Goal: Book appointment/travel/reservation

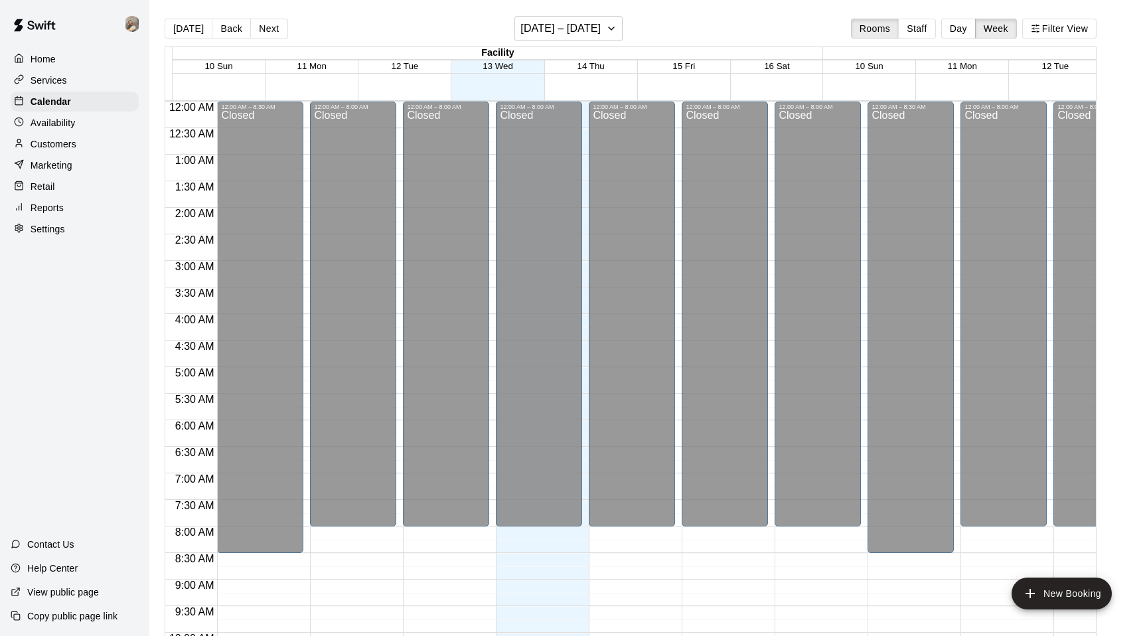
scroll to position [672, 0]
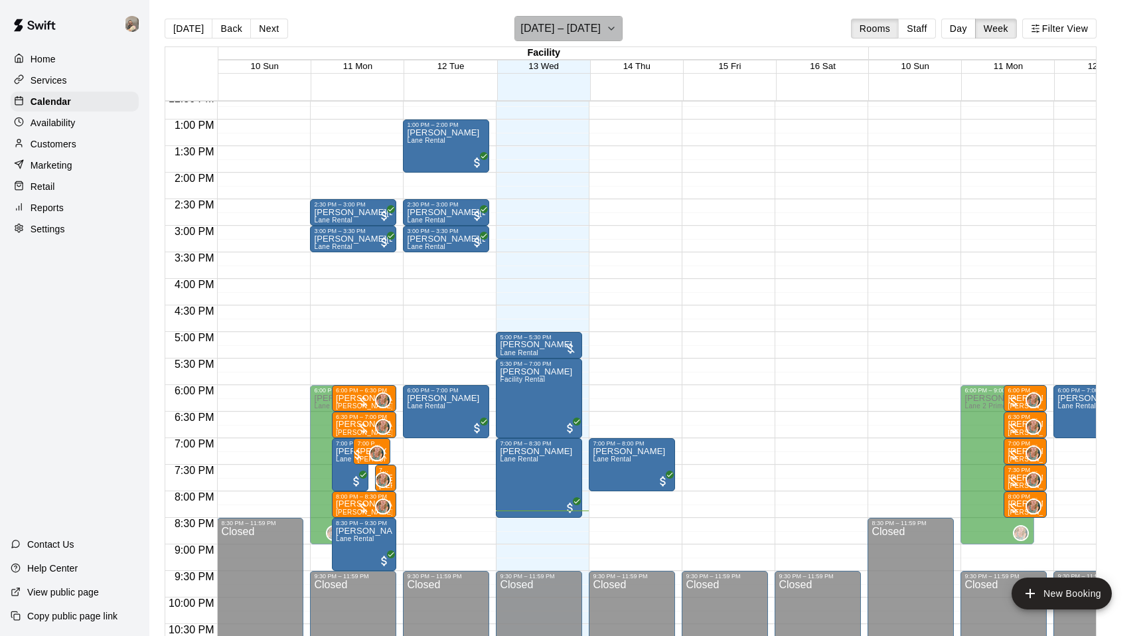
click at [606, 21] on icon "button" at bounding box center [611, 29] width 11 height 16
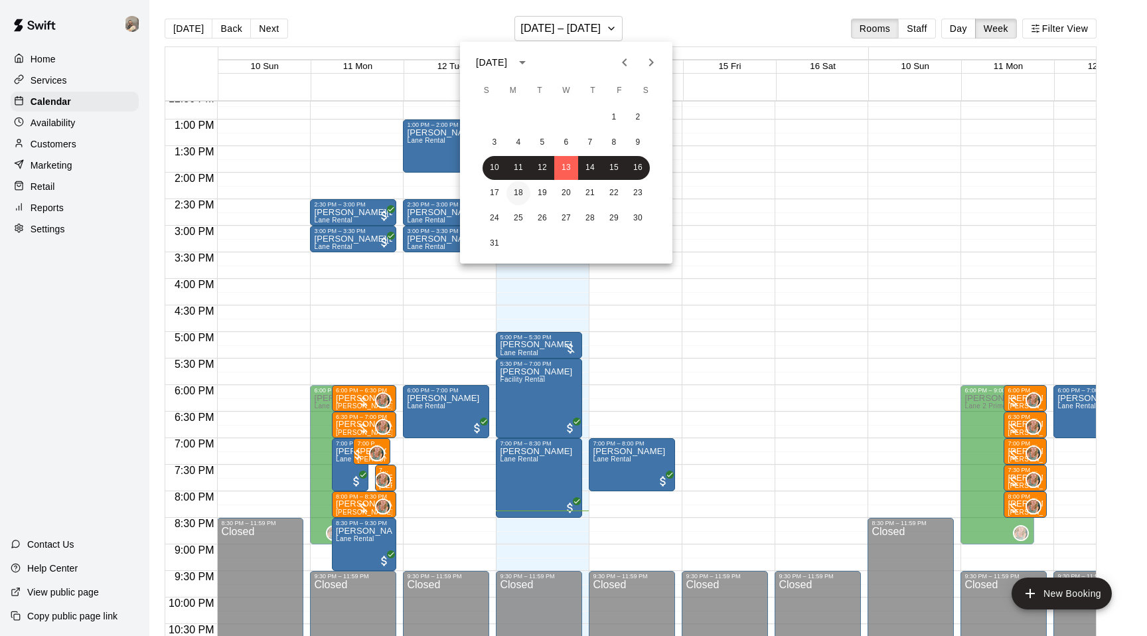
click at [521, 194] on button "18" at bounding box center [518, 193] width 24 height 24
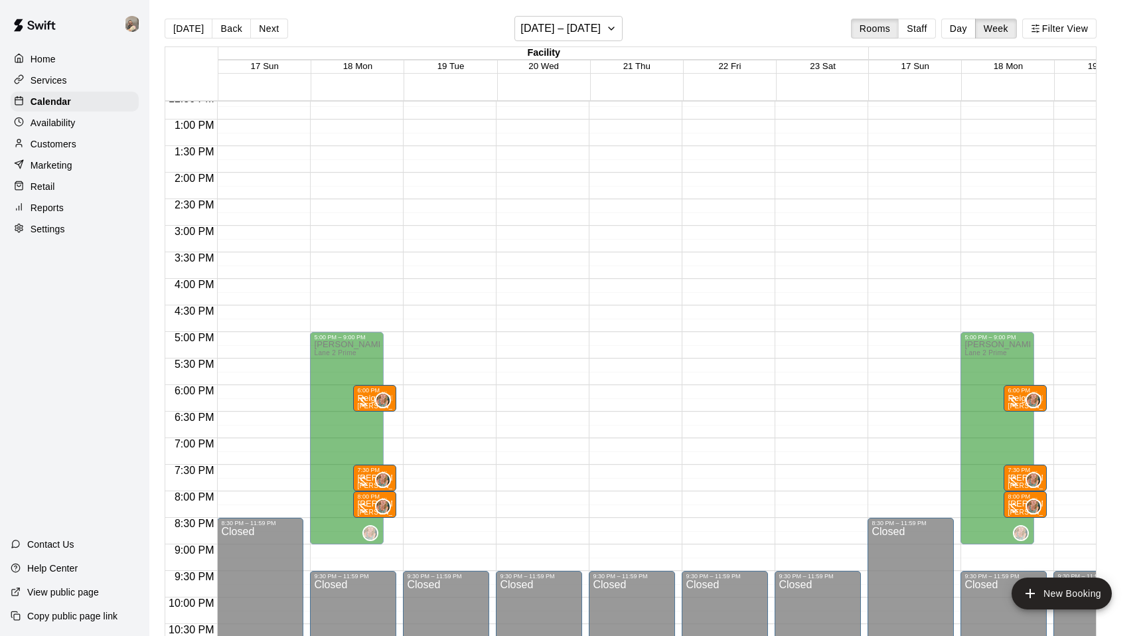
click at [386, 415] on div "12:00 AM – 8:00 AM Closed 5:00 PM – 9:00 PM [PERSON_NAME][GEOGRAPHIC_DATA][PERS…" at bounding box center [353, 66] width 86 height 1274
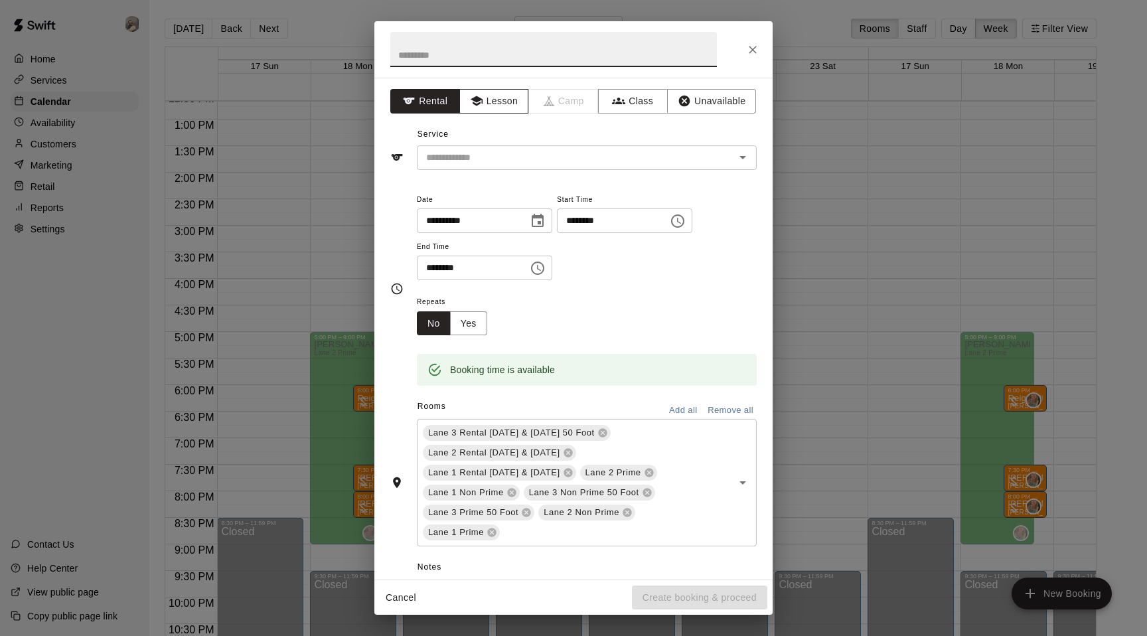
click at [499, 105] on button "Lesson" at bounding box center [494, 101] width 70 height 25
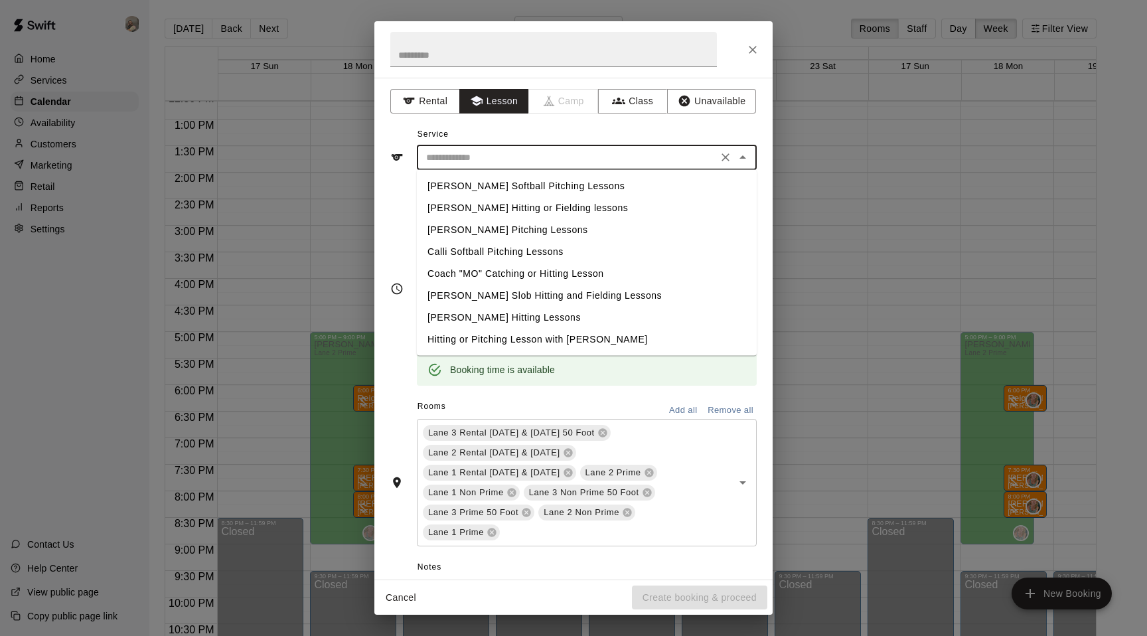
click at [497, 149] on input "text" at bounding box center [567, 157] width 293 height 17
click at [491, 187] on li "[PERSON_NAME] Softball Pitching Lessons" at bounding box center [587, 186] width 340 height 22
type input "**********"
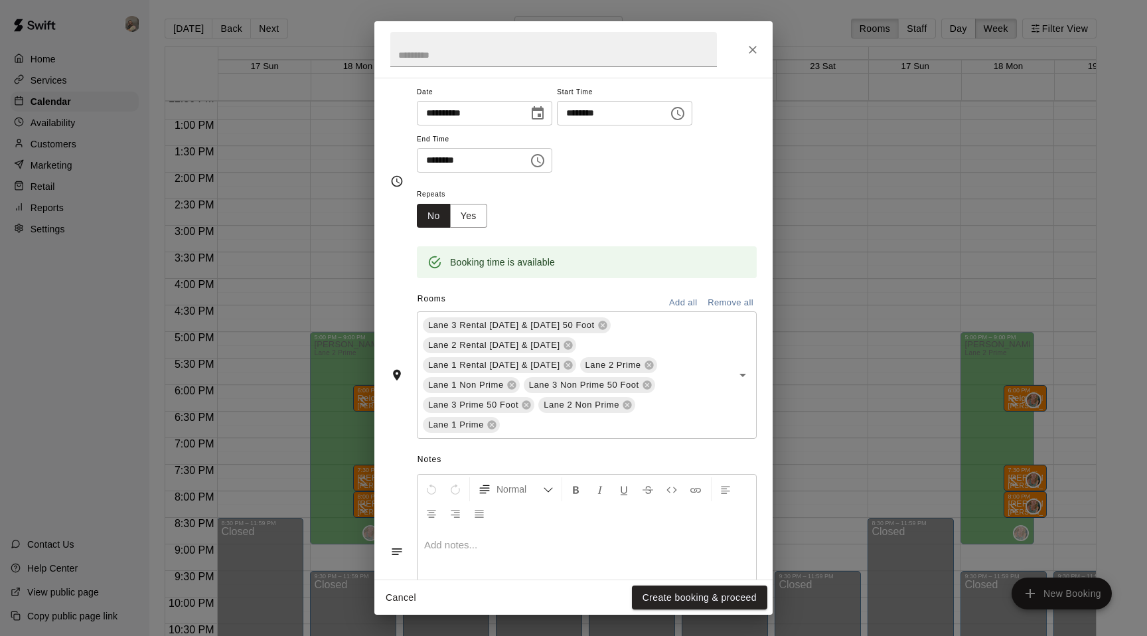
scroll to position [110, 0]
click at [672, 595] on button "Create booking & proceed" at bounding box center [699, 597] width 135 height 25
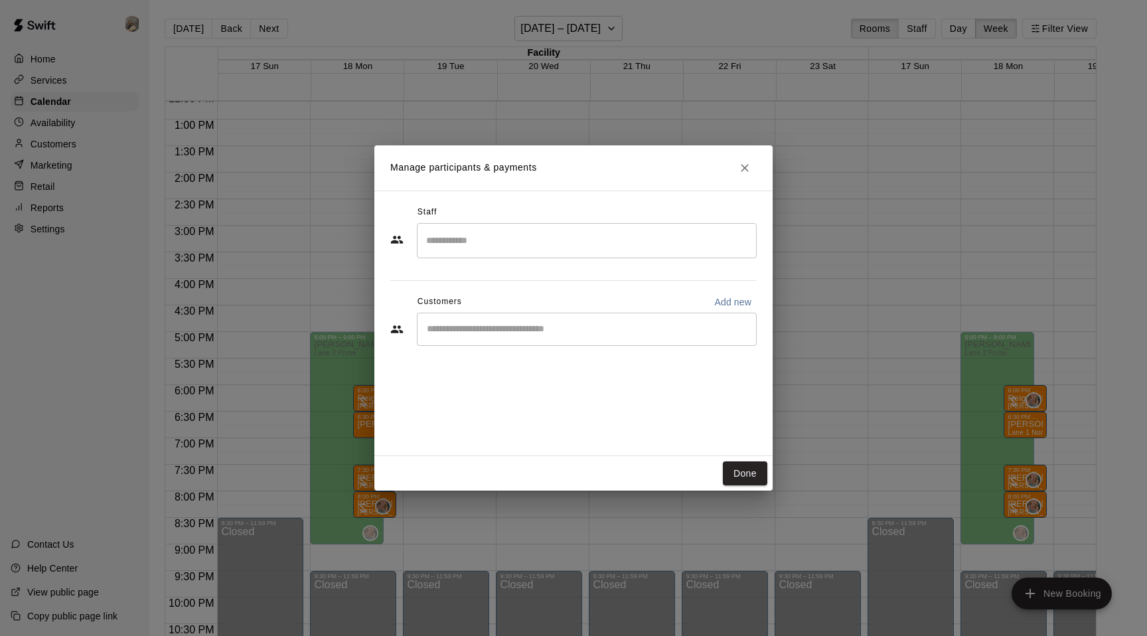
click at [532, 329] on input "Start typing to search customers..." at bounding box center [587, 329] width 328 height 13
type input "****"
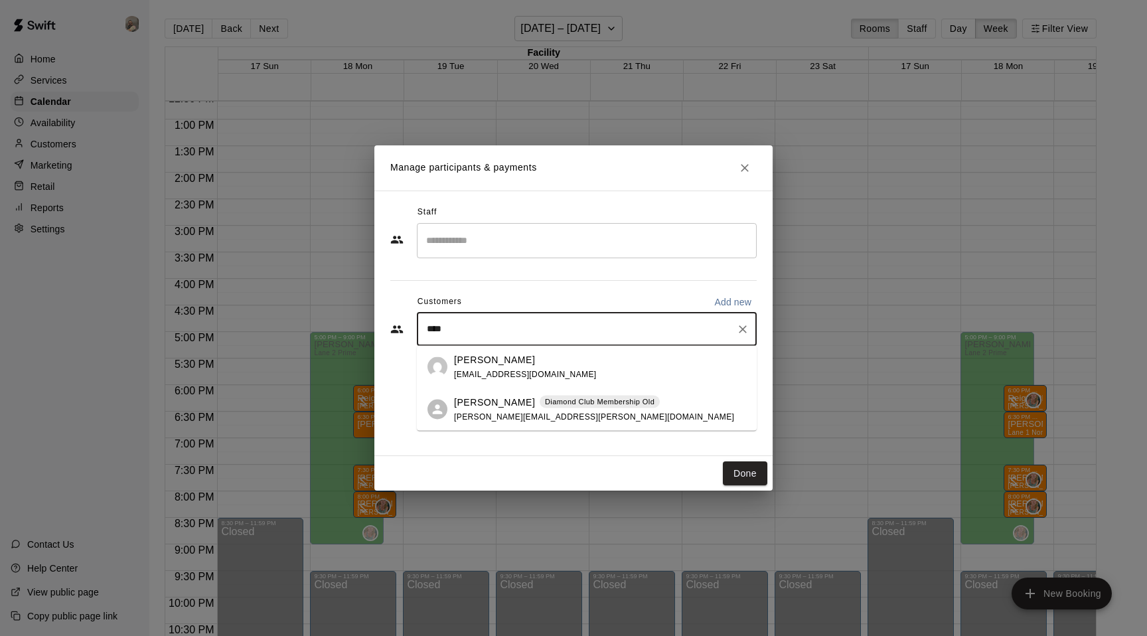
click at [518, 372] on span "[EMAIL_ADDRESS][DOMAIN_NAME]" at bounding box center [525, 373] width 143 height 9
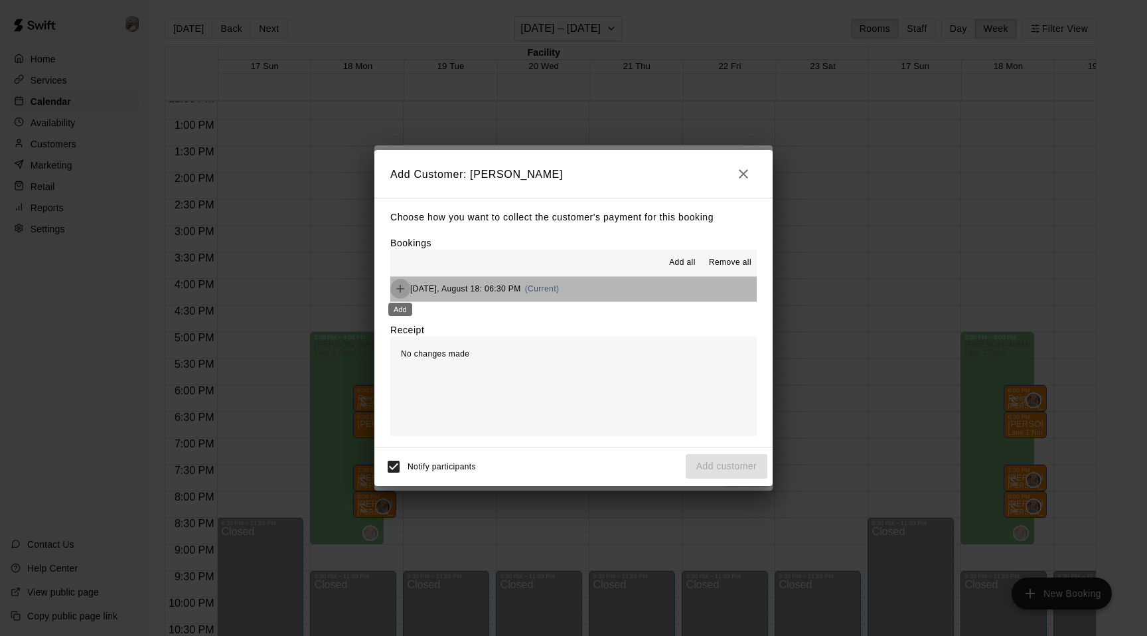
click at [398, 283] on icon "Add" at bounding box center [400, 288] width 13 height 13
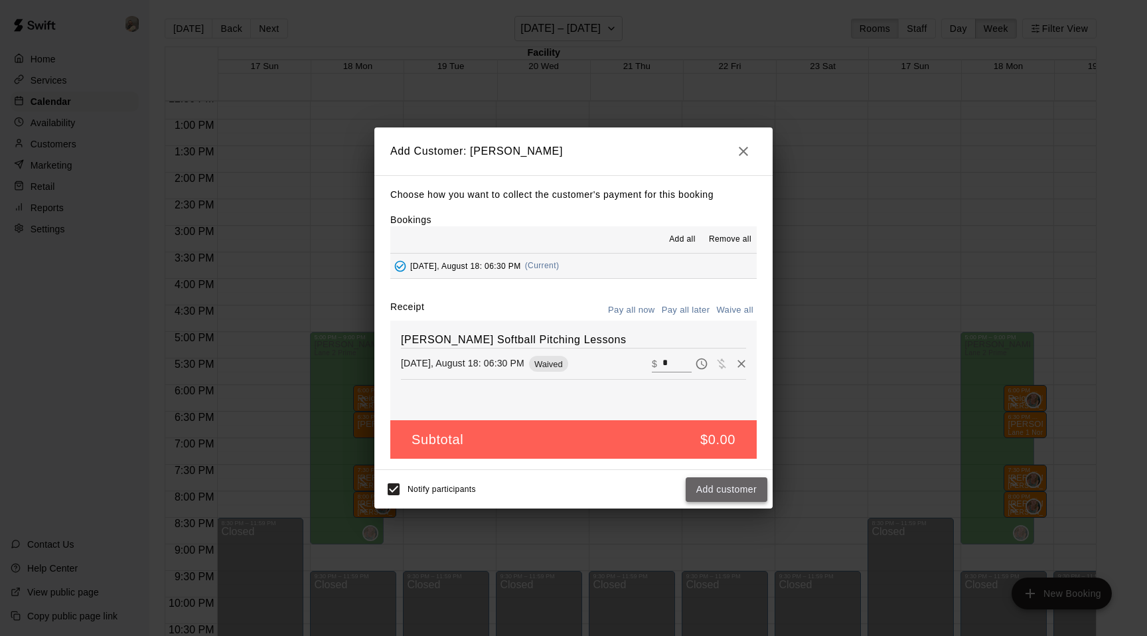
click at [733, 488] on button "Add customer" at bounding box center [727, 489] width 82 height 25
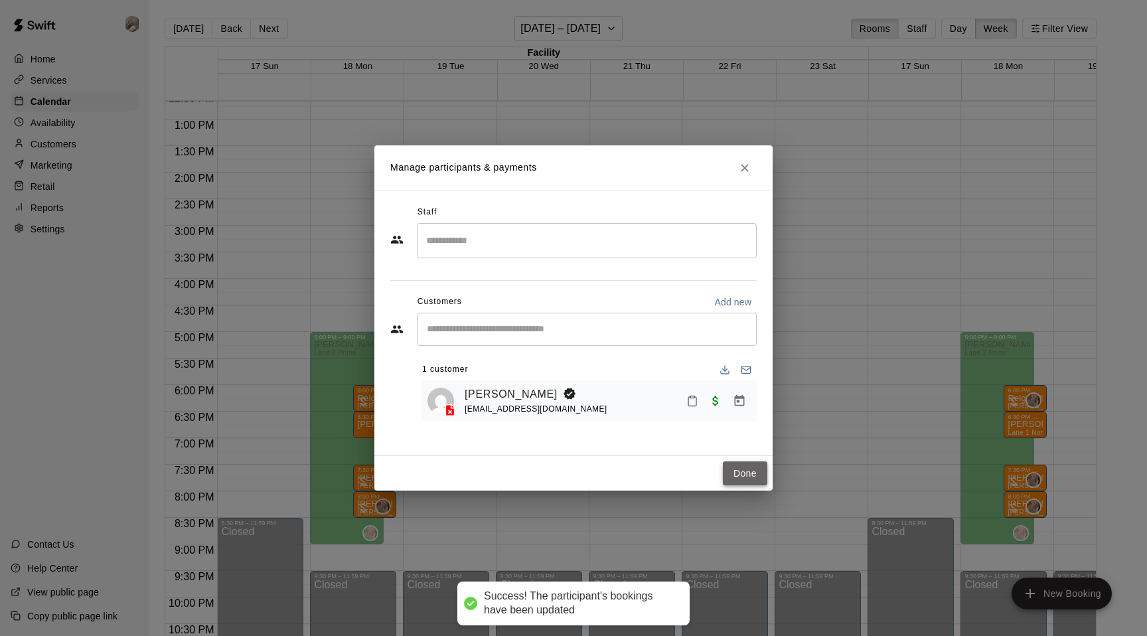
click at [739, 475] on button "Done" at bounding box center [745, 473] width 44 height 25
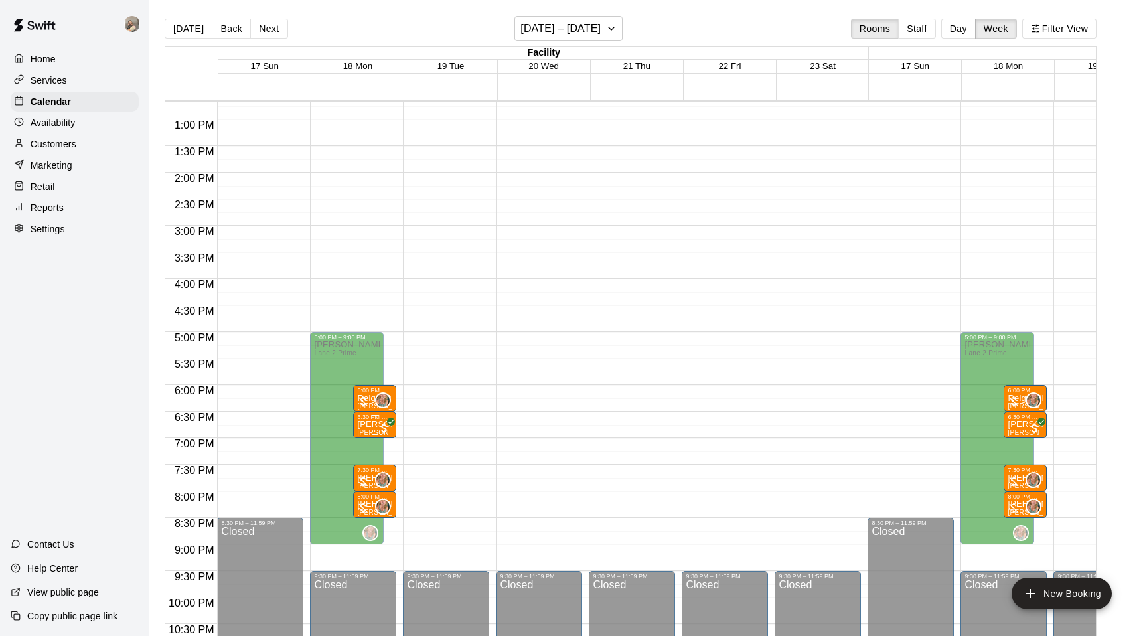
click at [364, 424] on p "[PERSON_NAME]" at bounding box center [374, 424] width 35 height 0
click at [376, 443] on icon "edit" at bounding box center [371, 439] width 16 height 16
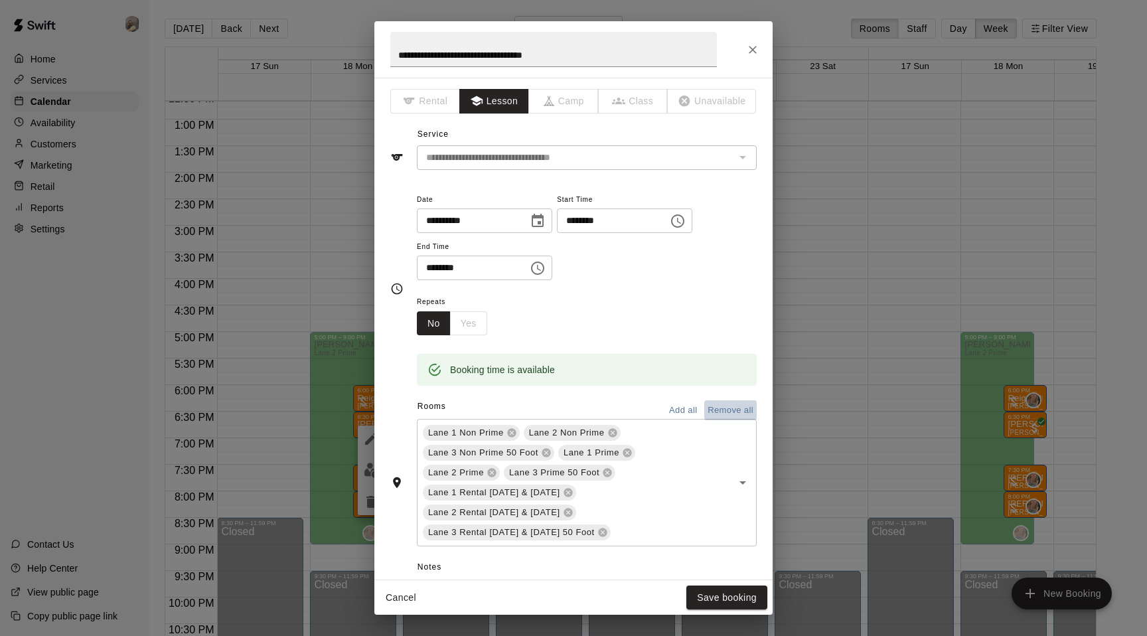
click at [724, 411] on button "Remove all" at bounding box center [730, 410] width 52 height 21
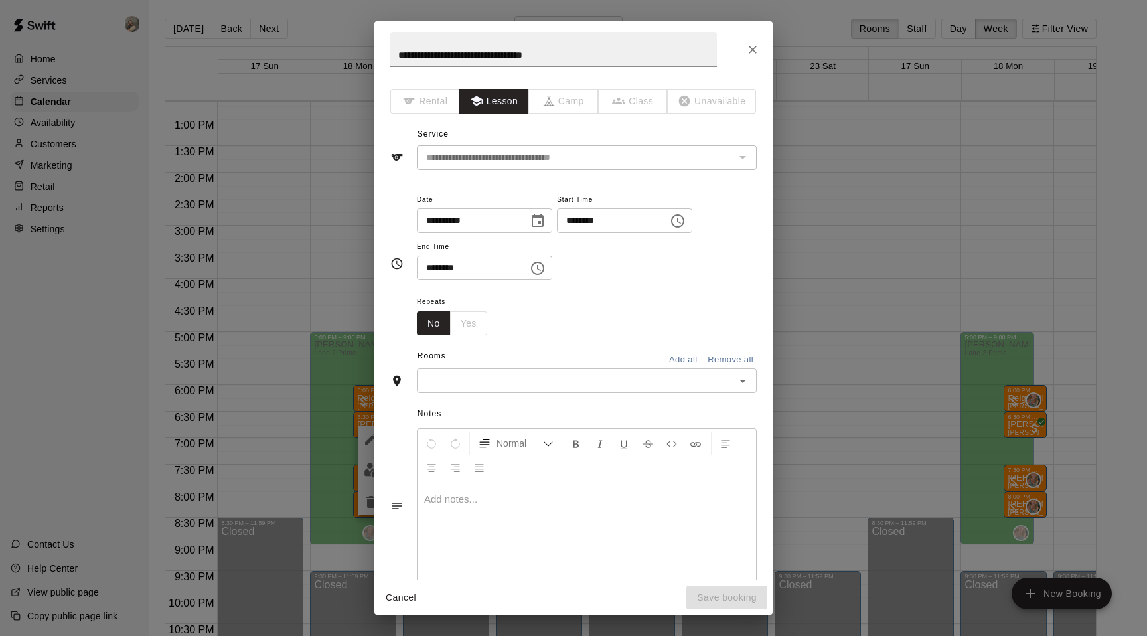
click at [741, 382] on icon "Open" at bounding box center [743, 381] width 16 height 16
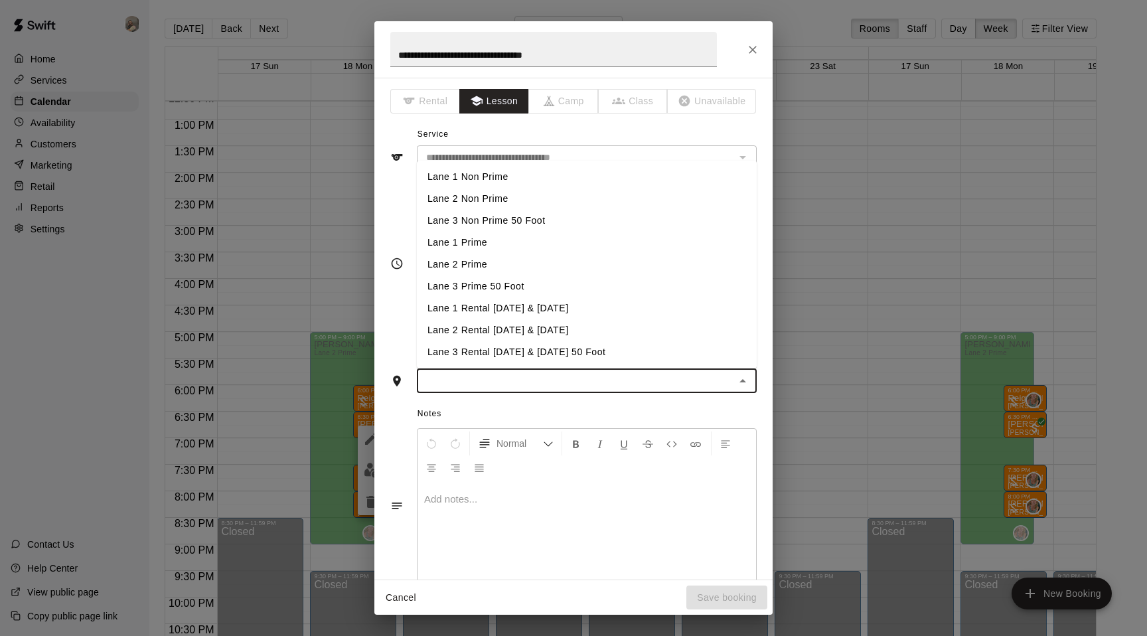
click at [577, 272] on li "Lane 2 Prime" at bounding box center [587, 265] width 340 height 22
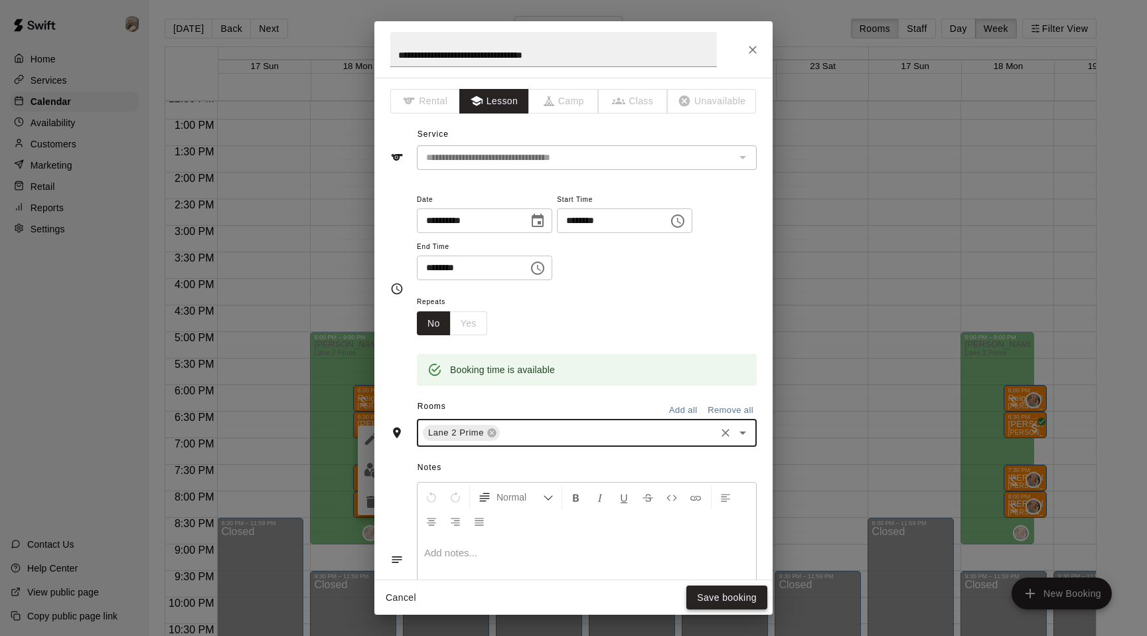
click at [708, 594] on button "Save booking" at bounding box center [726, 597] width 81 height 25
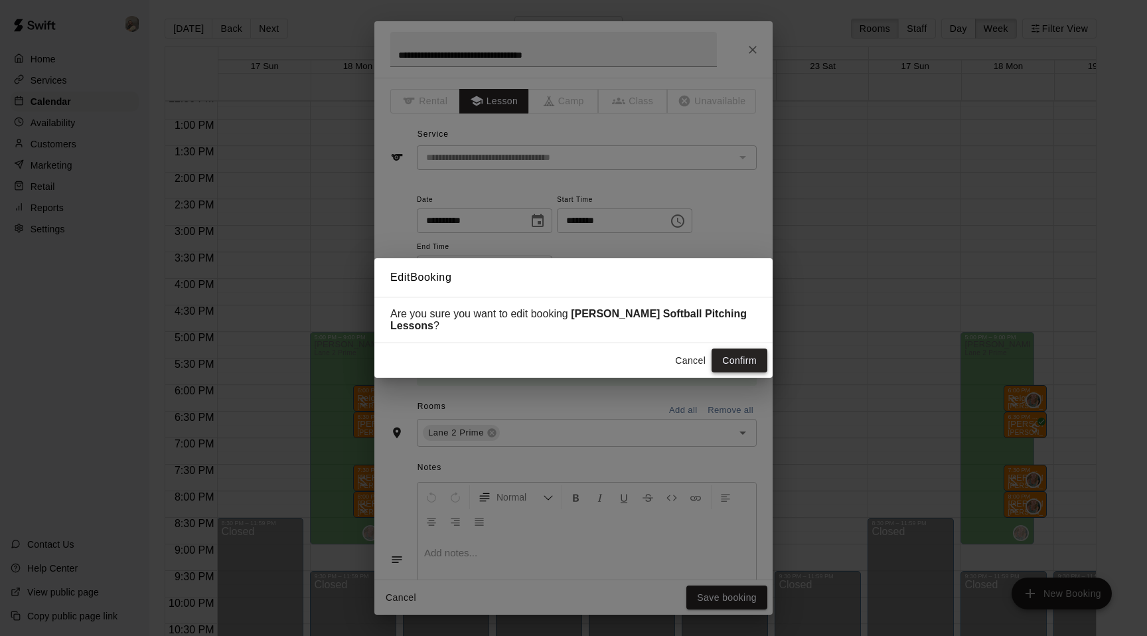
click at [725, 362] on button "Confirm" at bounding box center [740, 360] width 56 height 25
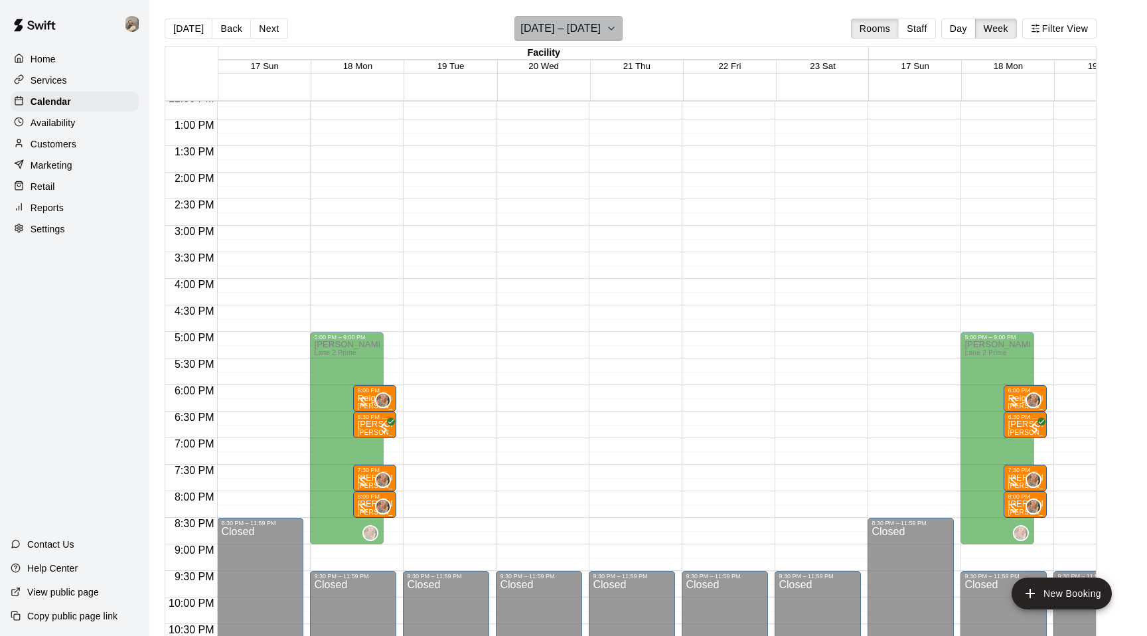
click at [598, 21] on button "[DATE] – [DATE]" at bounding box center [568, 28] width 108 height 25
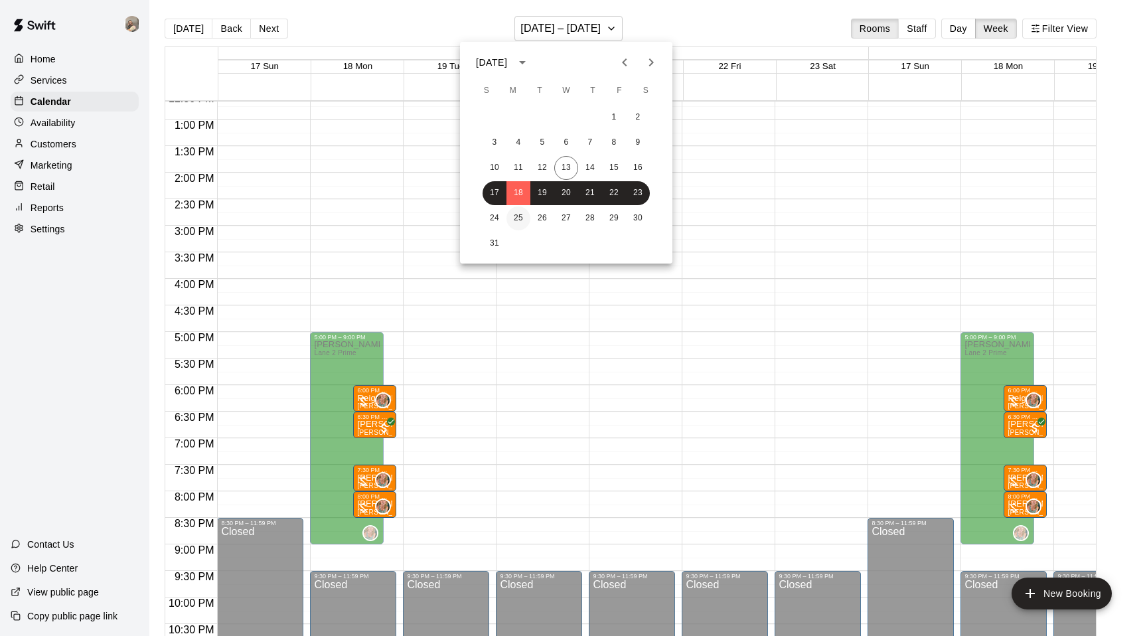
click at [513, 219] on button "25" at bounding box center [518, 218] width 24 height 24
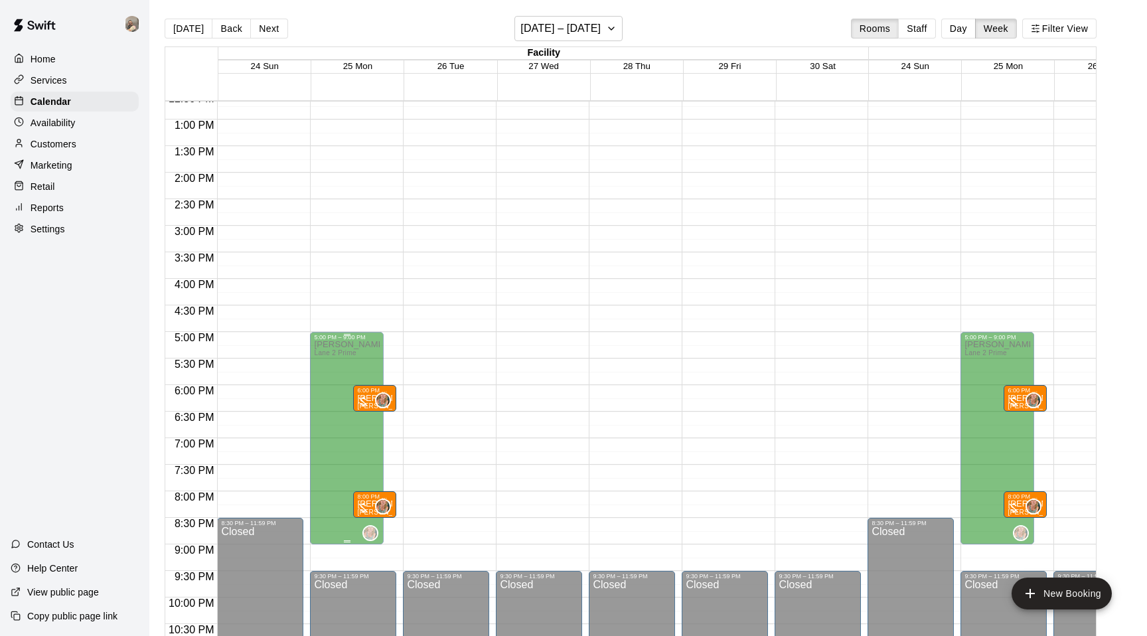
click at [1069, 586] on button "New Booking" at bounding box center [1062, 593] width 100 height 32
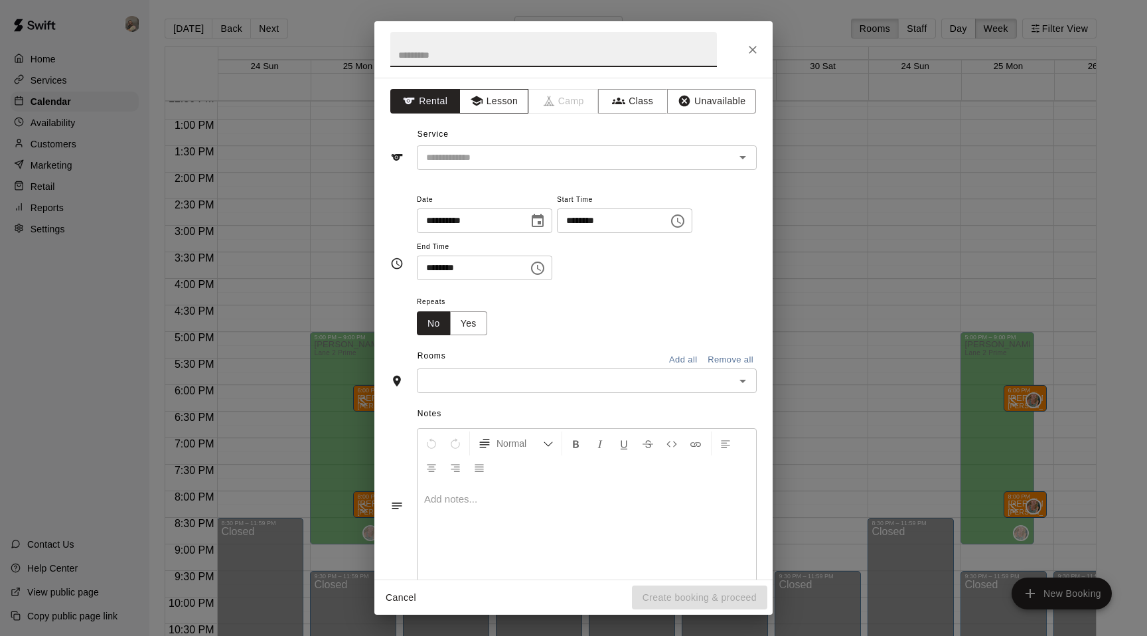
click at [495, 103] on button "Lesson" at bounding box center [494, 101] width 70 height 25
click at [501, 148] on div "​" at bounding box center [587, 157] width 340 height 25
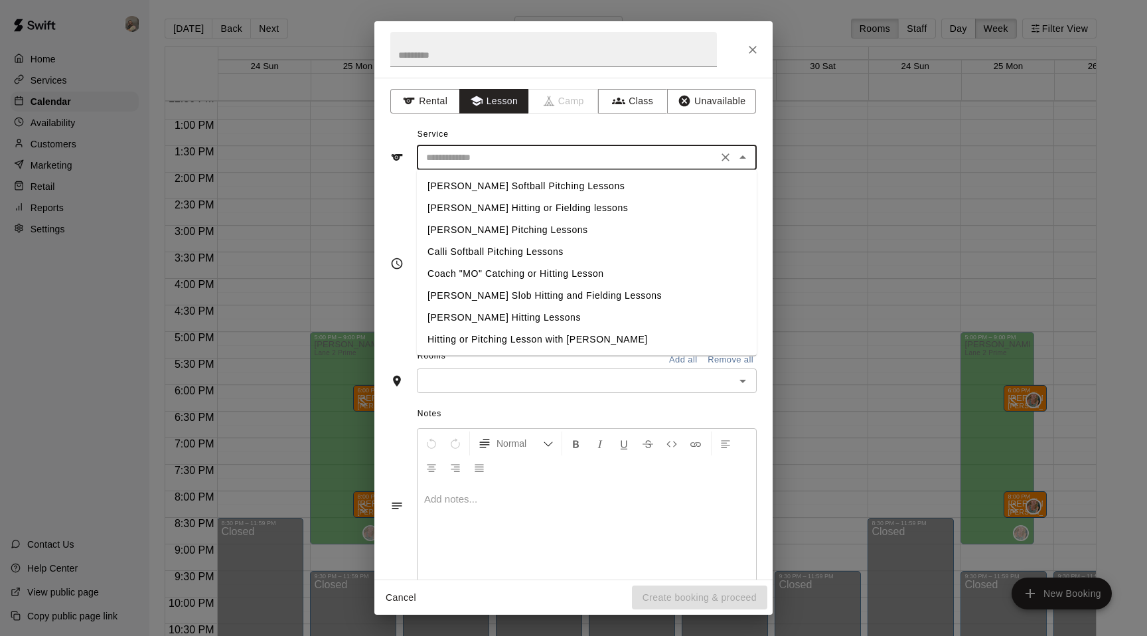
click at [498, 186] on li "[PERSON_NAME] Softball Pitching Lessons" at bounding box center [587, 186] width 340 height 22
type input "**********"
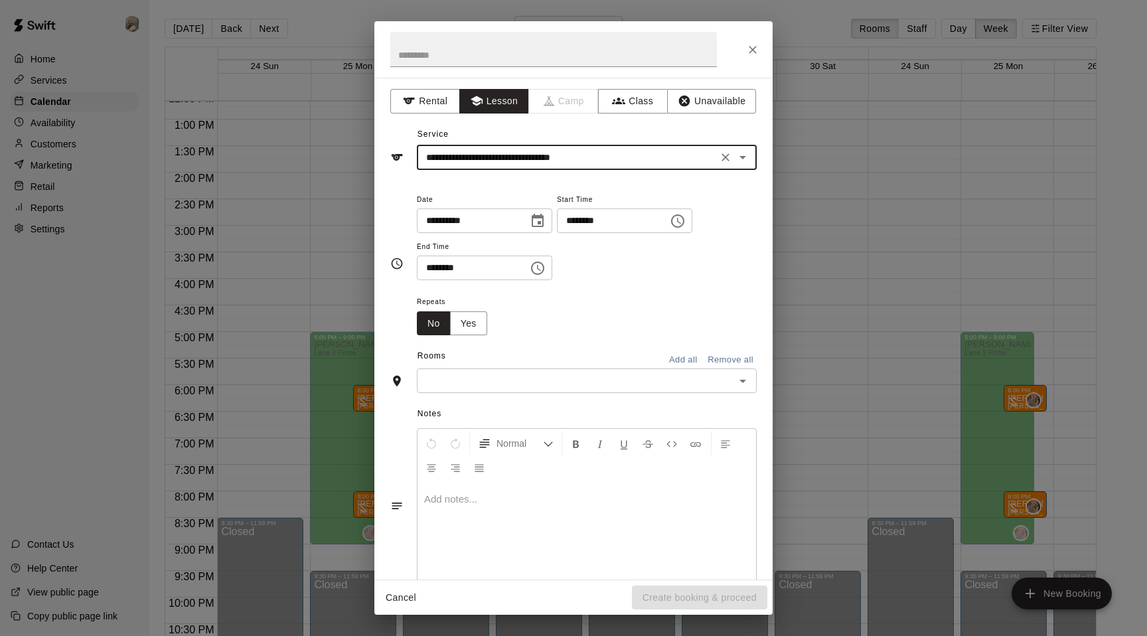
click at [684, 357] on button "Add all" at bounding box center [683, 360] width 42 height 21
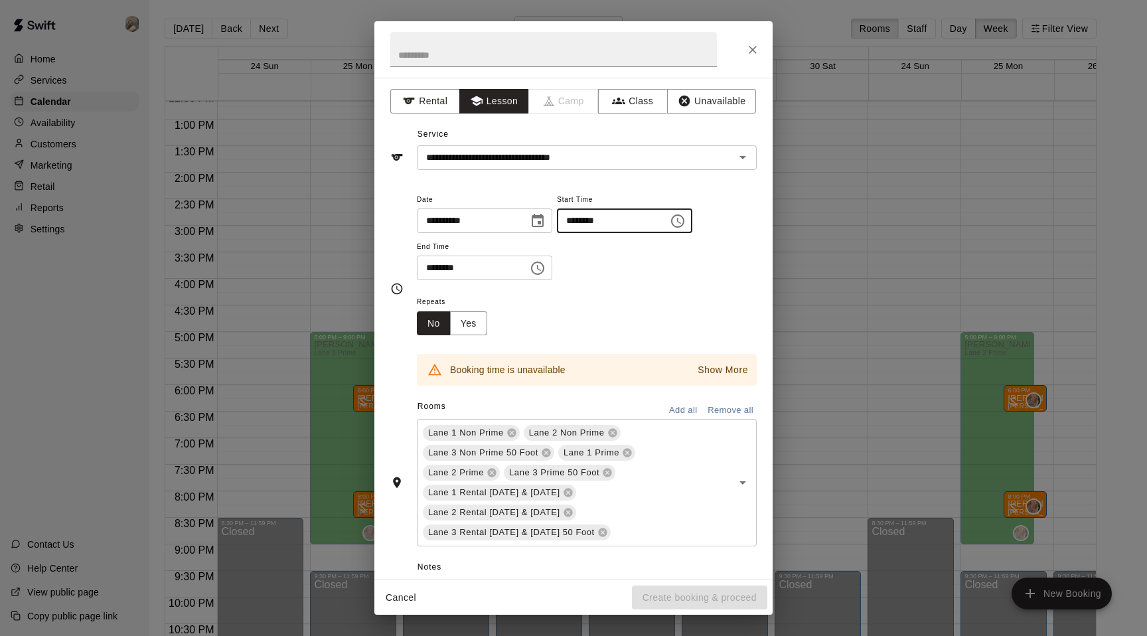
click at [571, 220] on input "********" at bounding box center [608, 220] width 102 height 25
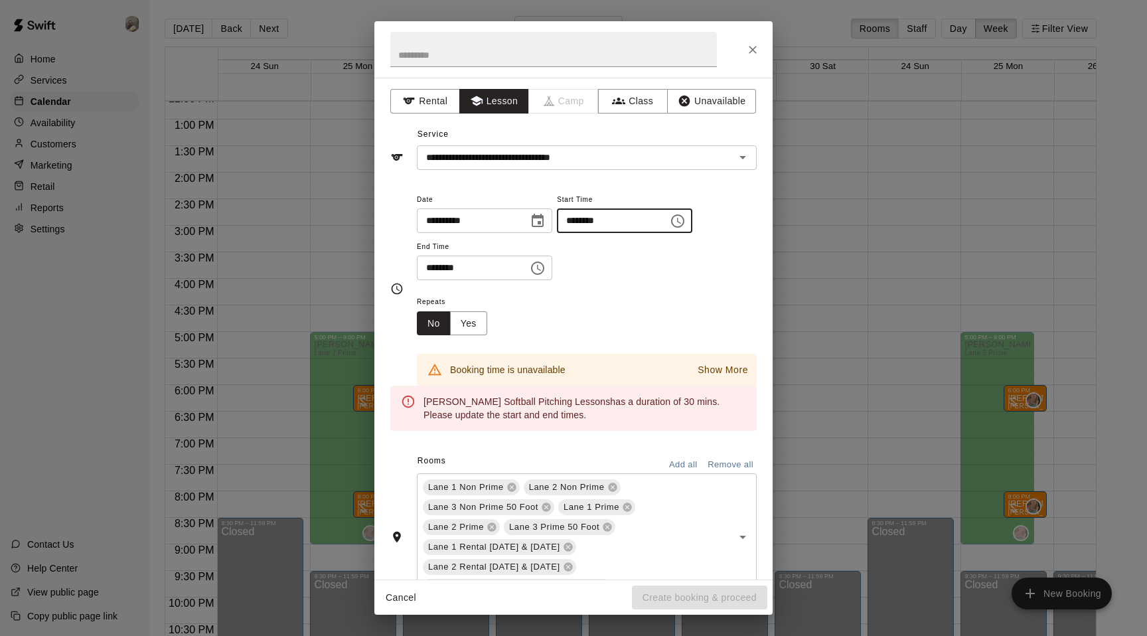
type input "********"
click at [433, 269] on input "********" at bounding box center [468, 268] width 102 height 25
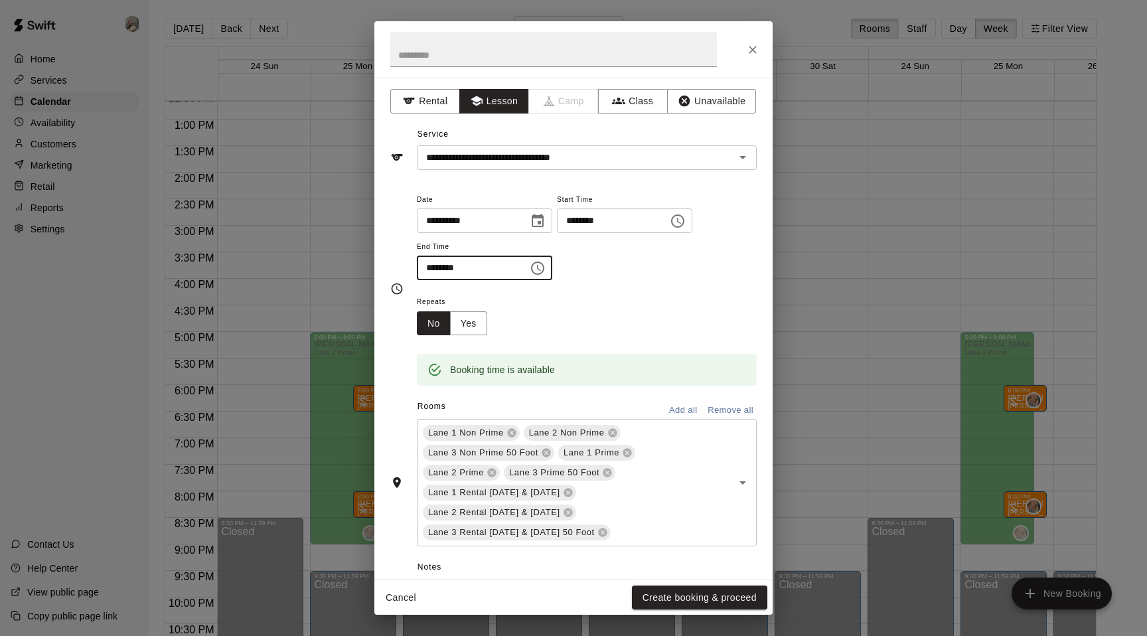
type input "********"
click at [715, 416] on button "Remove all" at bounding box center [730, 410] width 52 height 21
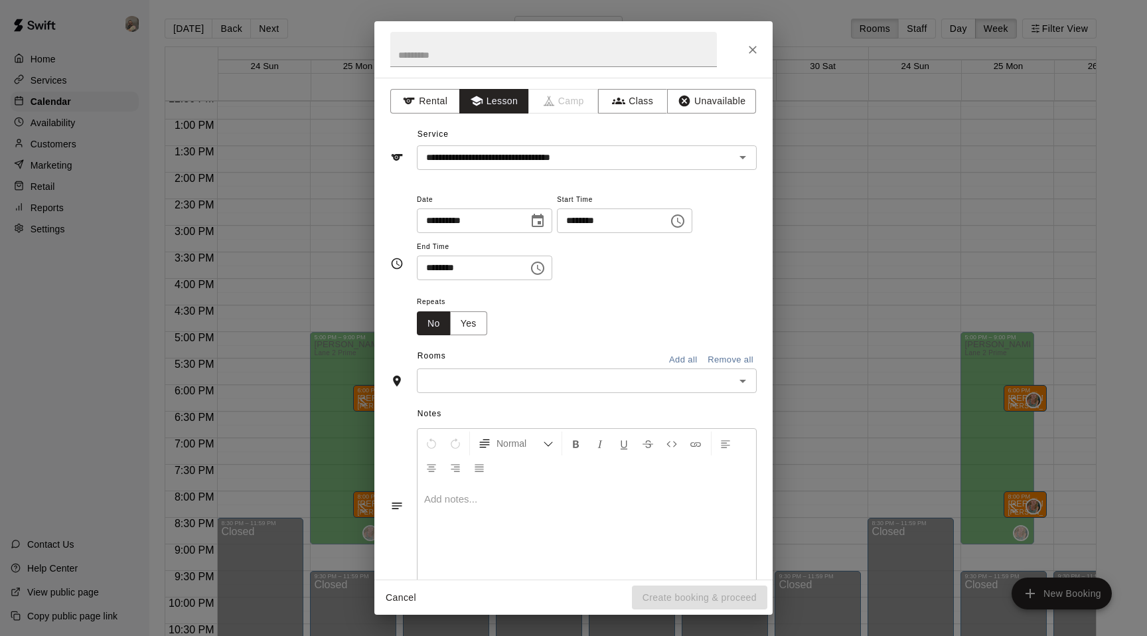
click at [746, 384] on icon "Open" at bounding box center [743, 381] width 16 height 16
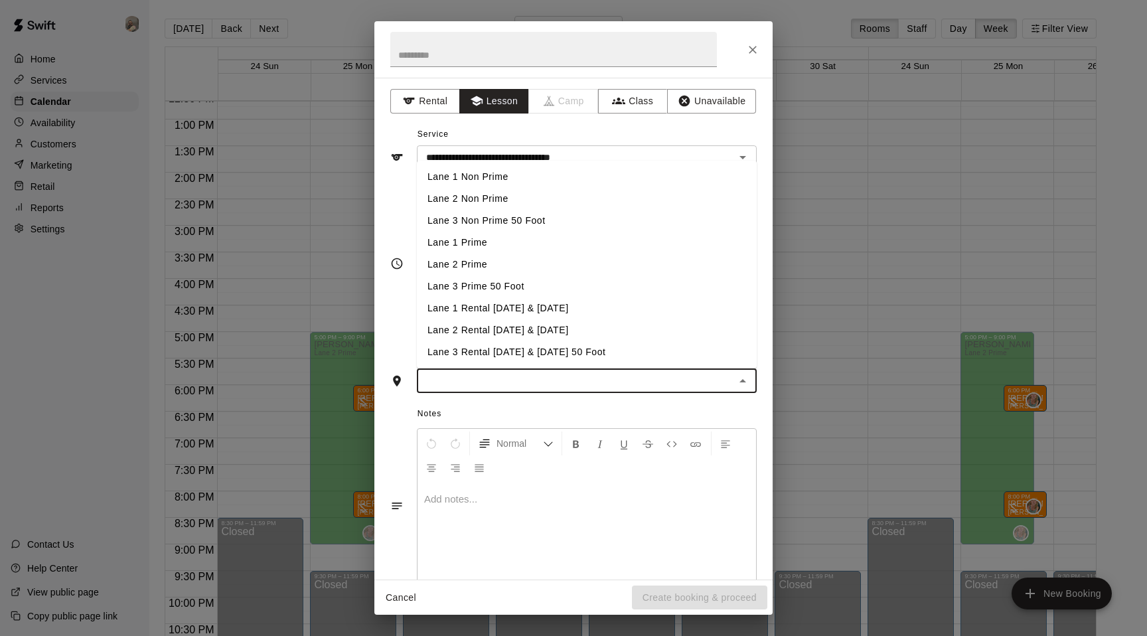
click at [487, 269] on li "Lane 2 Prime" at bounding box center [587, 265] width 340 height 22
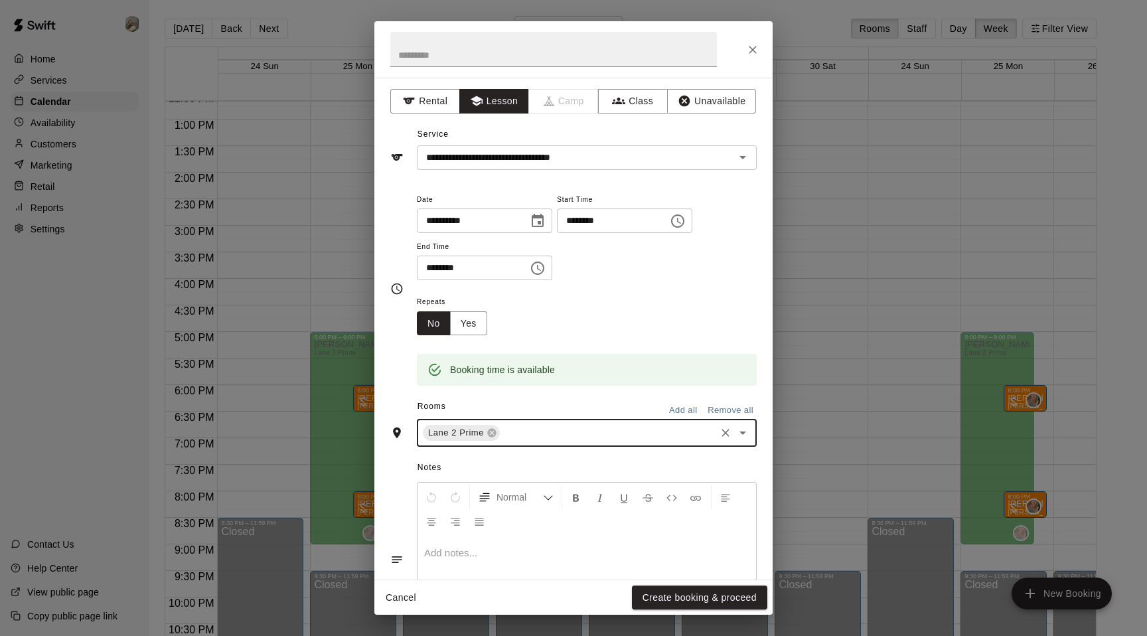
scroll to position [82, 0]
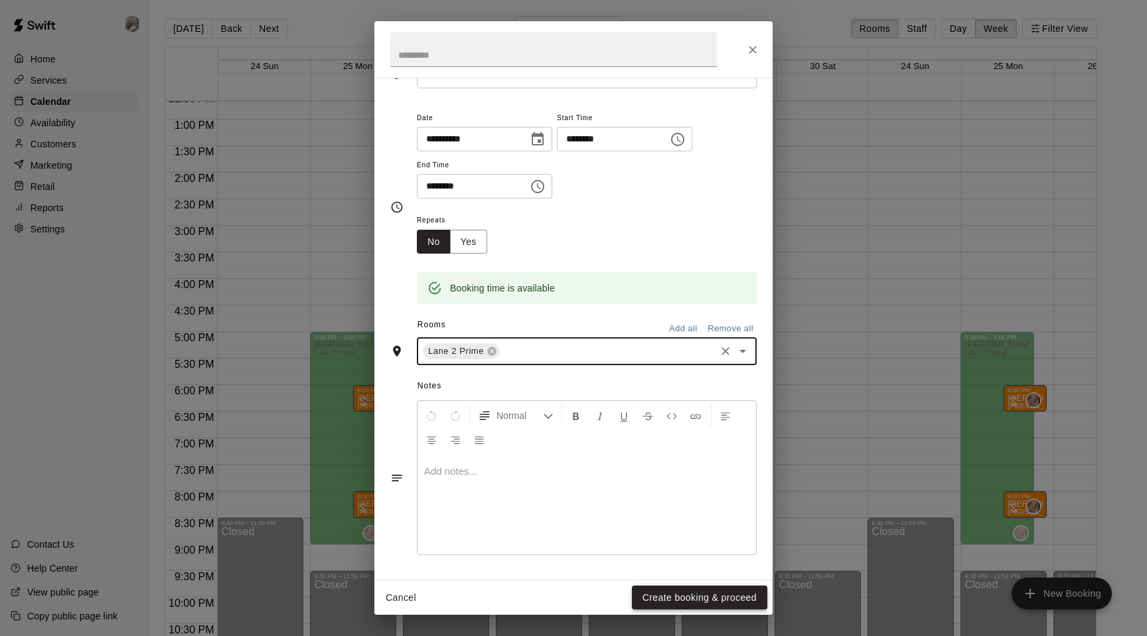
click at [664, 596] on button "Create booking & proceed" at bounding box center [699, 597] width 135 height 25
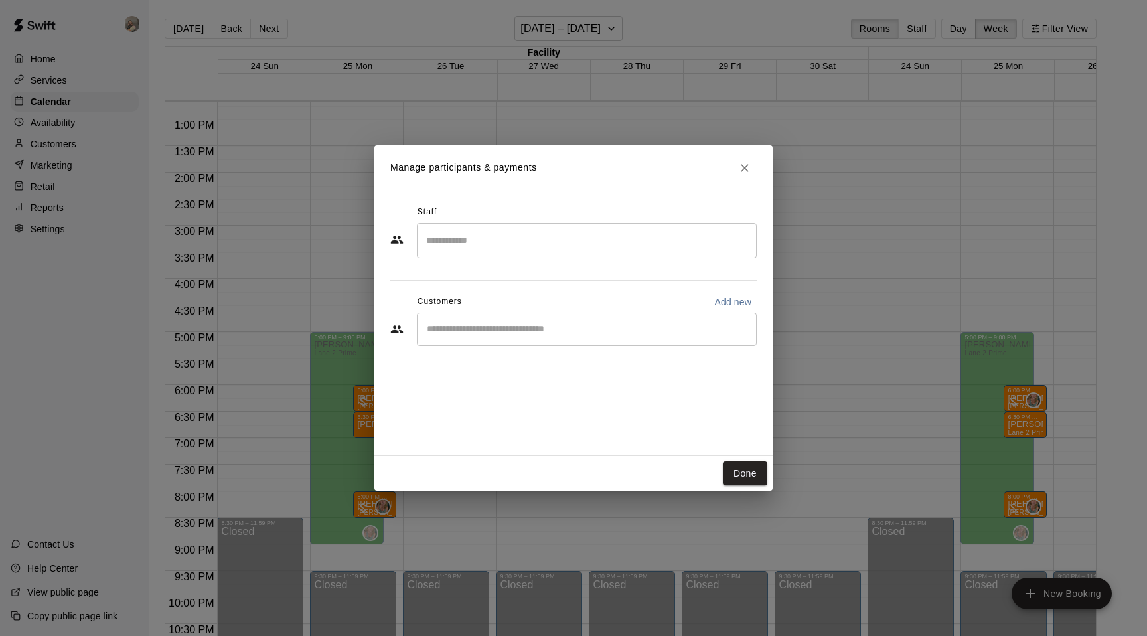
click at [661, 332] on input "Start typing to search customers..." at bounding box center [587, 329] width 328 height 13
type input "****"
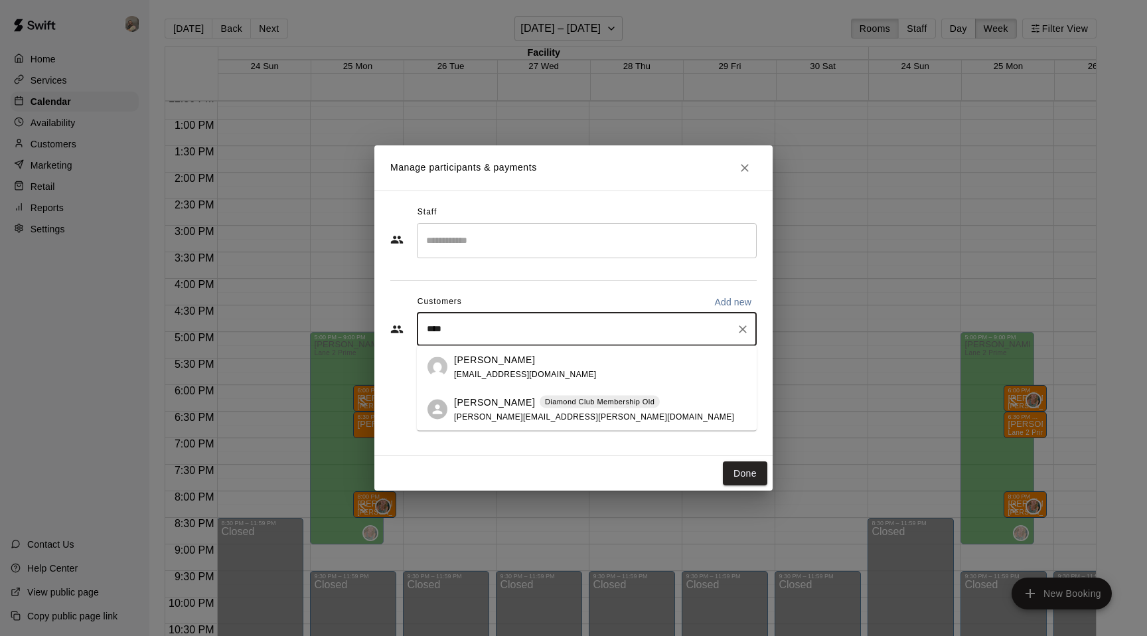
click at [567, 368] on div "[PERSON_NAME] [EMAIL_ADDRESS][DOMAIN_NAME]" at bounding box center [600, 366] width 292 height 29
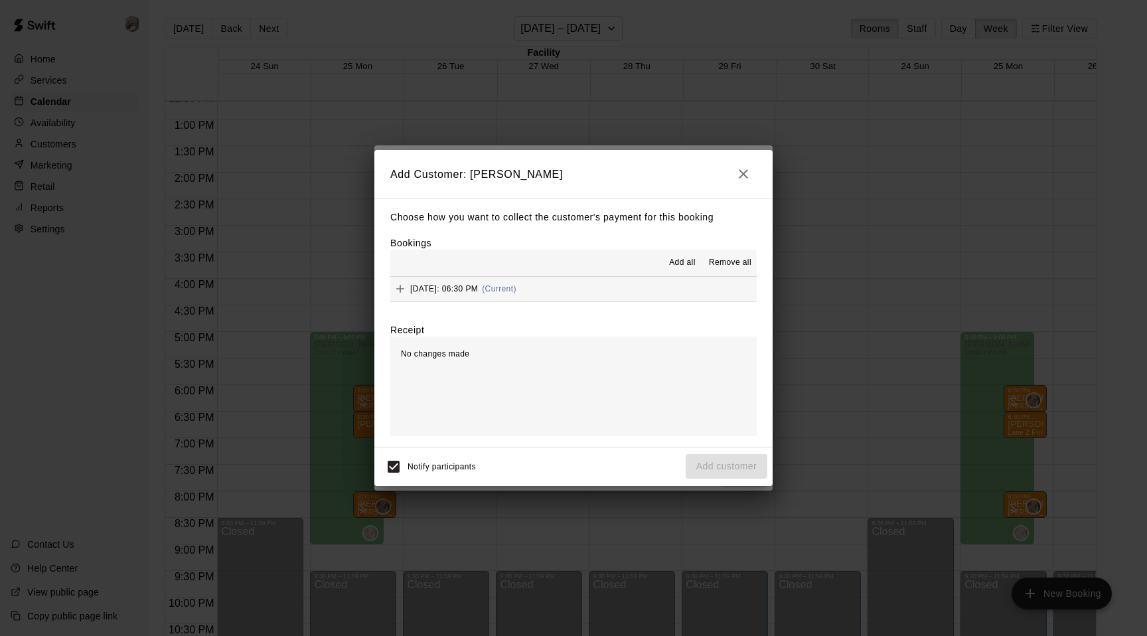
click at [404, 285] on icon "Add" at bounding box center [400, 288] width 13 height 13
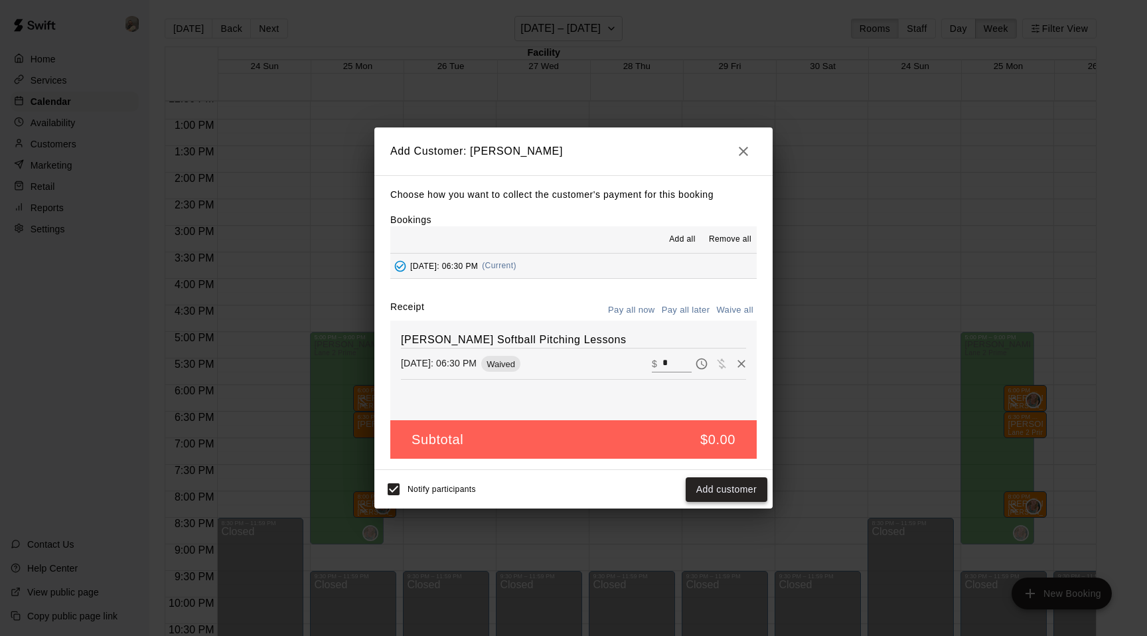
click at [715, 486] on button "Add customer" at bounding box center [727, 489] width 82 height 25
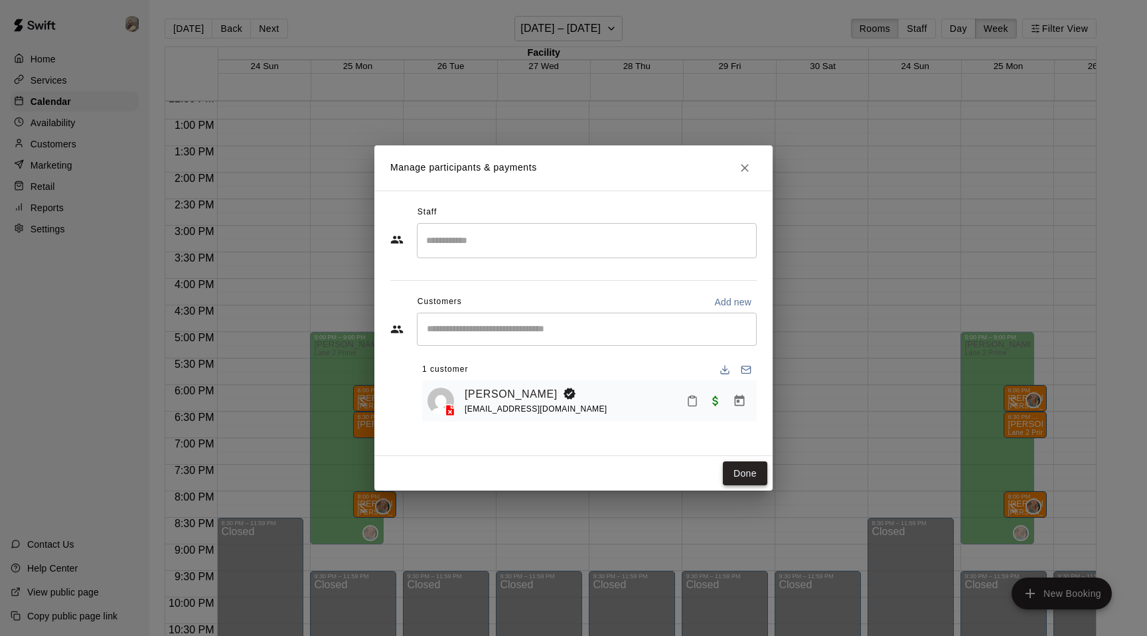
click at [735, 473] on button "Done" at bounding box center [745, 473] width 44 height 25
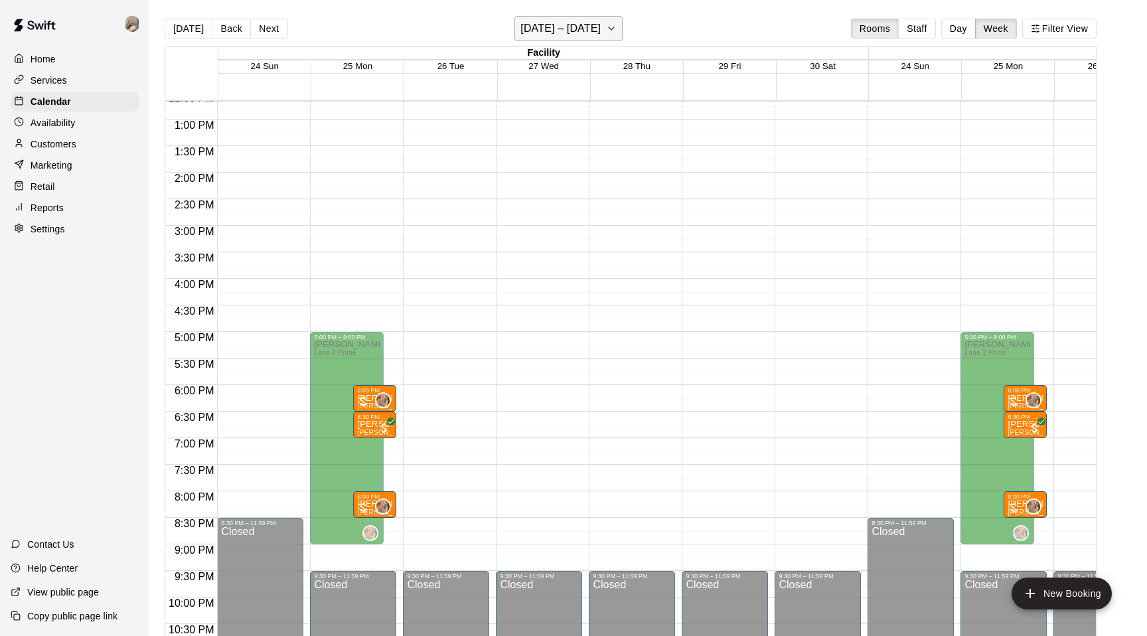
click at [611, 33] on button "[DATE] – [DATE]" at bounding box center [568, 28] width 108 height 25
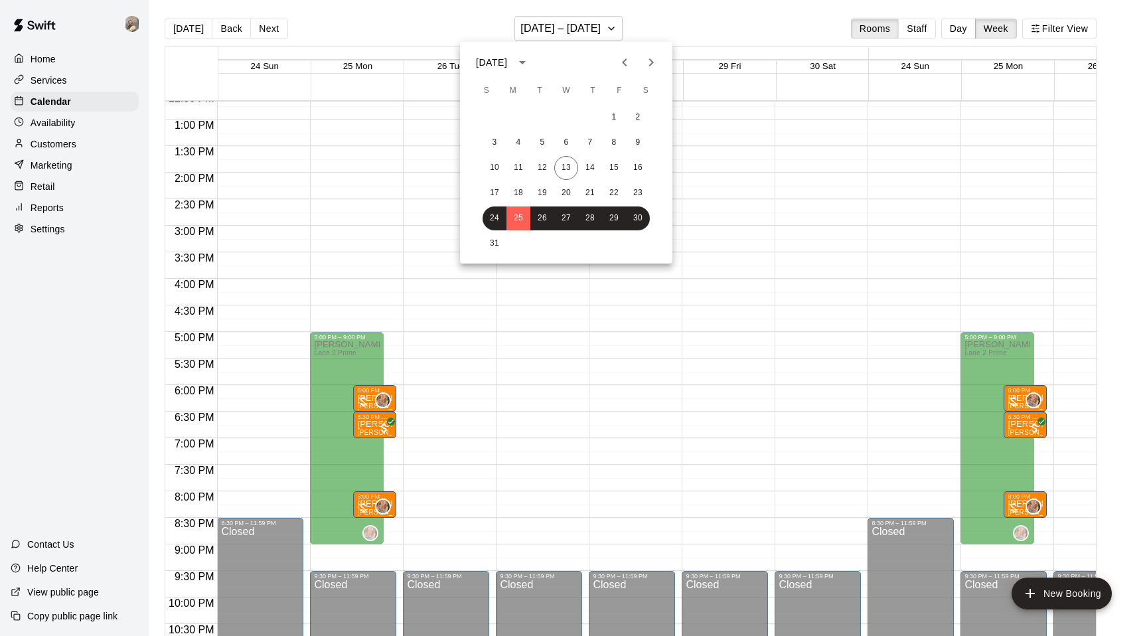
click at [649, 61] on icon "Next month" at bounding box center [651, 62] width 16 height 16
click at [516, 113] on button "1" at bounding box center [518, 118] width 24 height 24
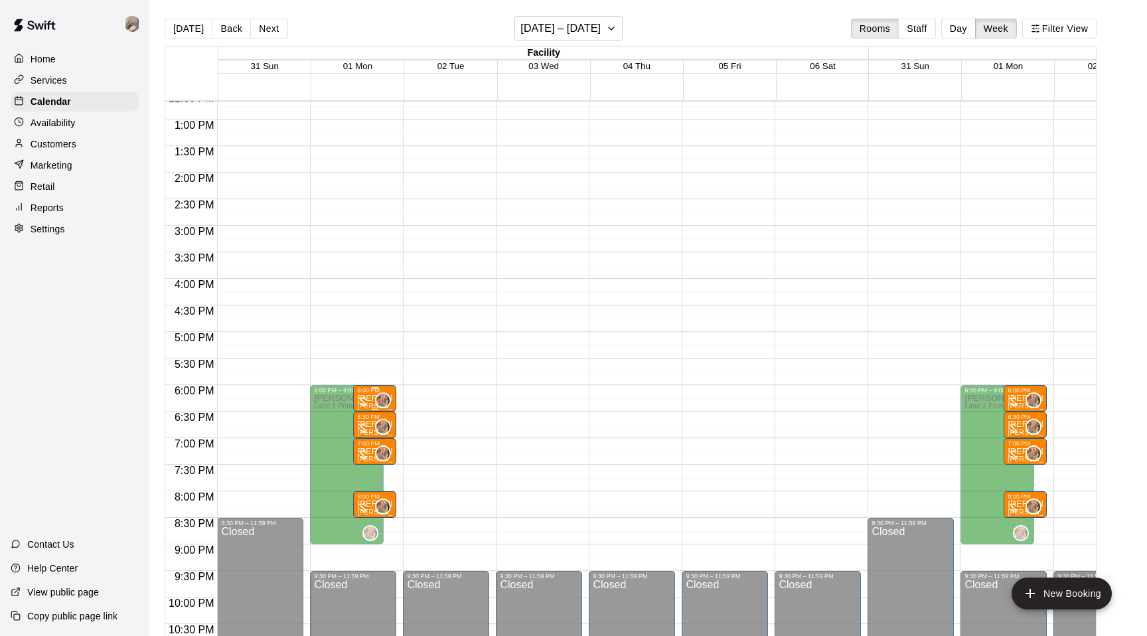
click at [368, 400] on div at bounding box center [362, 401] width 13 height 13
click at [363, 418] on button "edit" at bounding box center [370, 409] width 27 height 27
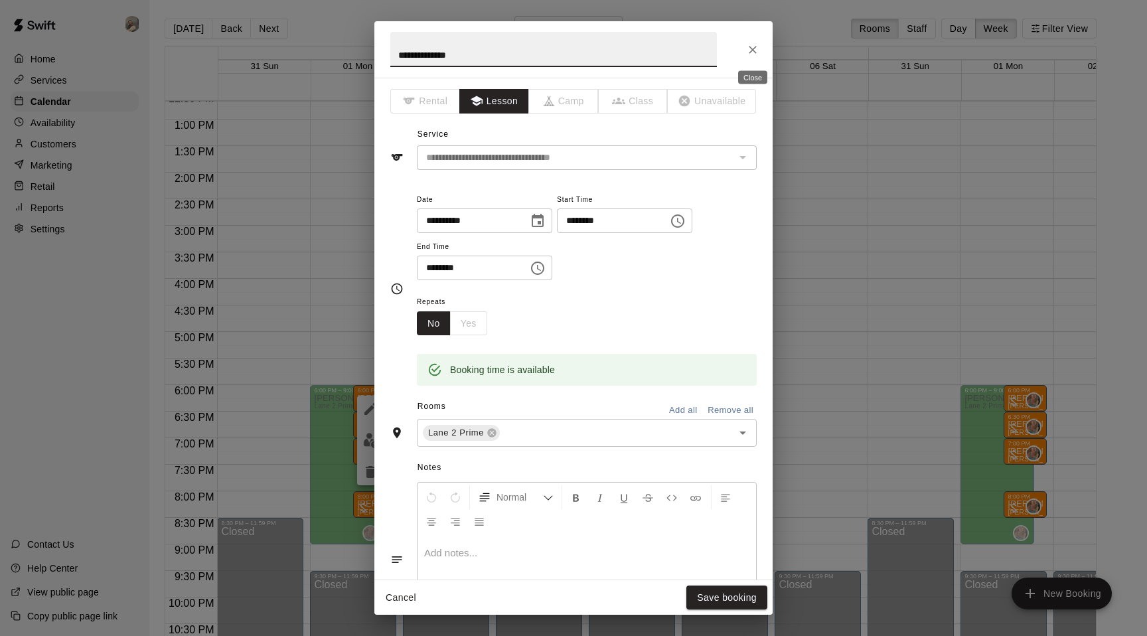
click at [750, 50] on icon "Close" at bounding box center [752, 49] width 13 height 13
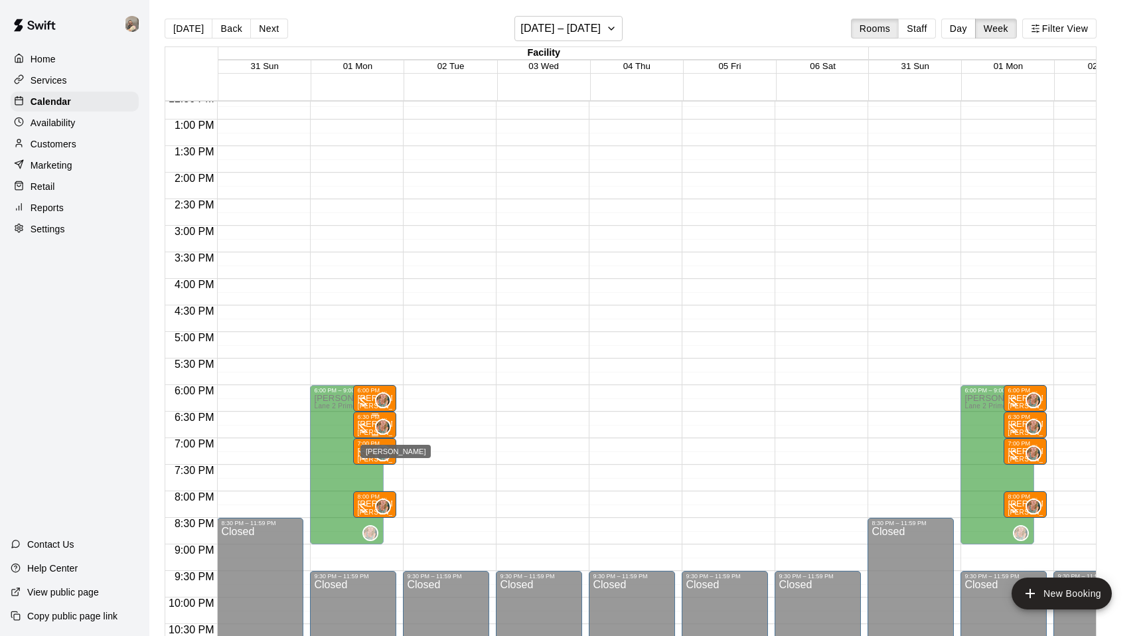
click at [370, 423] on div "0" at bounding box center [373, 427] width 35 height 16
click at [368, 433] on icon "edit" at bounding box center [370, 433] width 12 height 12
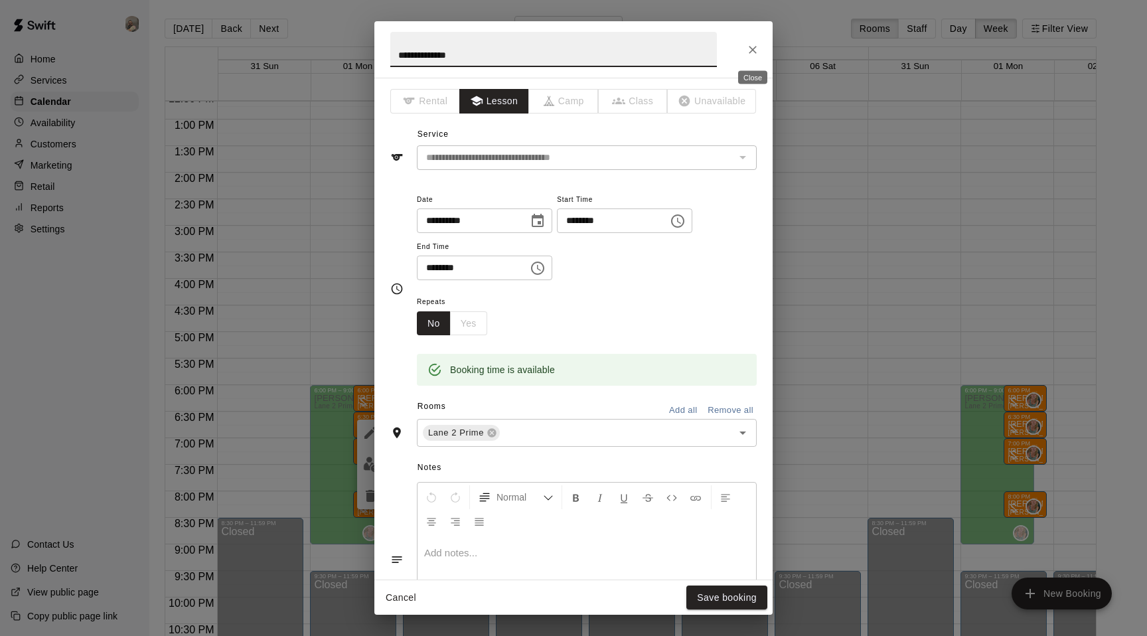
click at [751, 52] on icon "Close" at bounding box center [752, 49] width 13 height 13
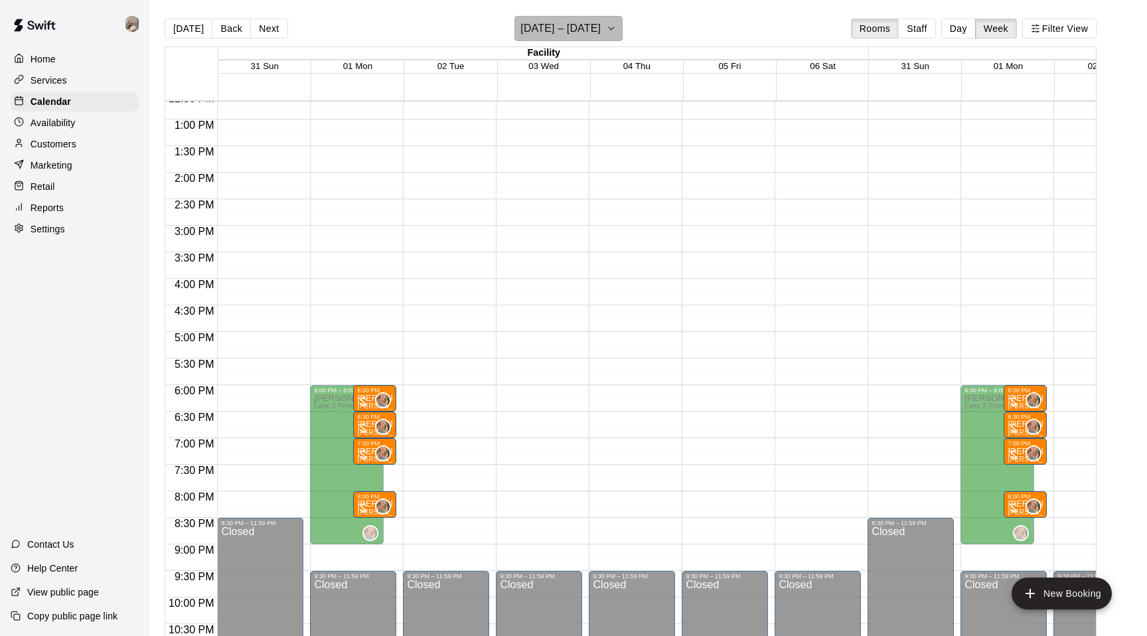
click at [617, 33] on icon "button" at bounding box center [611, 29] width 11 height 16
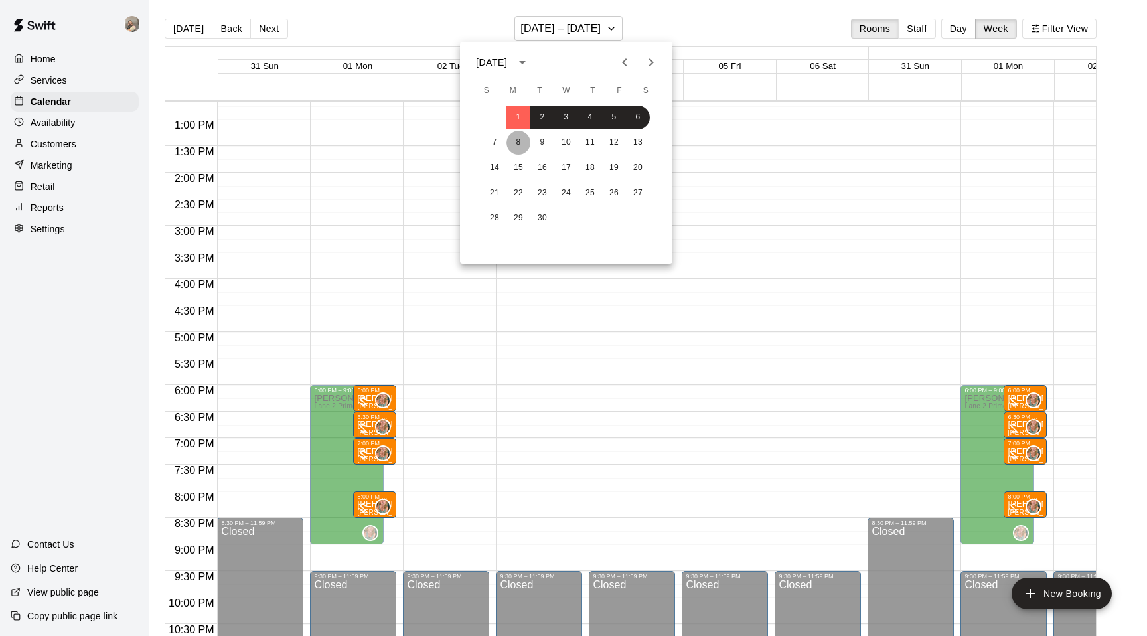
click at [516, 141] on button "8" at bounding box center [518, 143] width 24 height 24
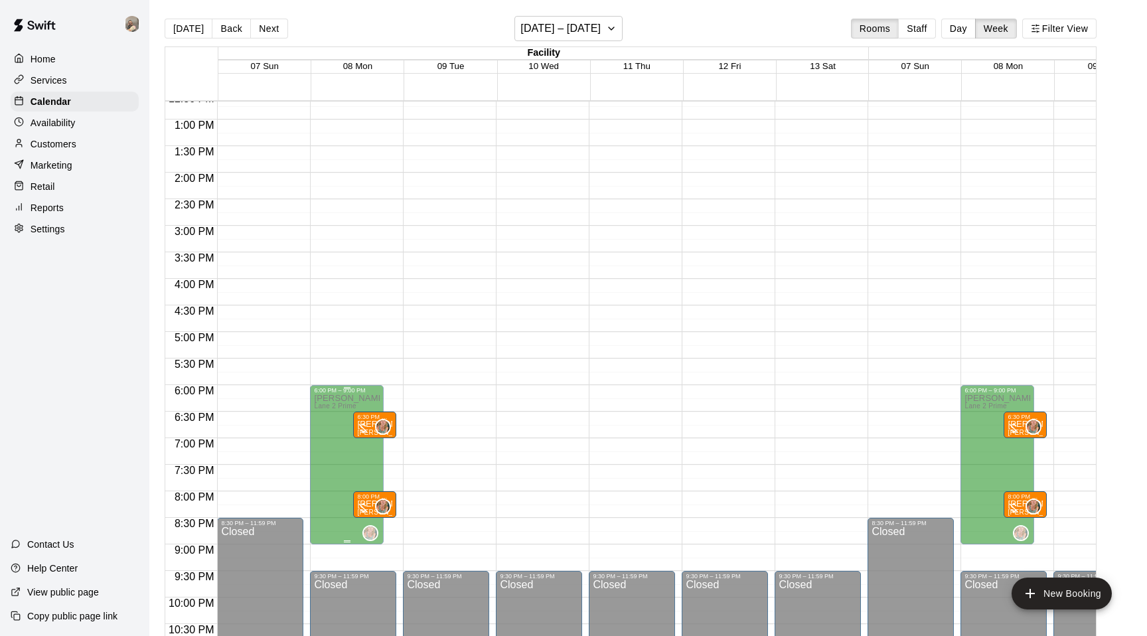
click at [373, 390] on div "6:00 PM – 9:00 PM" at bounding box center [347, 390] width 66 height 7
click at [372, 390] on div "6:00 PM – 9:00 PM" at bounding box center [347, 390] width 66 height 7
click at [391, 390] on div "12:00 AM – 8:00 AM Closed 6:00 PM – 9:00 PM [PERSON_NAME][GEOGRAPHIC_DATA][PERS…" at bounding box center [353, 66] width 86 height 1274
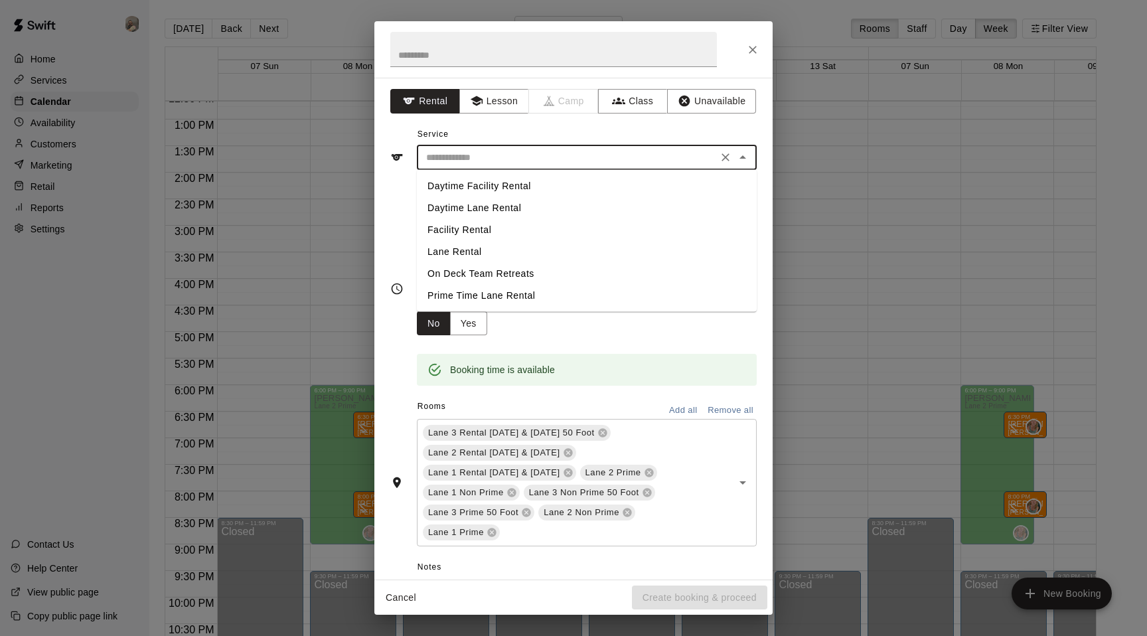
click at [507, 163] on input "text" at bounding box center [567, 157] width 293 height 17
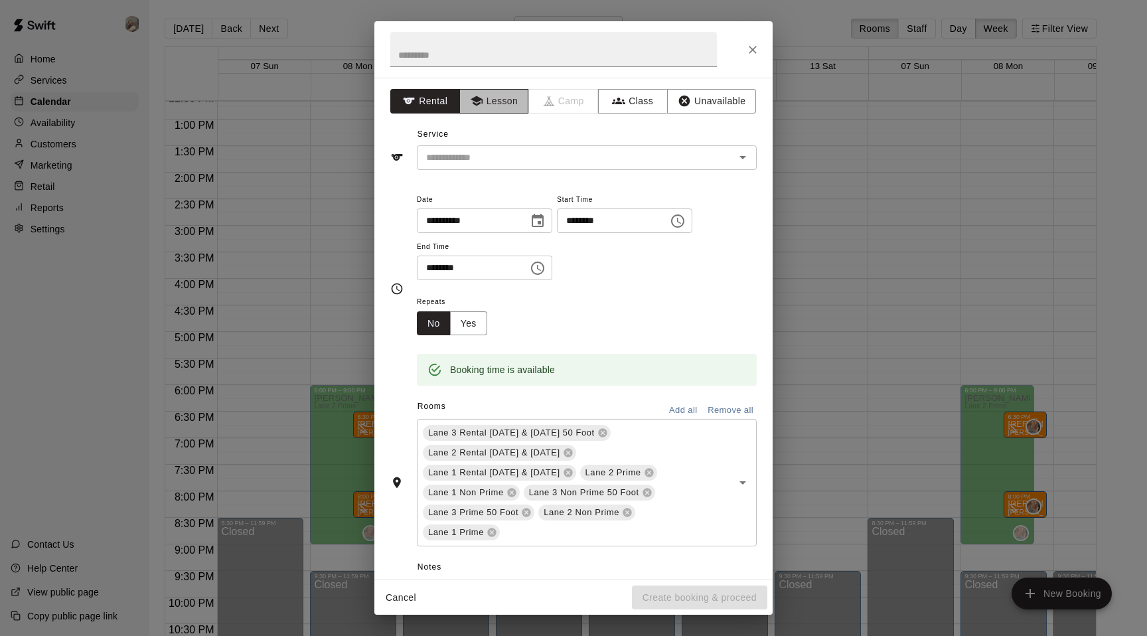
click at [480, 95] on icon "button" at bounding box center [476, 100] width 13 height 13
click at [473, 159] on input "text" at bounding box center [567, 157] width 293 height 17
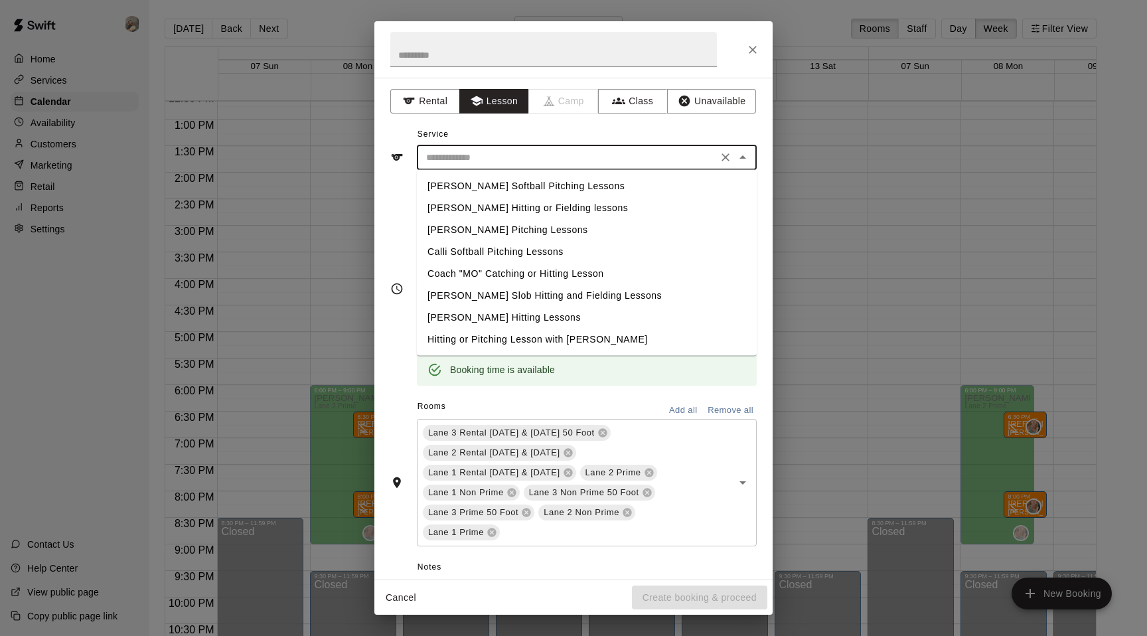
click at [480, 188] on li "[PERSON_NAME] Softball Pitching Lessons" at bounding box center [587, 186] width 340 height 22
type input "**********"
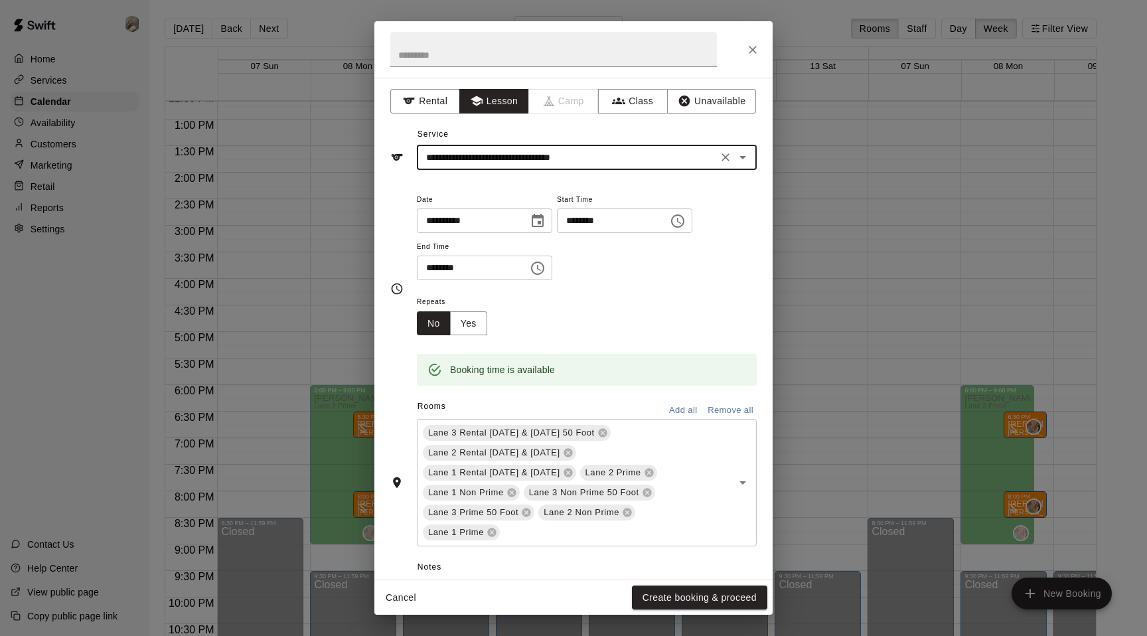
click at [540, 224] on icon "Choose date, selected date is Sep 8, 2025" at bounding box center [538, 221] width 16 height 16
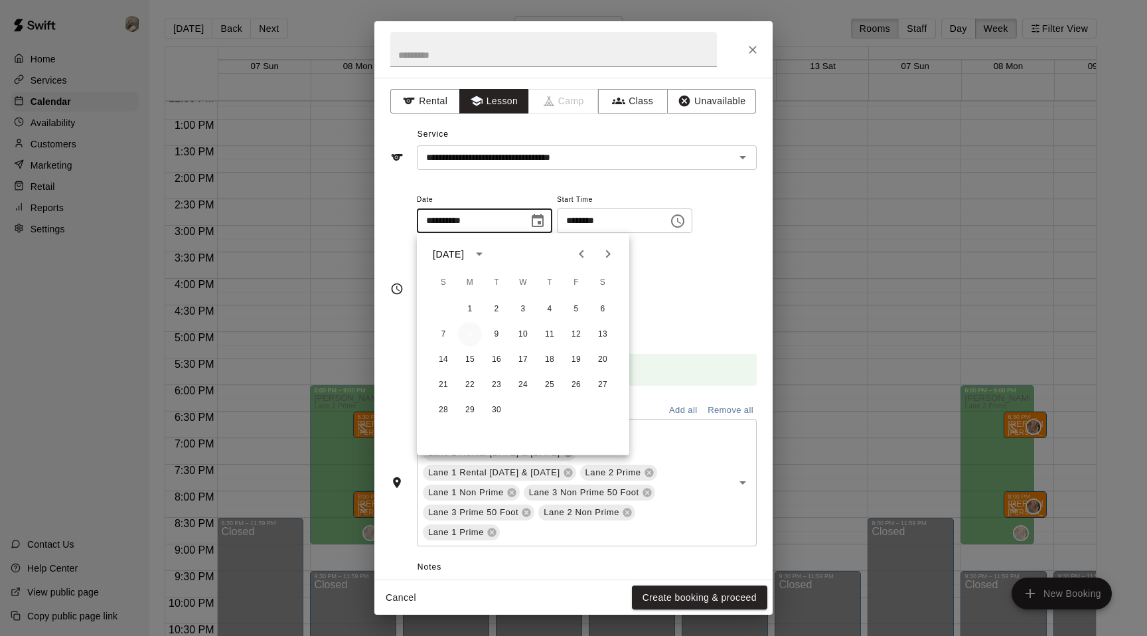
click at [471, 333] on button "8" at bounding box center [470, 335] width 24 height 24
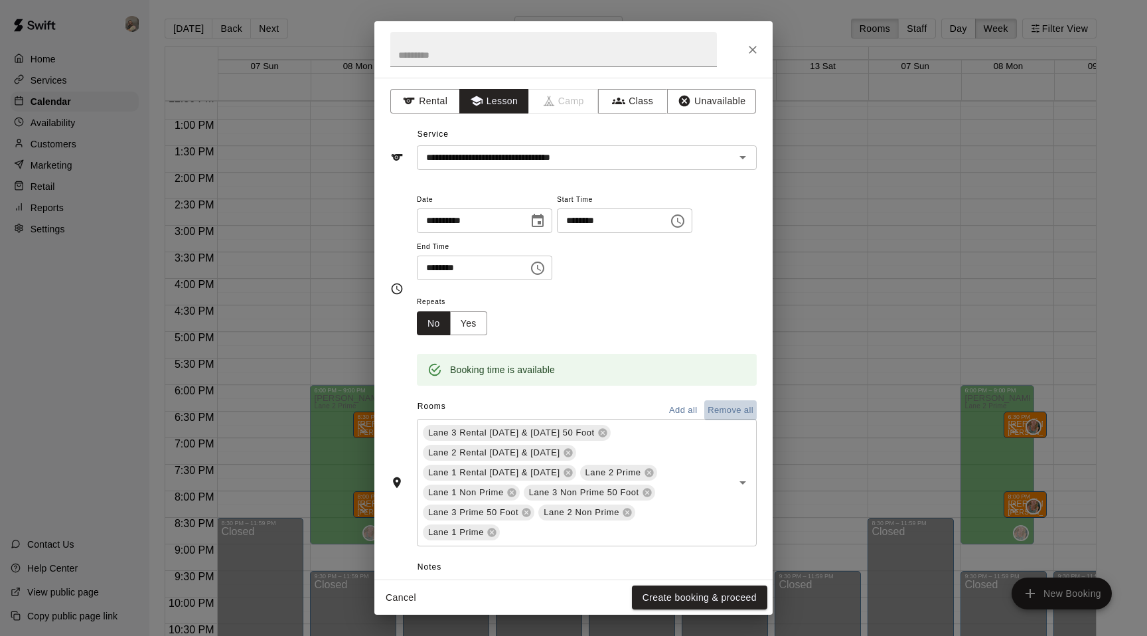
click at [722, 414] on button "Remove all" at bounding box center [730, 410] width 52 height 21
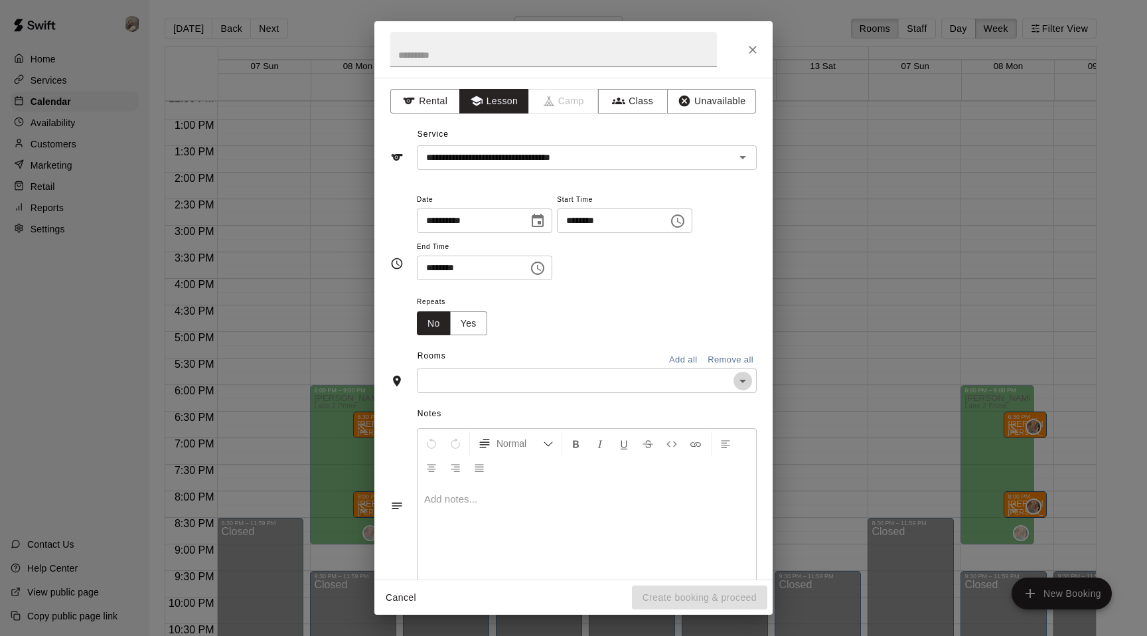
click at [737, 381] on icon "Open" at bounding box center [743, 381] width 16 height 16
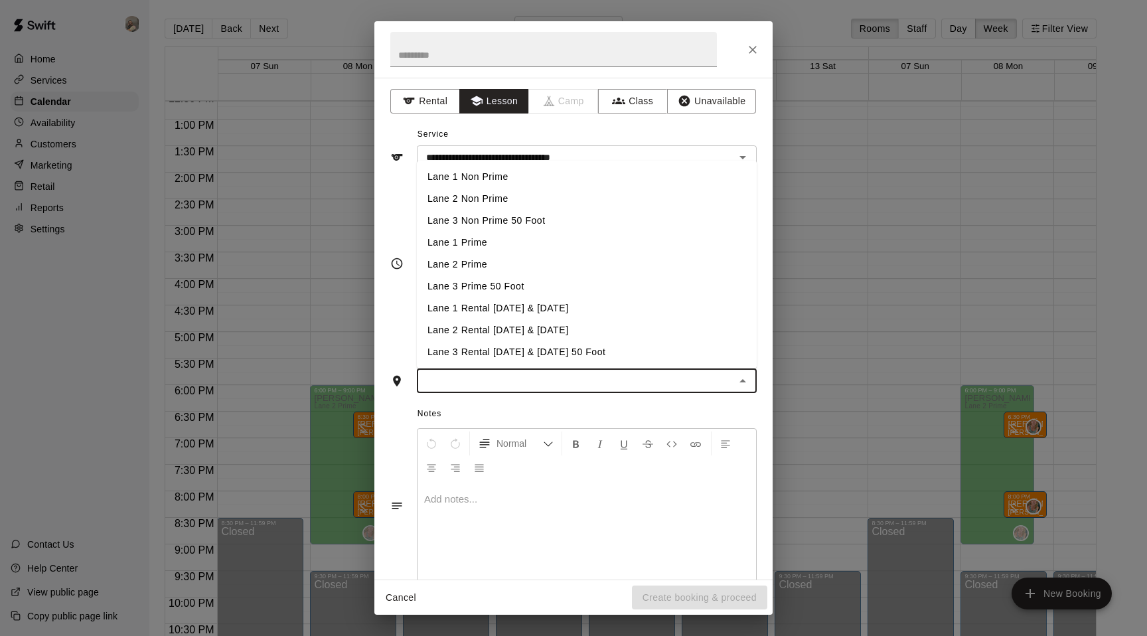
click at [484, 278] on li "Lane 3 Prime 50 Foot" at bounding box center [587, 286] width 340 height 22
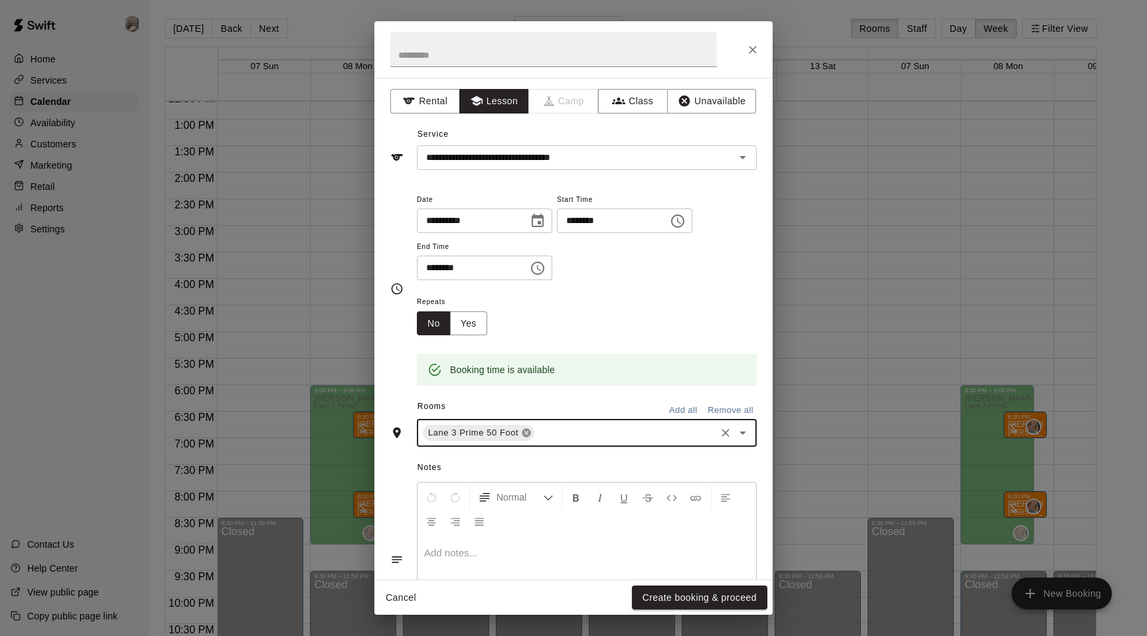
click at [526, 435] on icon at bounding box center [526, 433] width 9 height 9
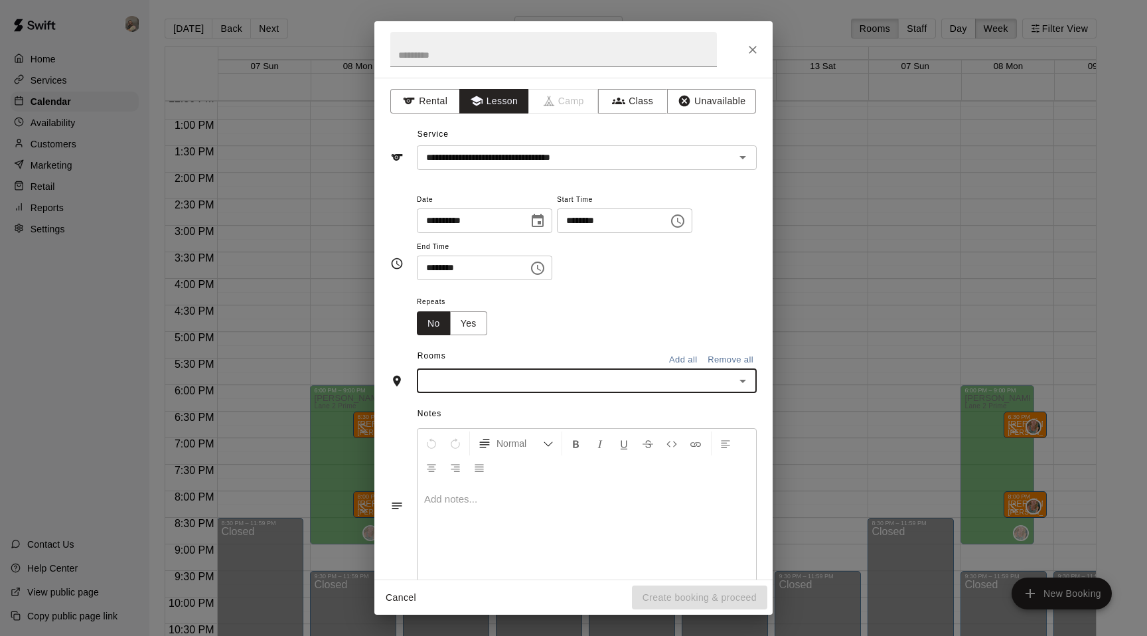
click at [690, 358] on button "Add all" at bounding box center [683, 360] width 42 height 21
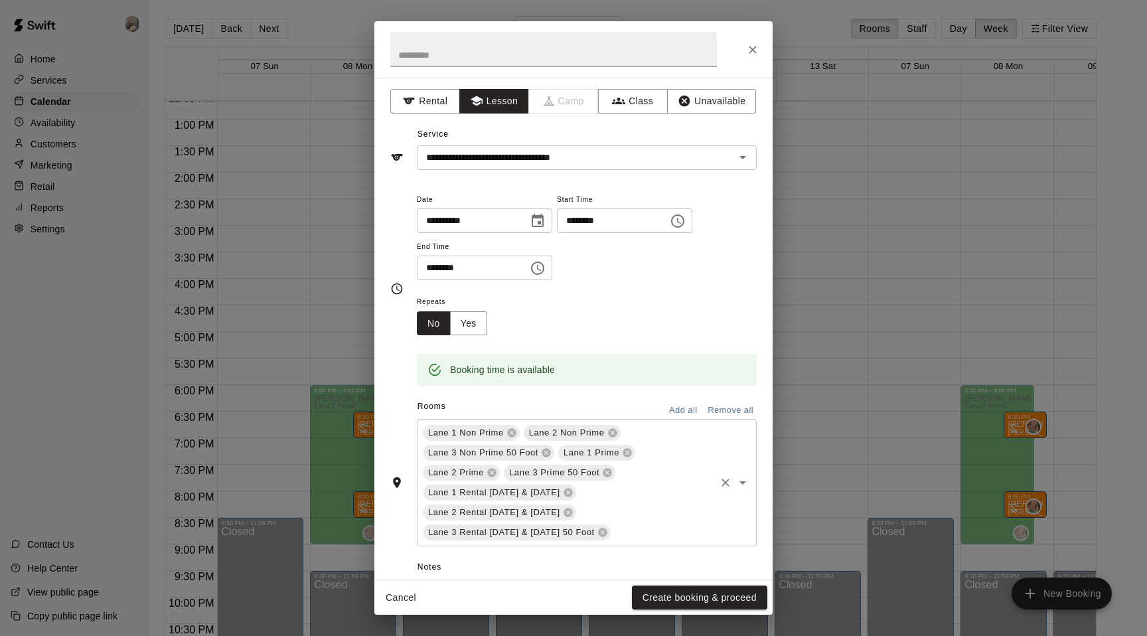
click at [725, 415] on button "Remove all" at bounding box center [730, 410] width 52 height 21
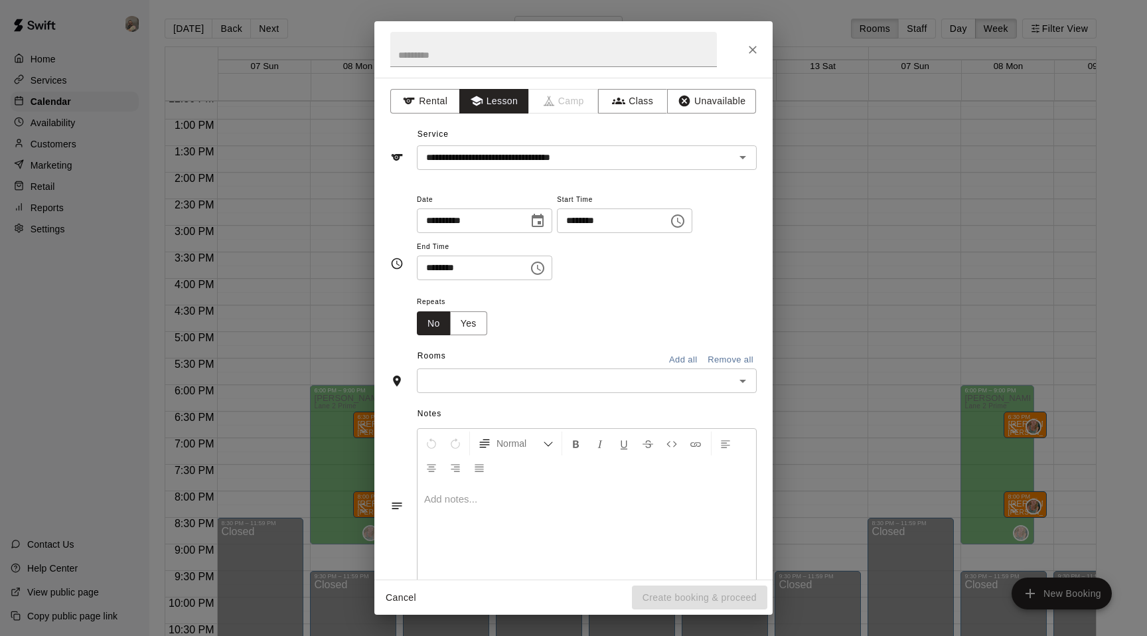
click at [743, 378] on icon "Open" at bounding box center [743, 381] width 16 height 16
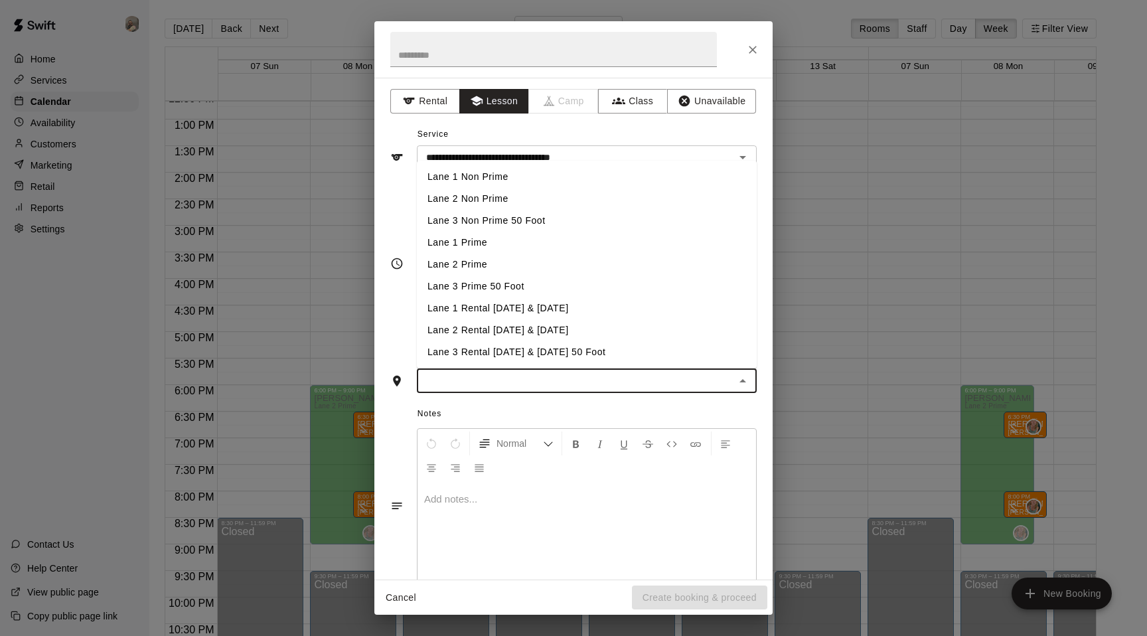
click at [516, 267] on li "Lane 2 Prime" at bounding box center [587, 265] width 340 height 22
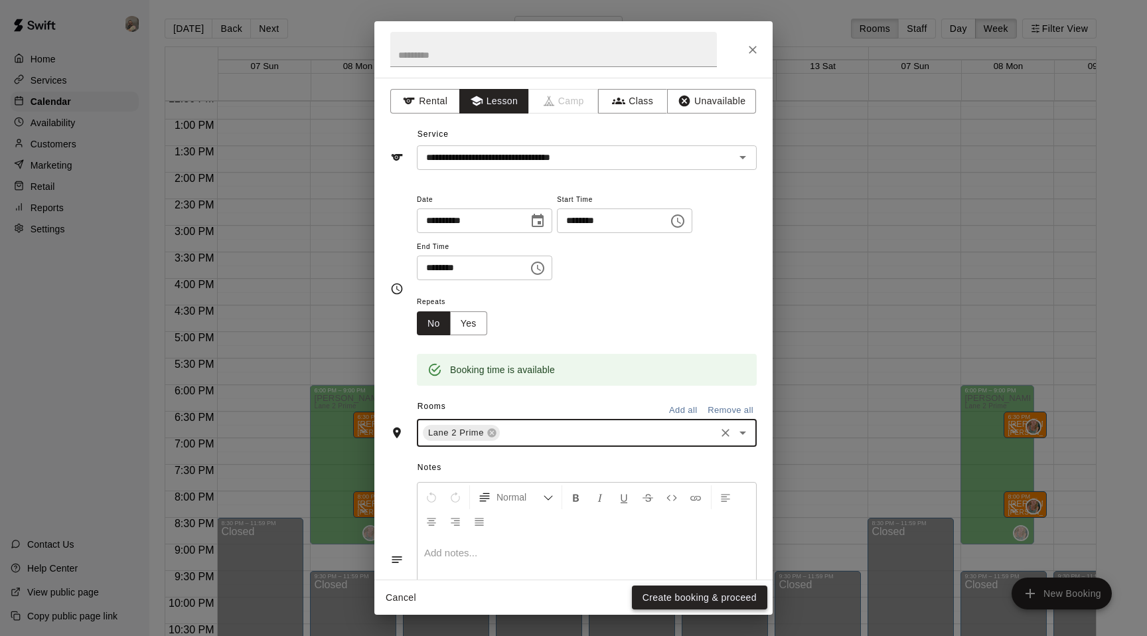
click at [662, 597] on button "Create booking & proceed" at bounding box center [699, 597] width 135 height 25
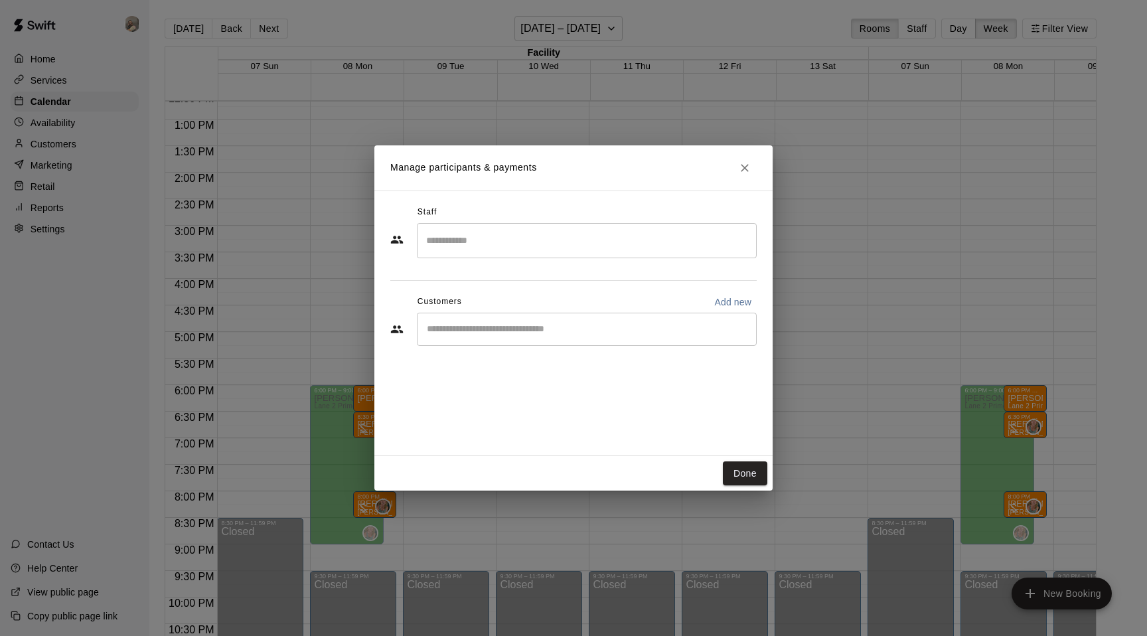
click at [568, 326] on input "Start typing to search customers..." at bounding box center [587, 329] width 328 height 13
type input "****"
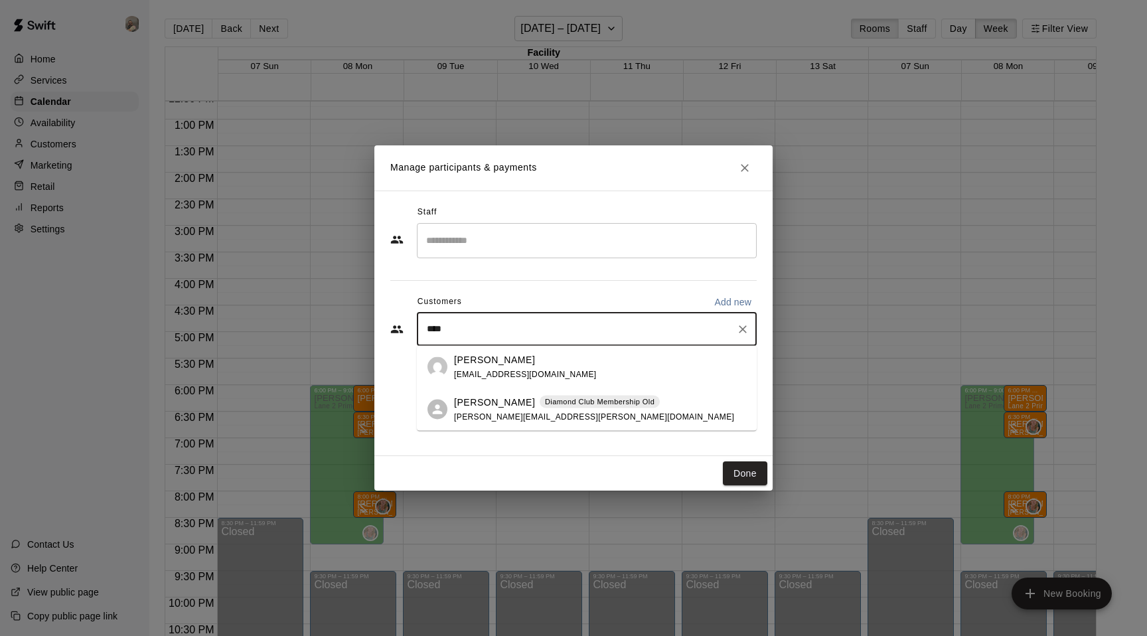
click at [518, 370] on span "[EMAIL_ADDRESS][DOMAIN_NAME]" at bounding box center [525, 373] width 143 height 9
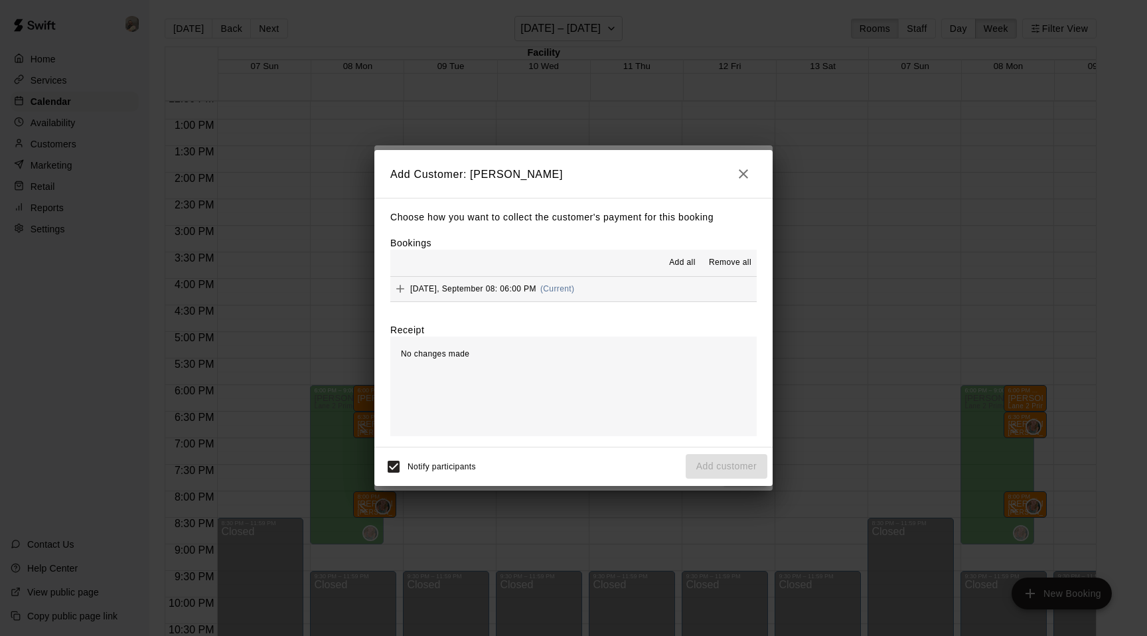
click at [475, 295] on div "[DATE], September 08: 06:00 PM (Current)" at bounding box center [482, 289] width 184 height 20
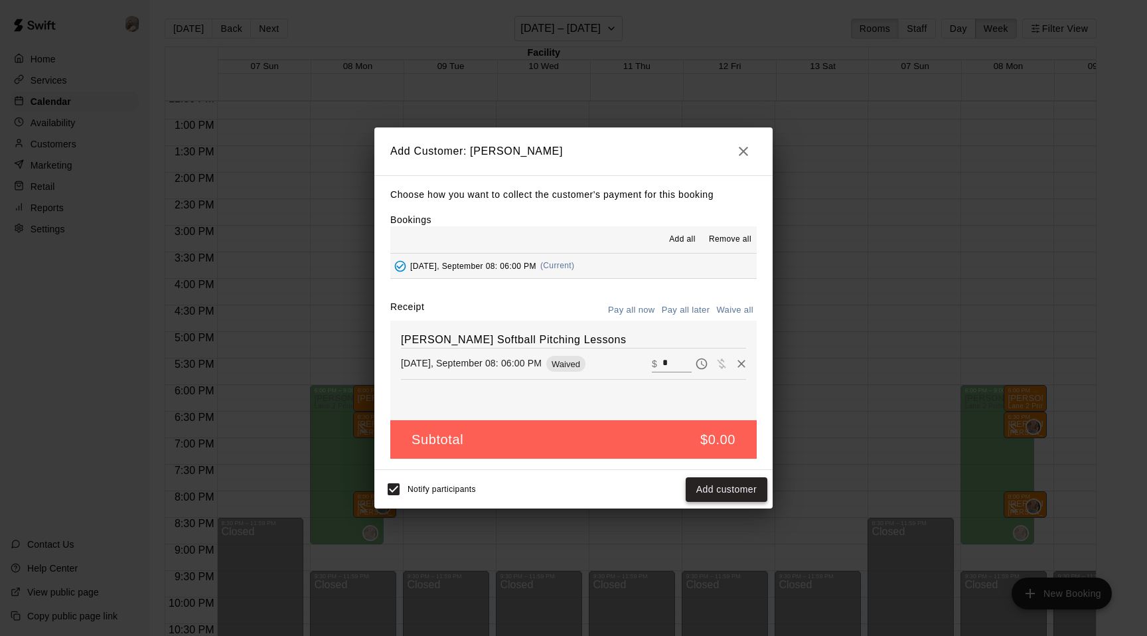
click at [747, 492] on button "Add customer" at bounding box center [727, 489] width 82 height 25
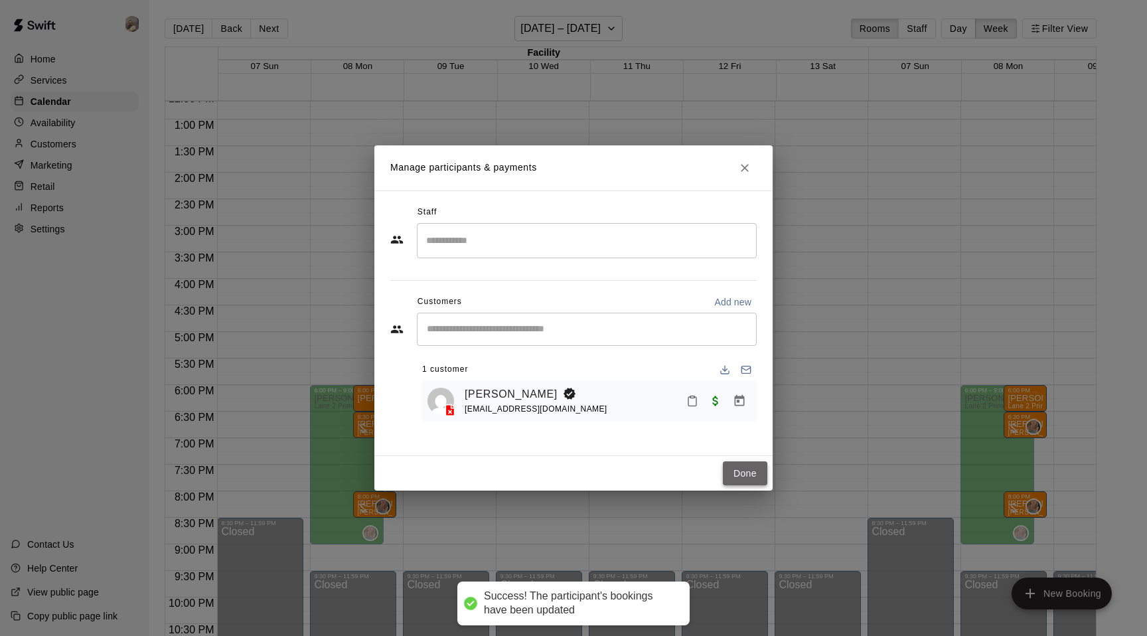
click at [745, 466] on button "Done" at bounding box center [745, 473] width 44 height 25
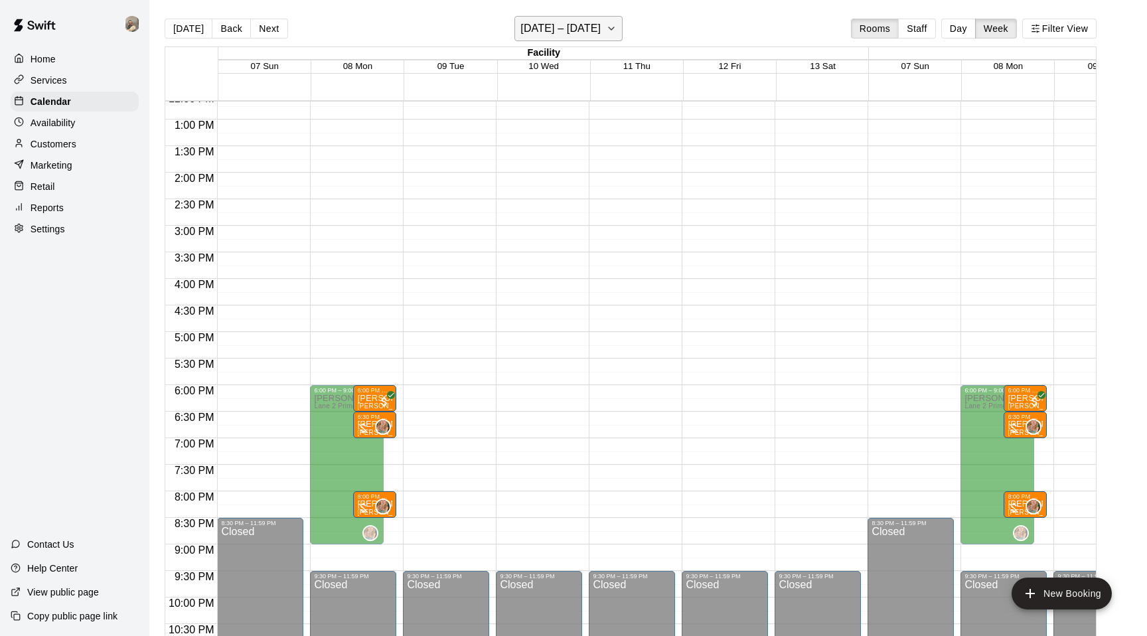
click at [597, 28] on h6 "[DATE] – [DATE]" at bounding box center [560, 28] width 80 height 19
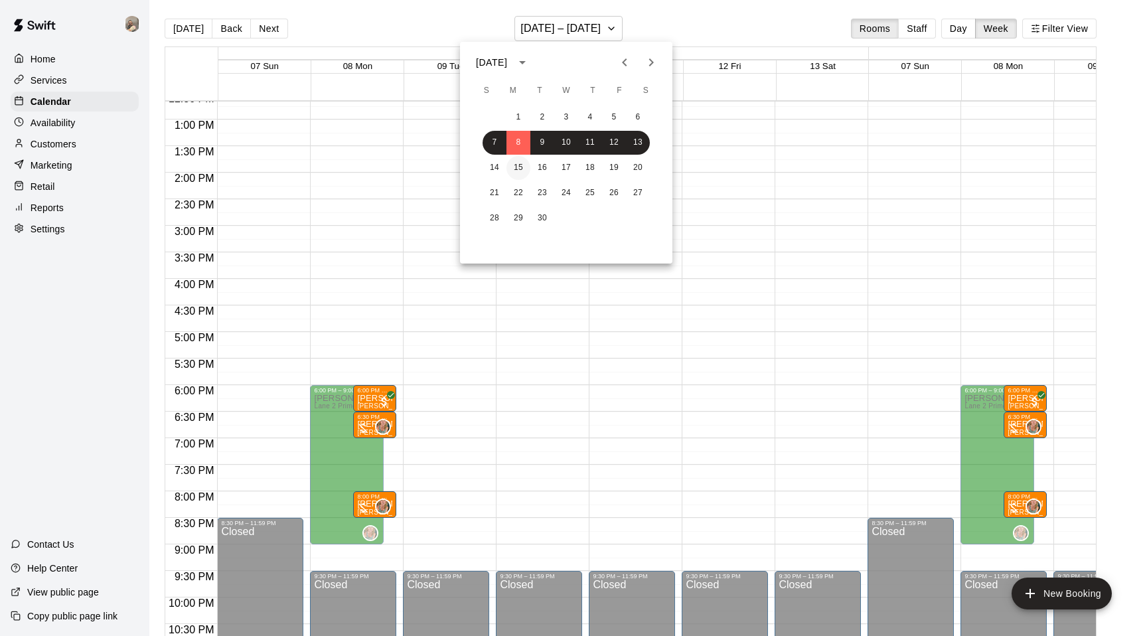
click at [523, 160] on button "15" at bounding box center [518, 168] width 24 height 24
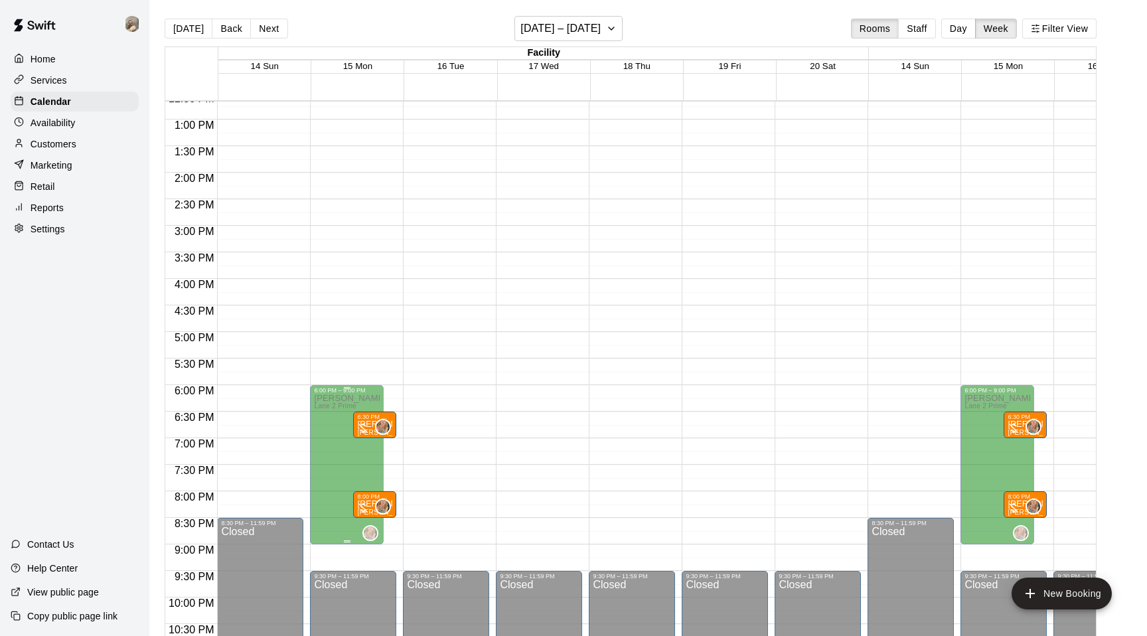
click at [378, 390] on div "6:00 PM – 9:00 PM" at bounding box center [347, 390] width 66 height 7
click at [1041, 596] on button "New Booking" at bounding box center [1062, 593] width 100 height 32
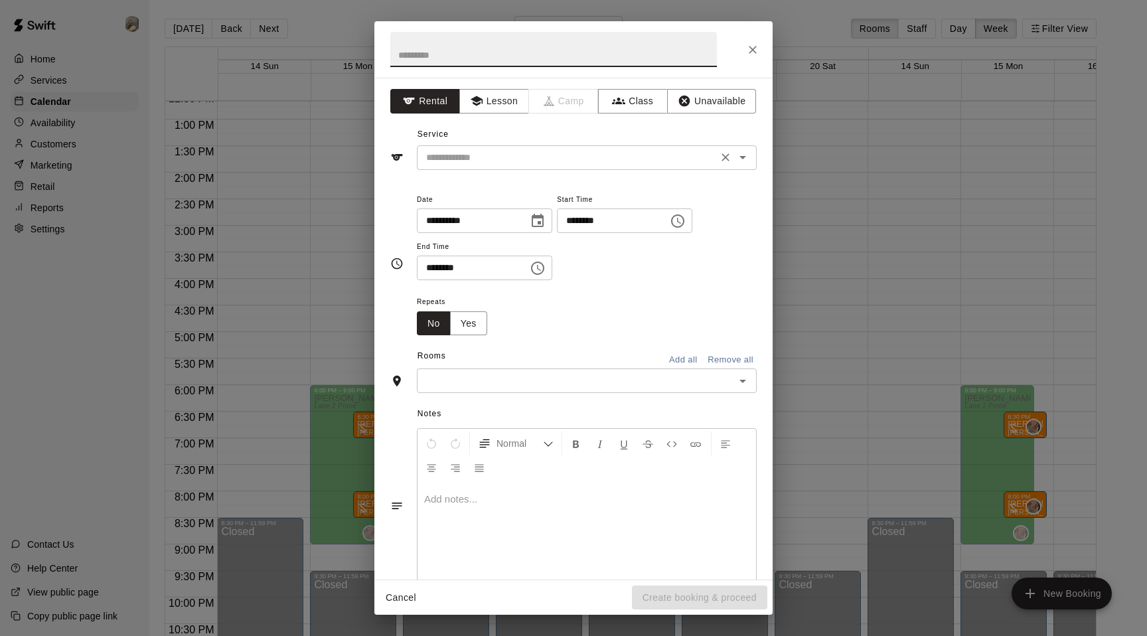
click at [469, 158] on input "text" at bounding box center [567, 157] width 293 height 17
click at [489, 101] on button "Lesson" at bounding box center [494, 101] width 70 height 25
click at [494, 163] on input "text" at bounding box center [567, 157] width 293 height 17
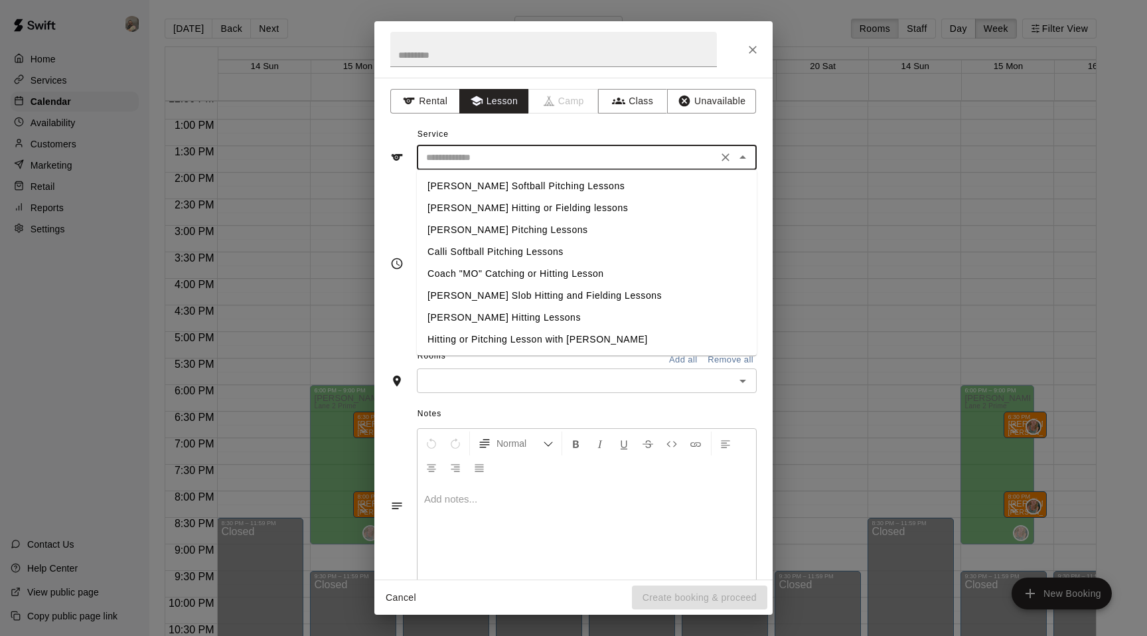
click at [491, 181] on li "[PERSON_NAME] Softball Pitching Lessons" at bounding box center [587, 186] width 340 height 22
type input "**********"
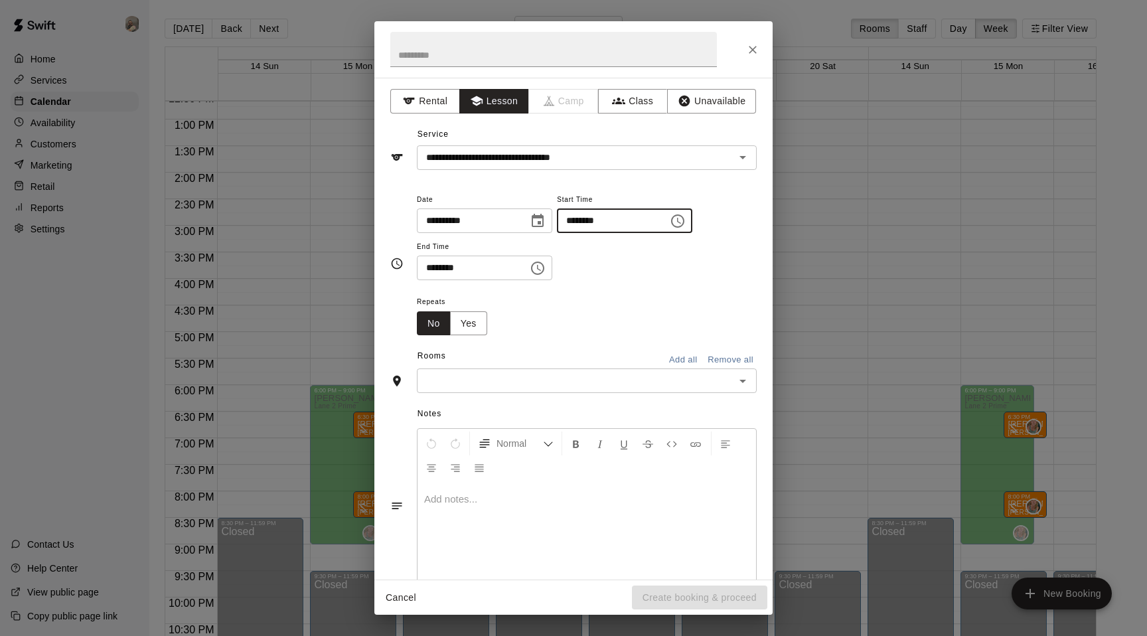
click at [571, 230] on input "********" at bounding box center [608, 220] width 102 height 25
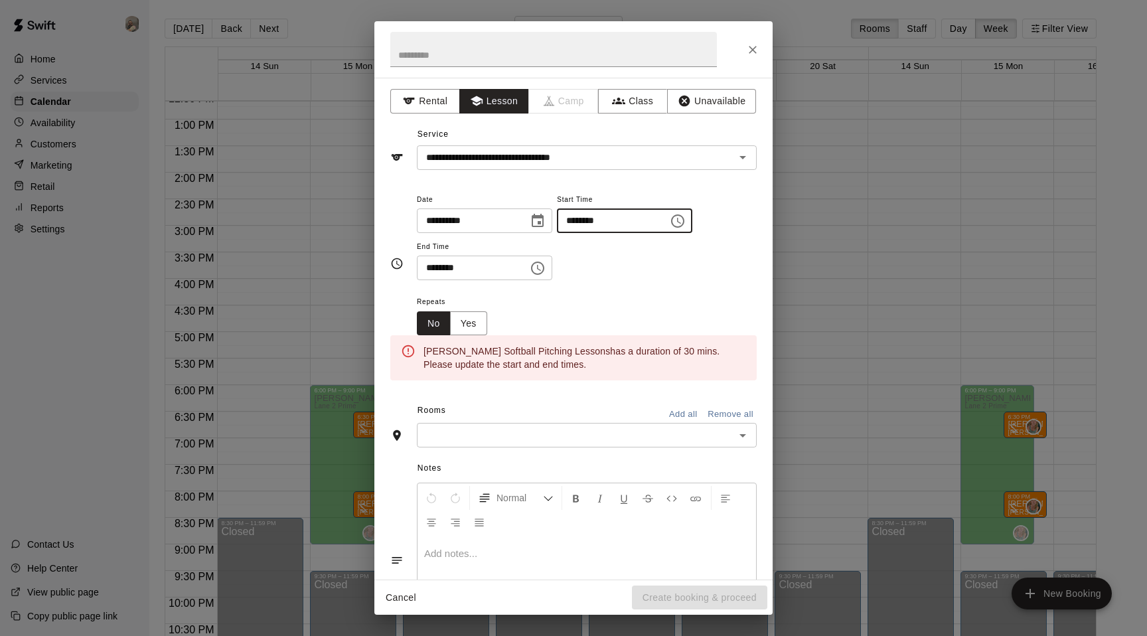
type input "********"
click at [428, 266] on input "********" at bounding box center [468, 268] width 102 height 25
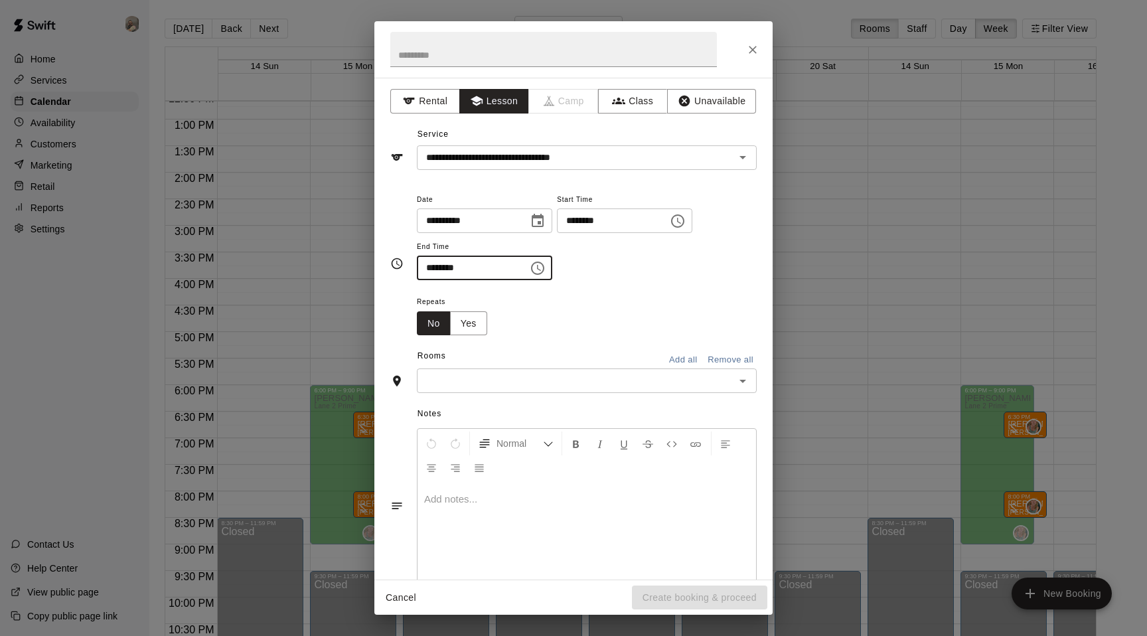
click at [743, 386] on icon "Open" at bounding box center [743, 381] width 16 height 16
type input "********"
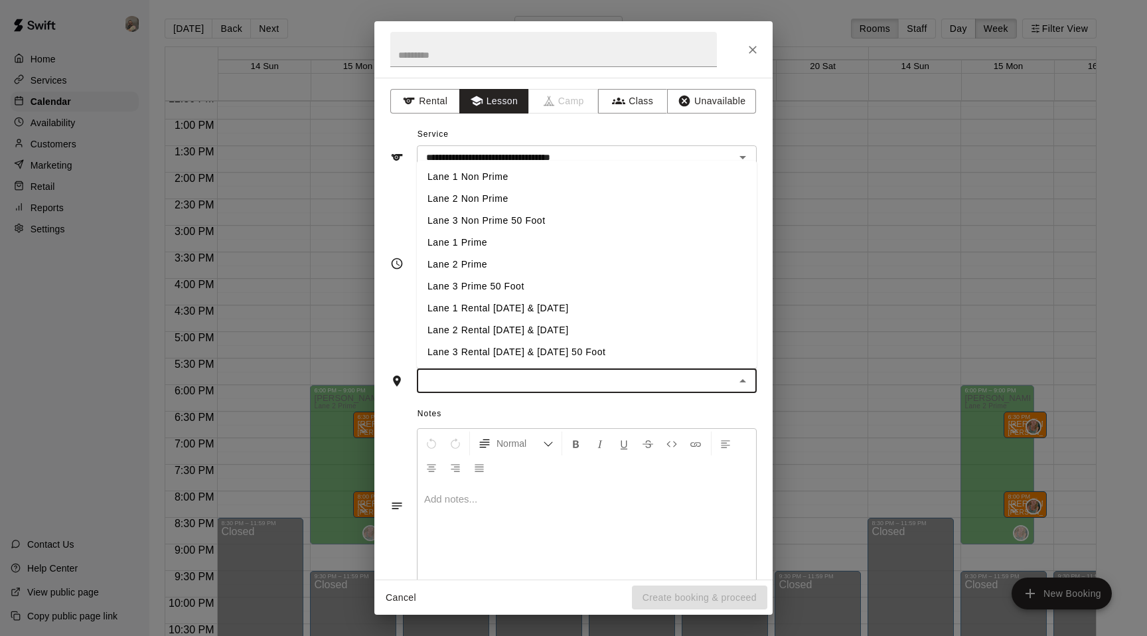
click at [488, 268] on li "Lane 2 Prime" at bounding box center [587, 265] width 340 height 22
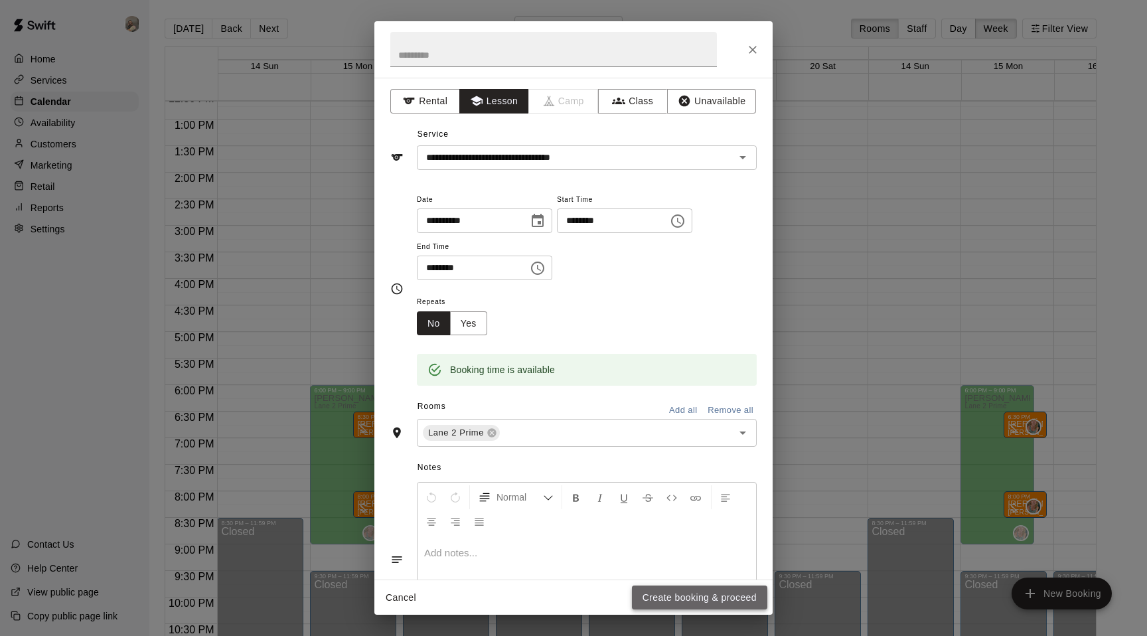
click at [668, 594] on button "Create booking & proceed" at bounding box center [699, 597] width 135 height 25
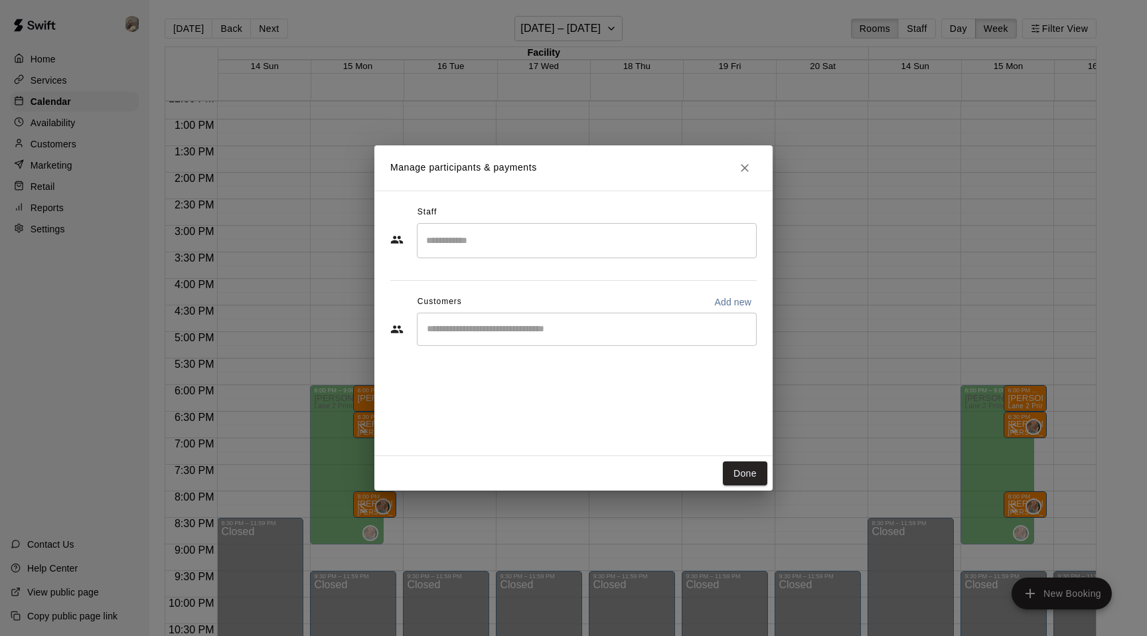
click at [544, 337] on div "​" at bounding box center [587, 329] width 340 height 33
type input "****"
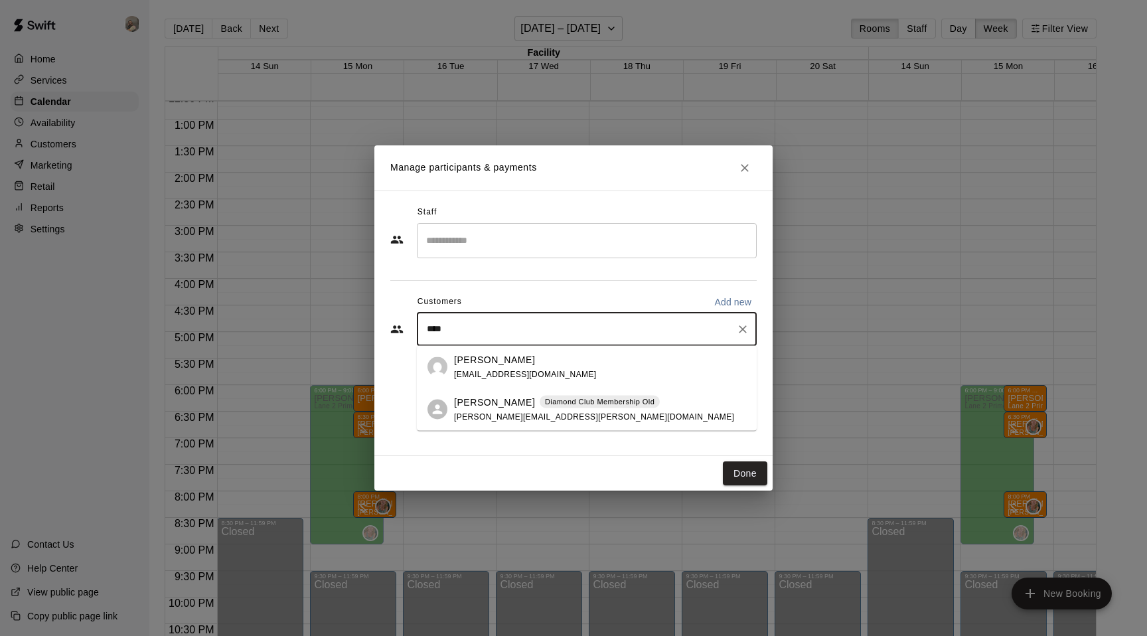
click at [522, 360] on p "[PERSON_NAME]" at bounding box center [494, 359] width 81 height 14
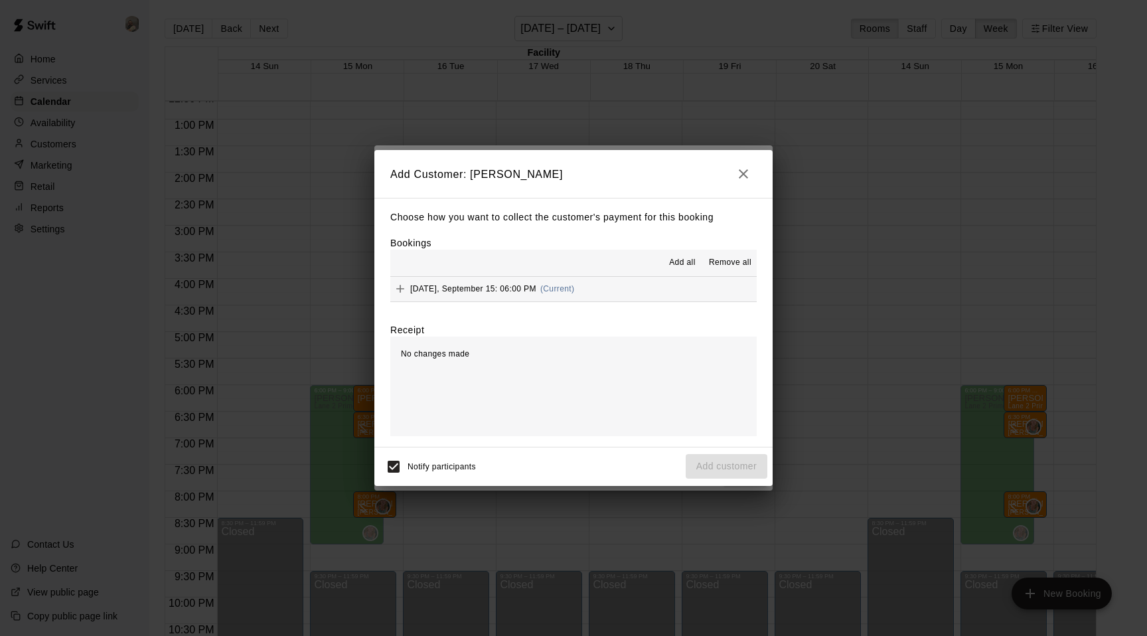
click at [561, 286] on span "(Current)" at bounding box center [557, 288] width 35 height 9
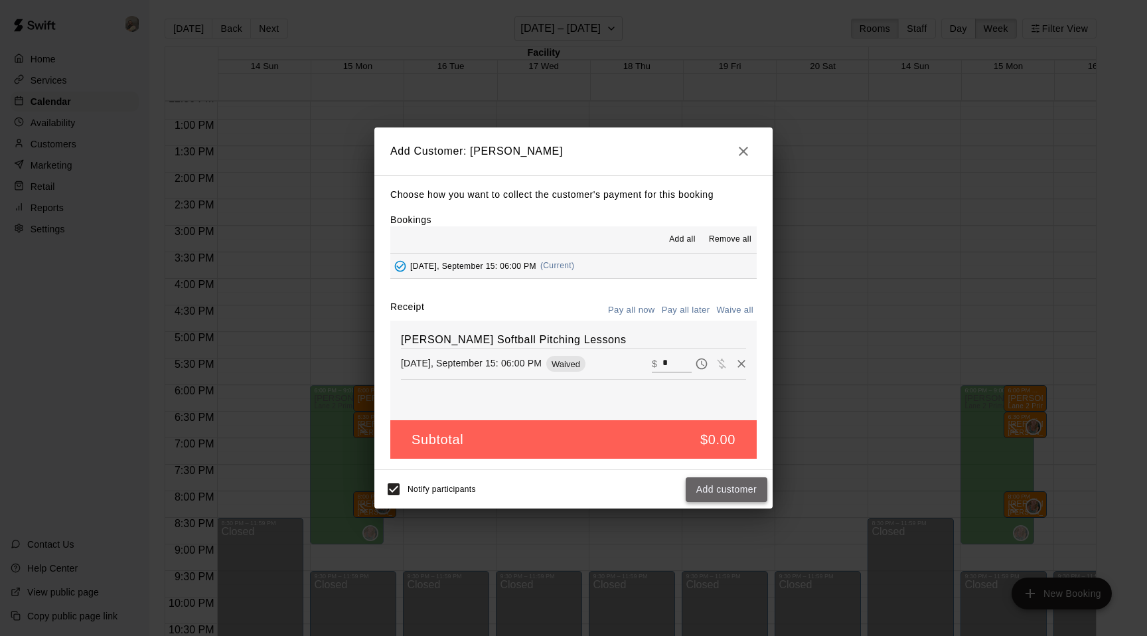
click at [714, 491] on button "Add customer" at bounding box center [727, 489] width 82 height 25
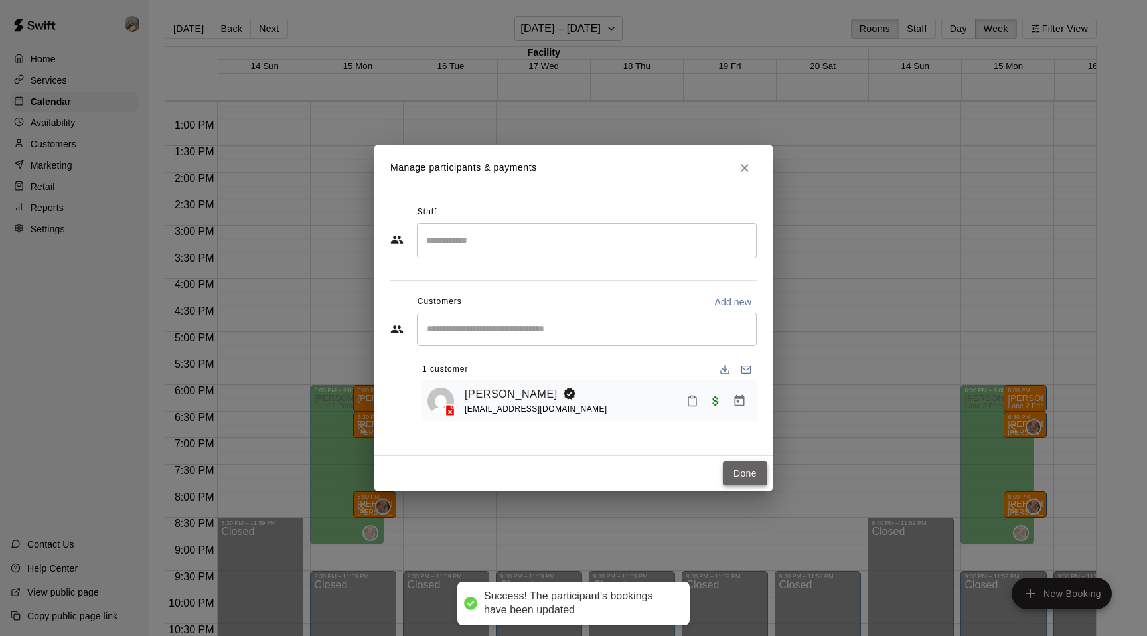
click at [724, 472] on button "Done" at bounding box center [745, 473] width 44 height 25
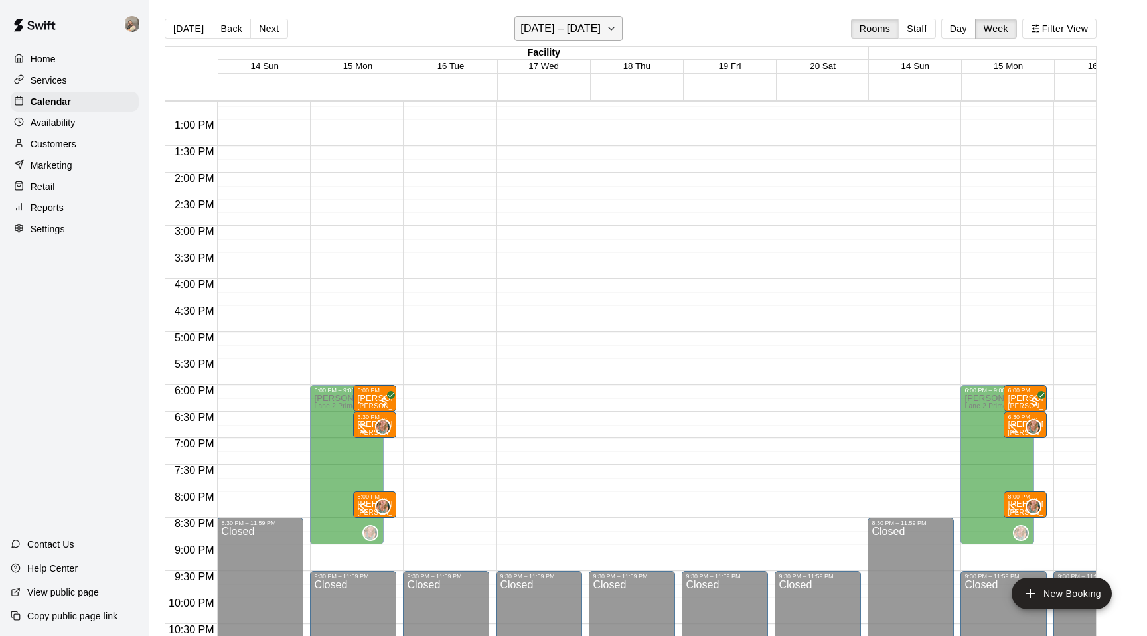
click at [623, 31] on button "[DATE] – [DATE]" at bounding box center [568, 28] width 108 height 25
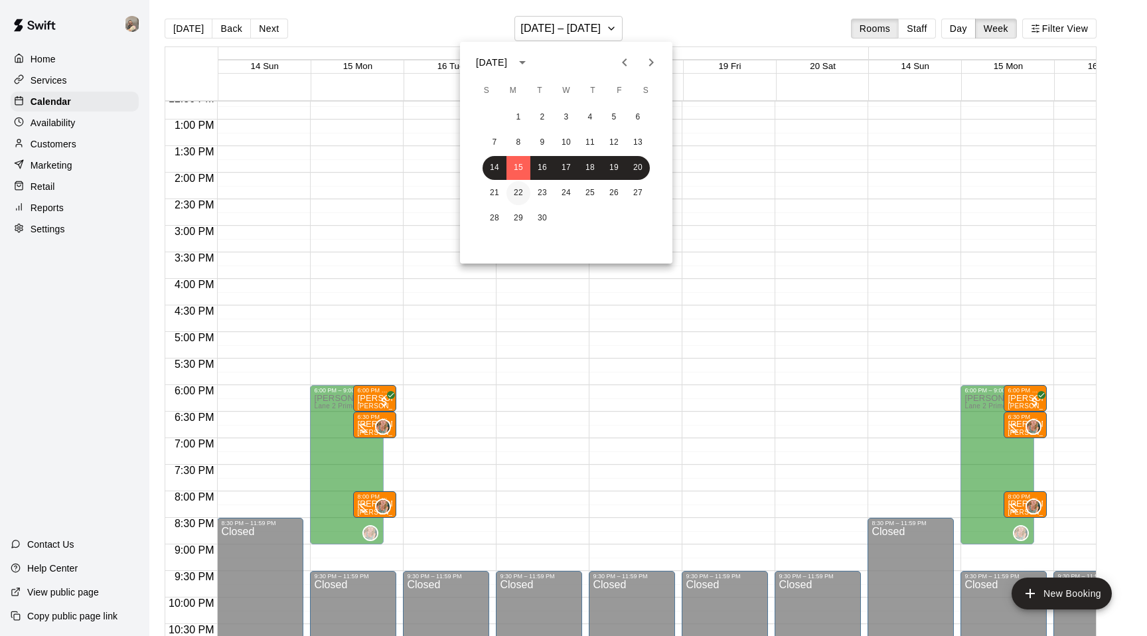
click at [517, 195] on button "22" at bounding box center [518, 193] width 24 height 24
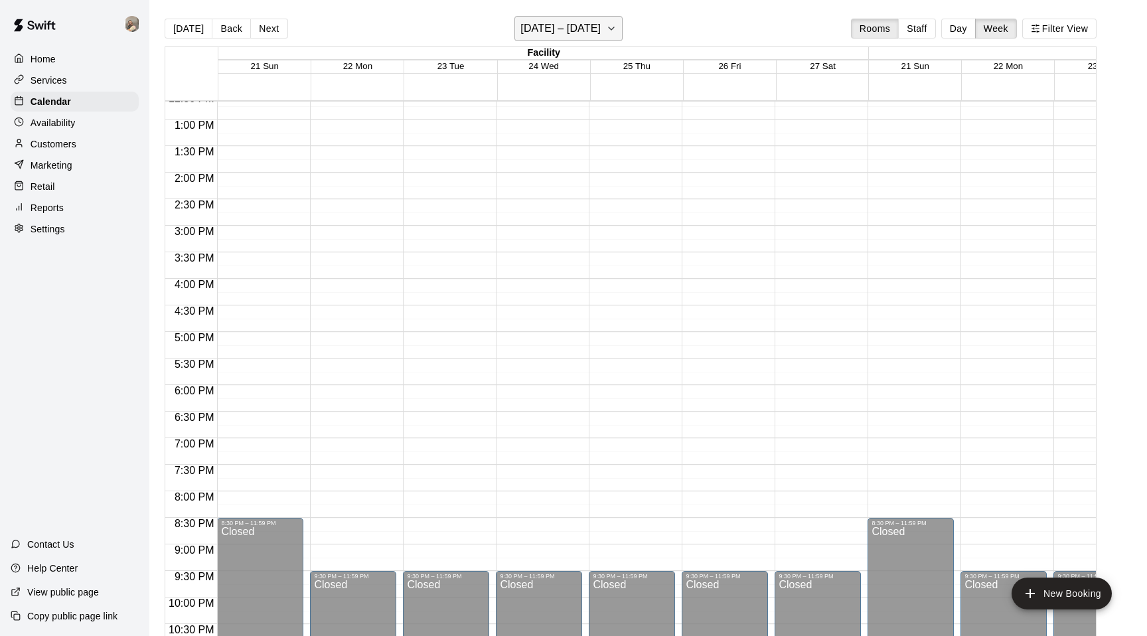
click at [611, 21] on icon "button" at bounding box center [611, 29] width 11 height 16
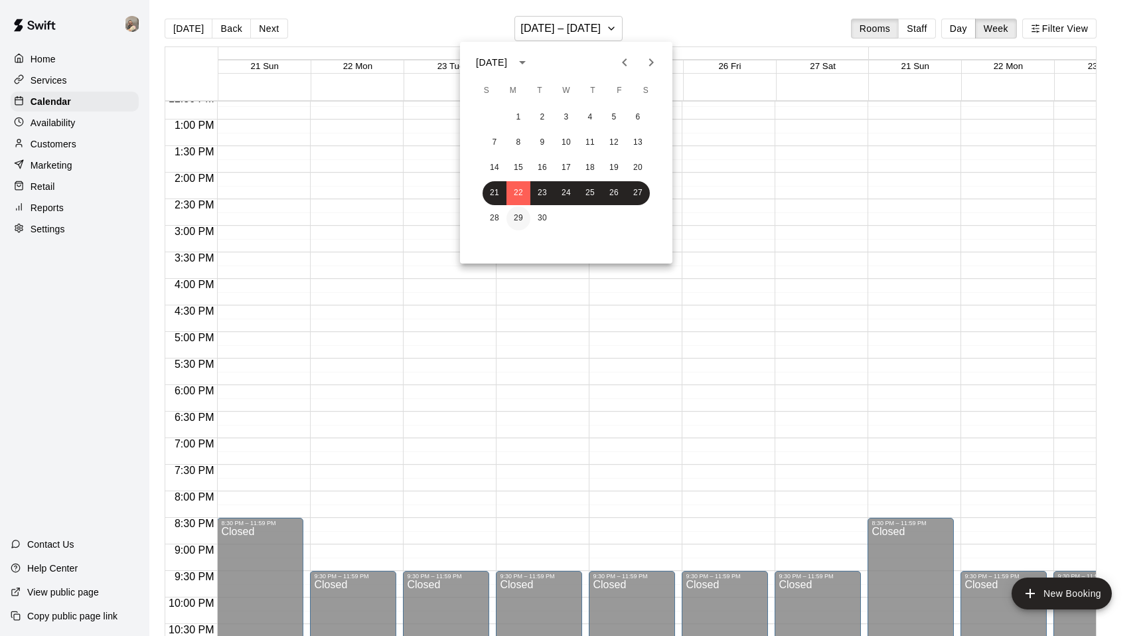
click at [517, 220] on button "29" at bounding box center [518, 218] width 24 height 24
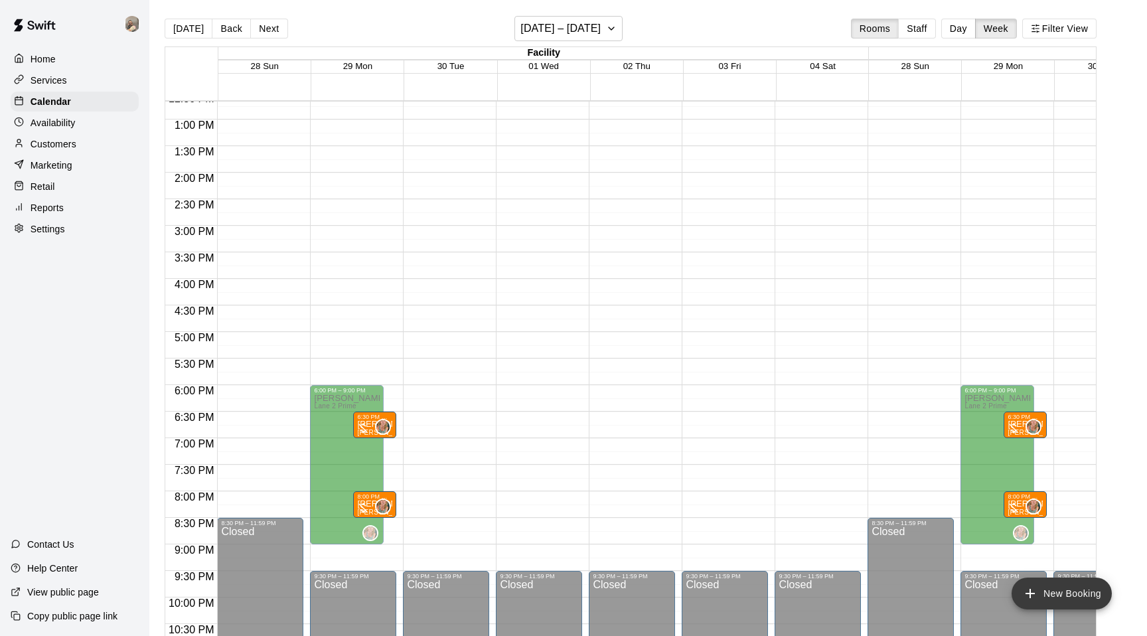
click at [1035, 591] on icon "add" at bounding box center [1030, 593] width 16 height 16
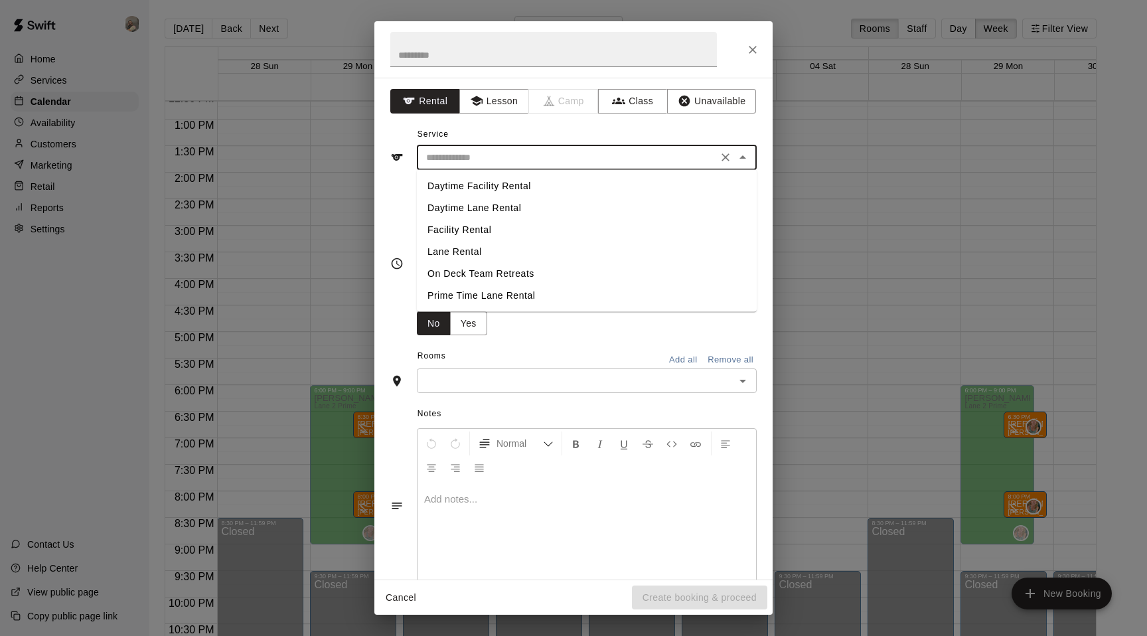
click at [483, 165] on input "text" at bounding box center [567, 157] width 293 height 17
click at [488, 100] on button "Lesson" at bounding box center [494, 101] width 70 height 25
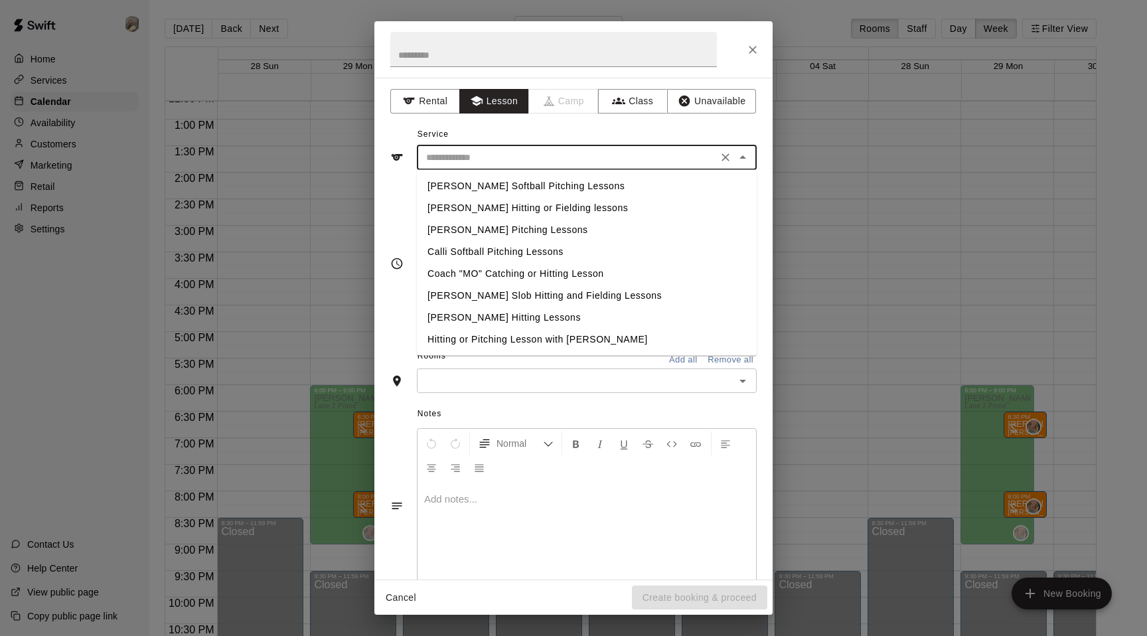
click at [481, 149] on input "text" at bounding box center [567, 157] width 293 height 17
click at [499, 187] on li "[PERSON_NAME] Softball Pitching Lessons" at bounding box center [587, 186] width 340 height 22
type input "**********"
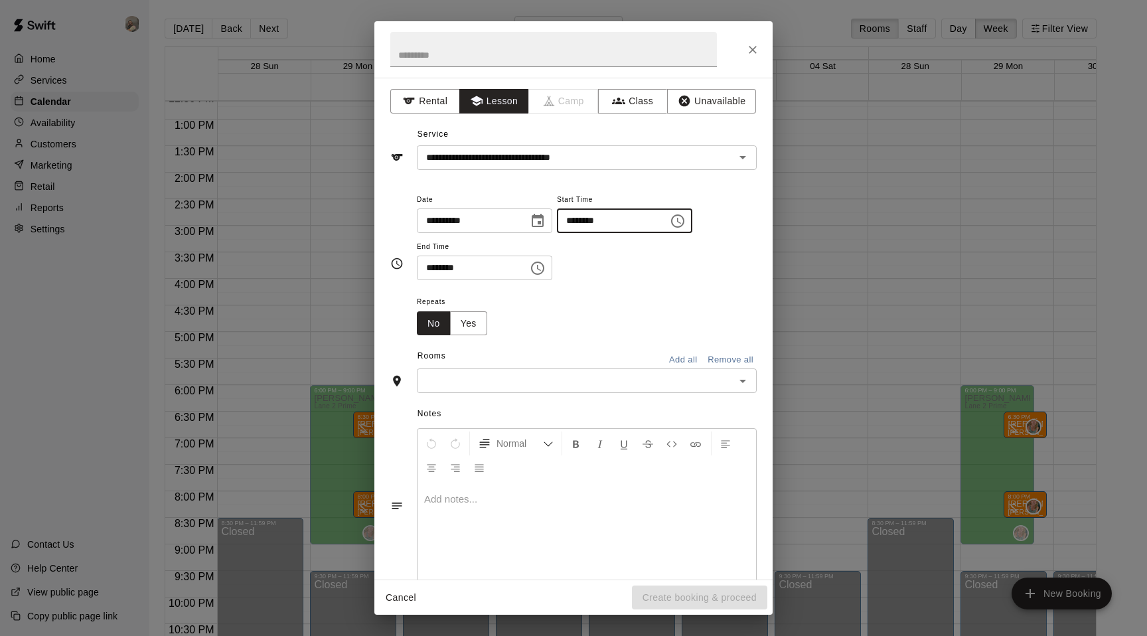
click at [573, 224] on input "********" at bounding box center [608, 220] width 102 height 25
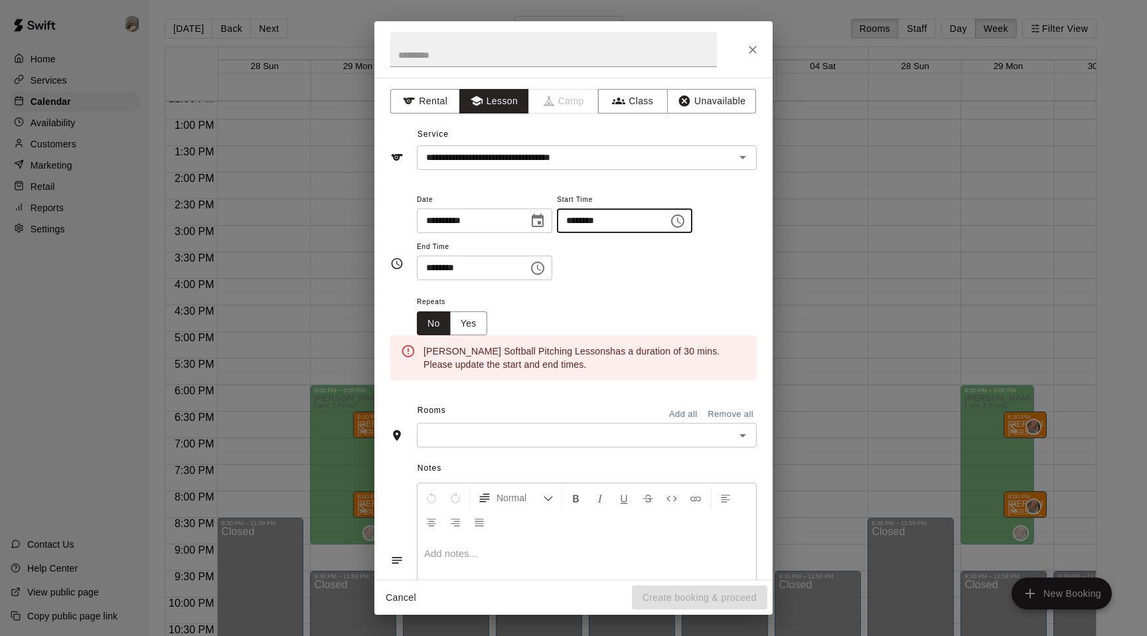
type input "********"
click at [433, 271] on input "********" at bounding box center [468, 268] width 102 height 25
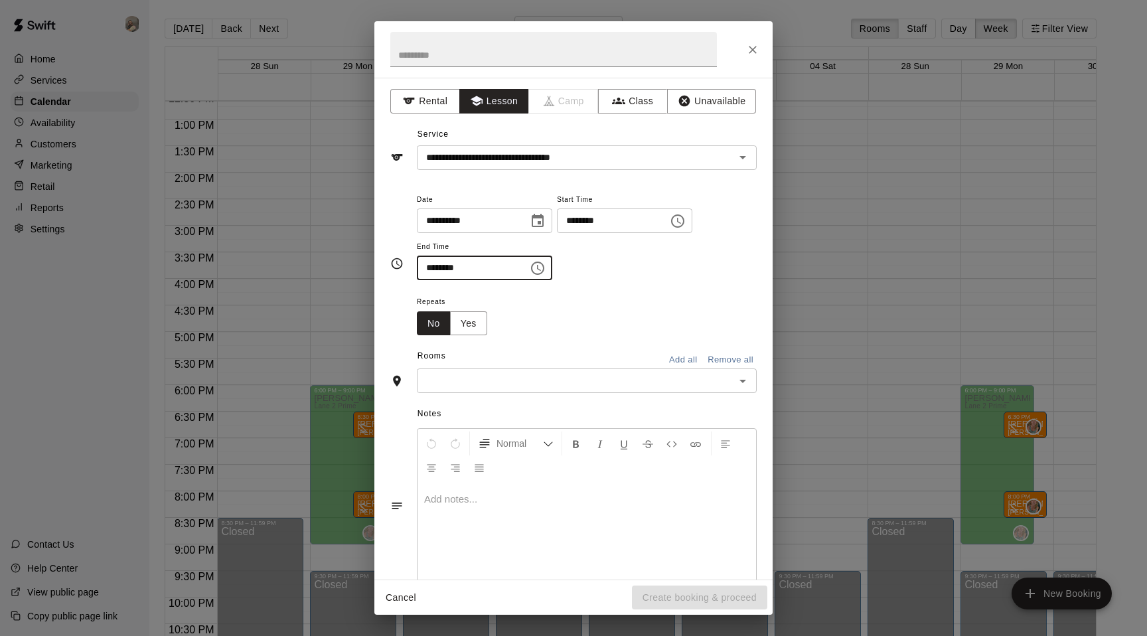
click at [738, 381] on icon "Open" at bounding box center [743, 381] width 16 height 16
type input "********"
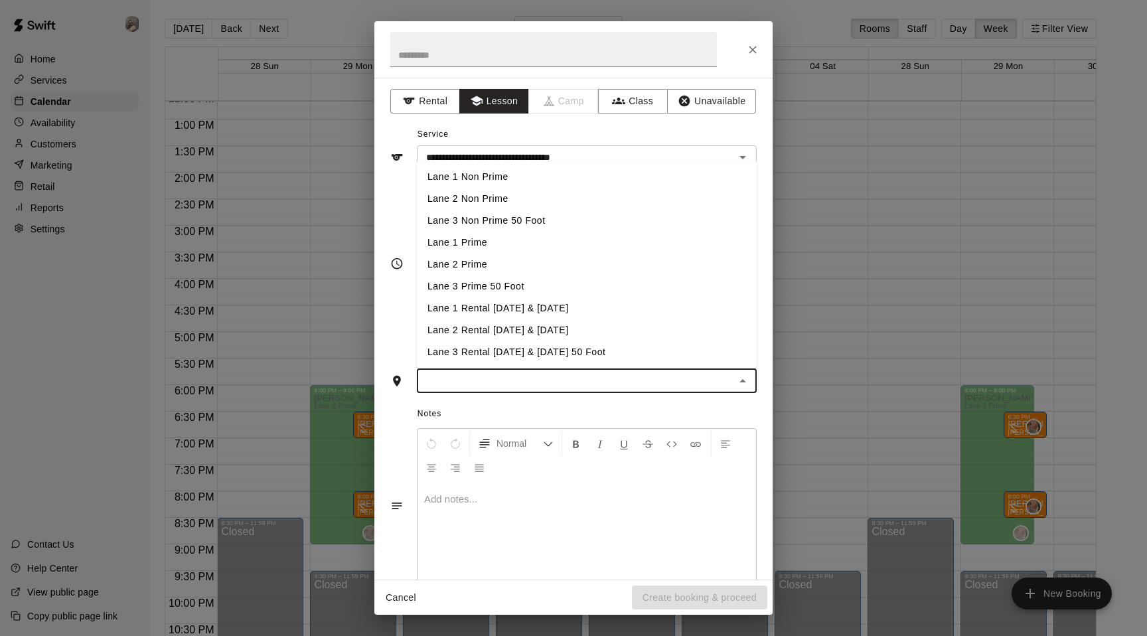
click at [525, 272] on li "Lane 2 Prime" at bounding box center [587, 265] width 340 height 22
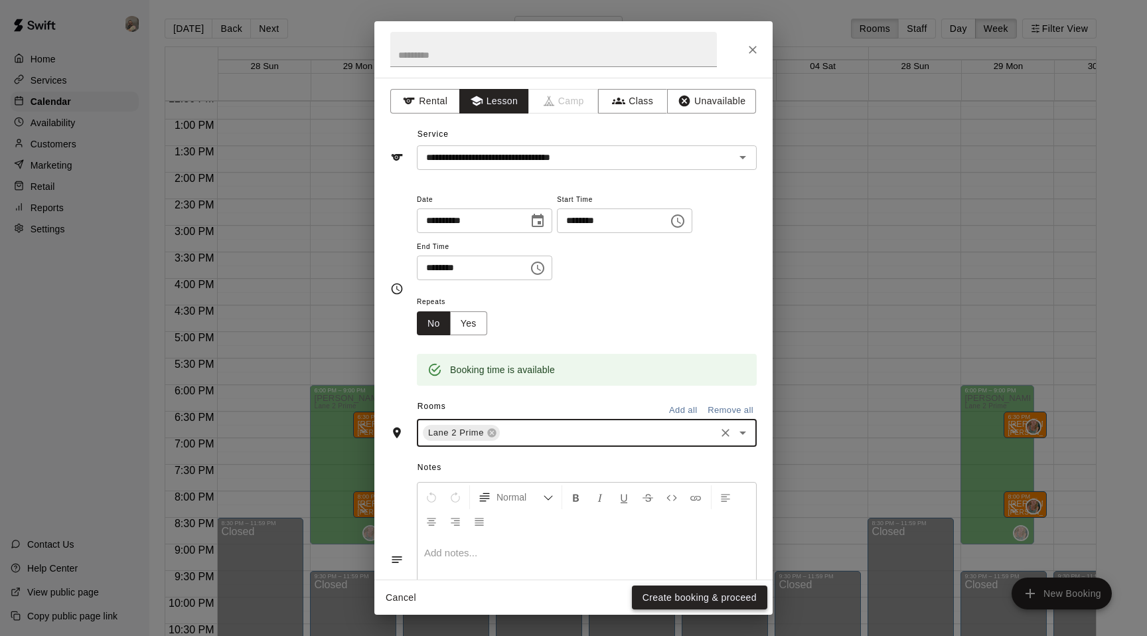
click at [663, 593] on button "Create booking & proceed" at bounding box center [699, 597] width 135 height 25
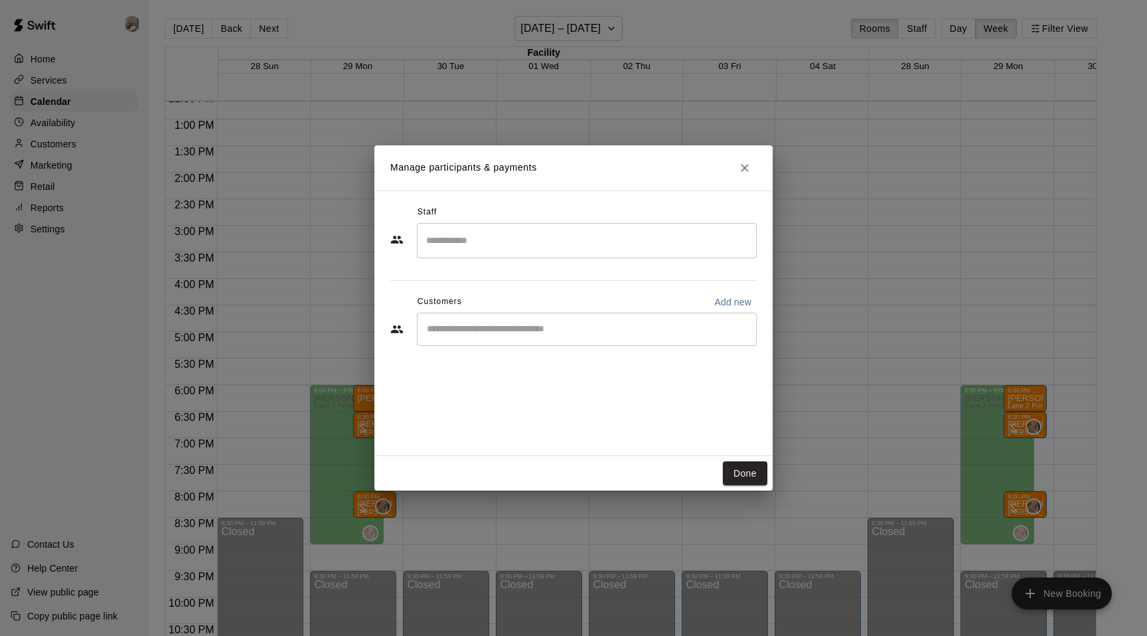
click at [664, 317] on div "​" at bounding box center [587, 329] width 340 height 33
type input "****"
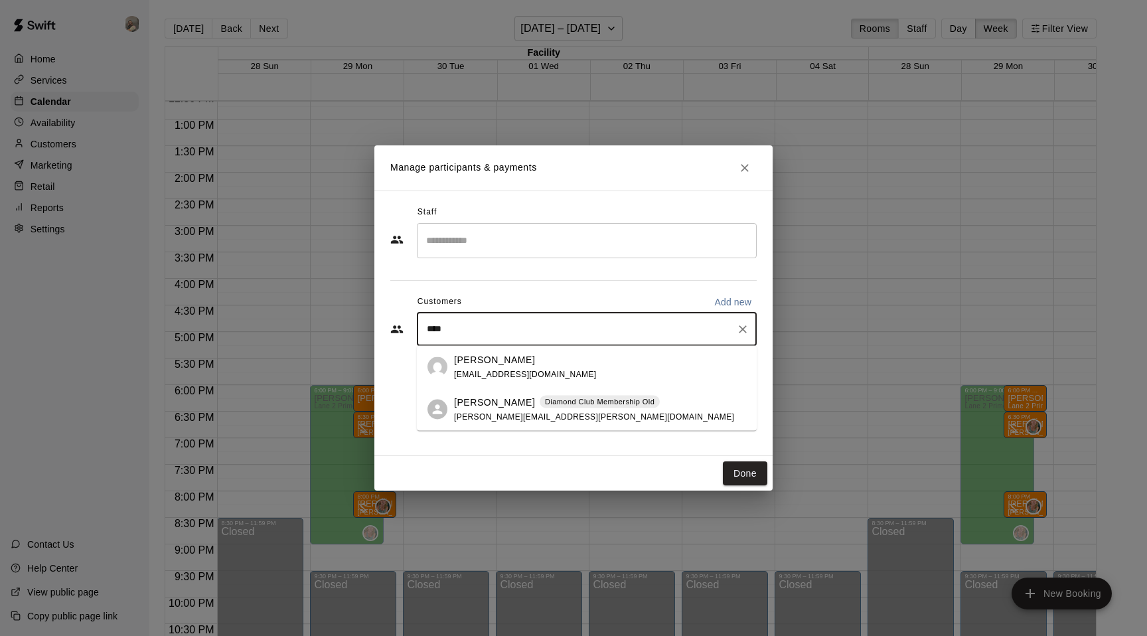
click at [635, 381] on div "[PERSON_NAME] [EMAIL_ADDRESS][DOMAIN_NAME]" at bounding box center [587, 367] width 340 height 42
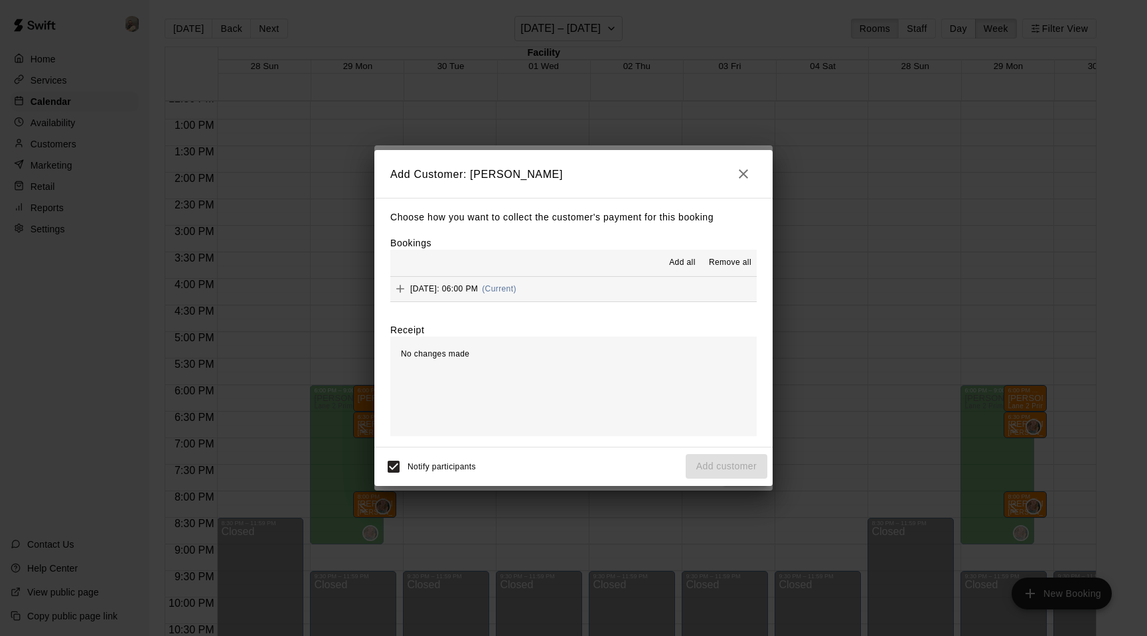
click at [478, 286] on span "[DATE]: 06:00 PM" at bounding box center [444, 288] width 68 height 9
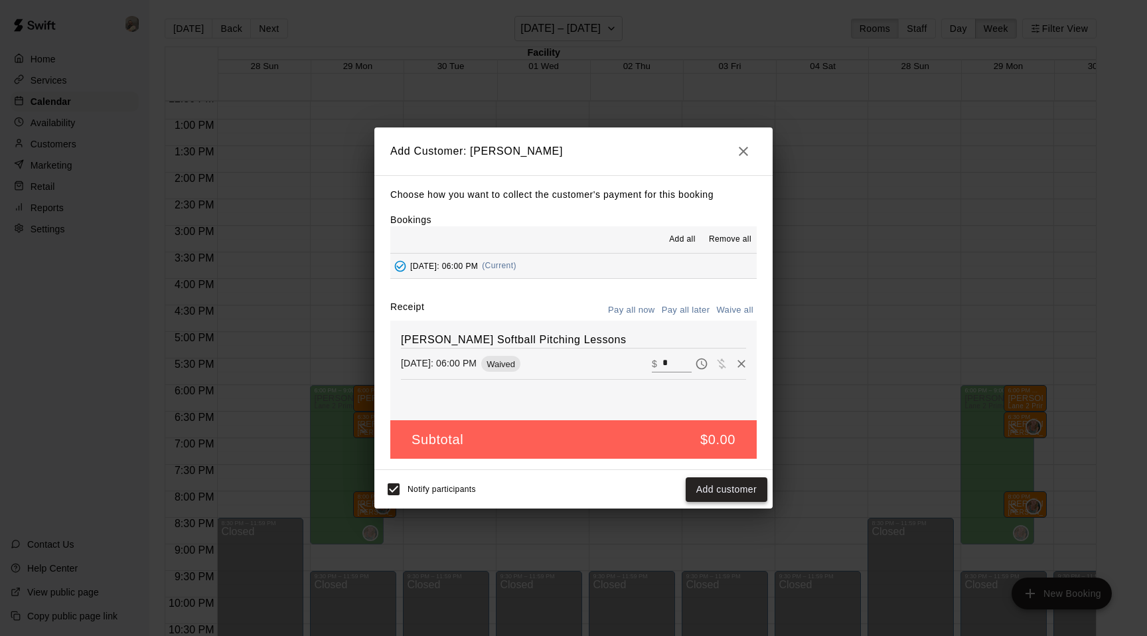
click at [730, 487] on button "Add customer" at bounding box center [727, 489] width 82 height 25
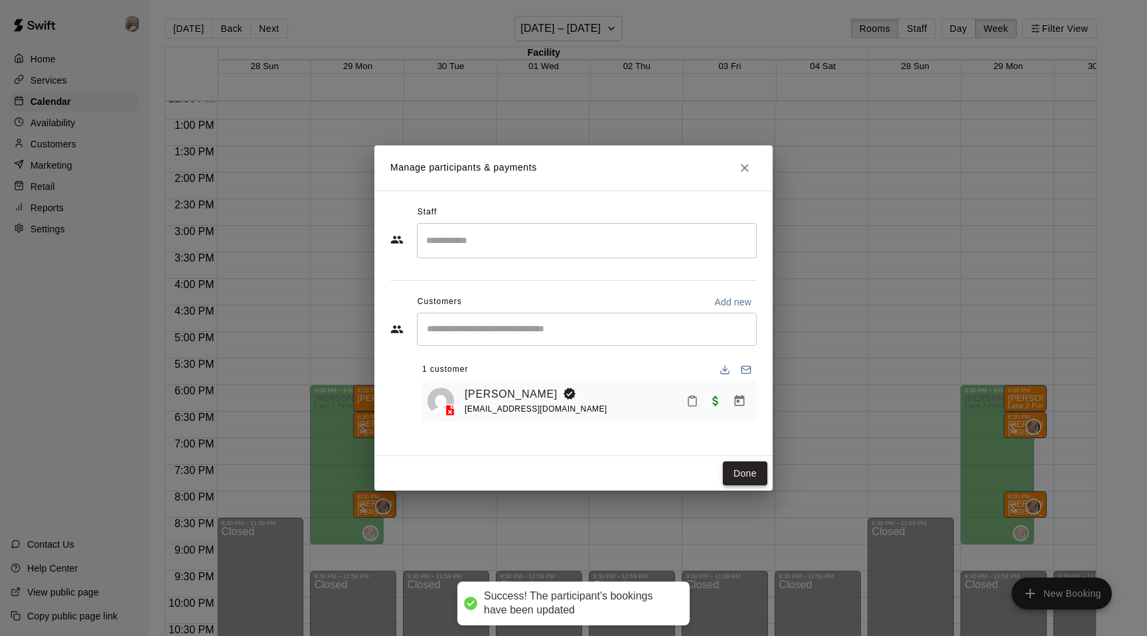
click at [741, 475] on button "Done" at bounding box center [745, 473] width 44 height 25
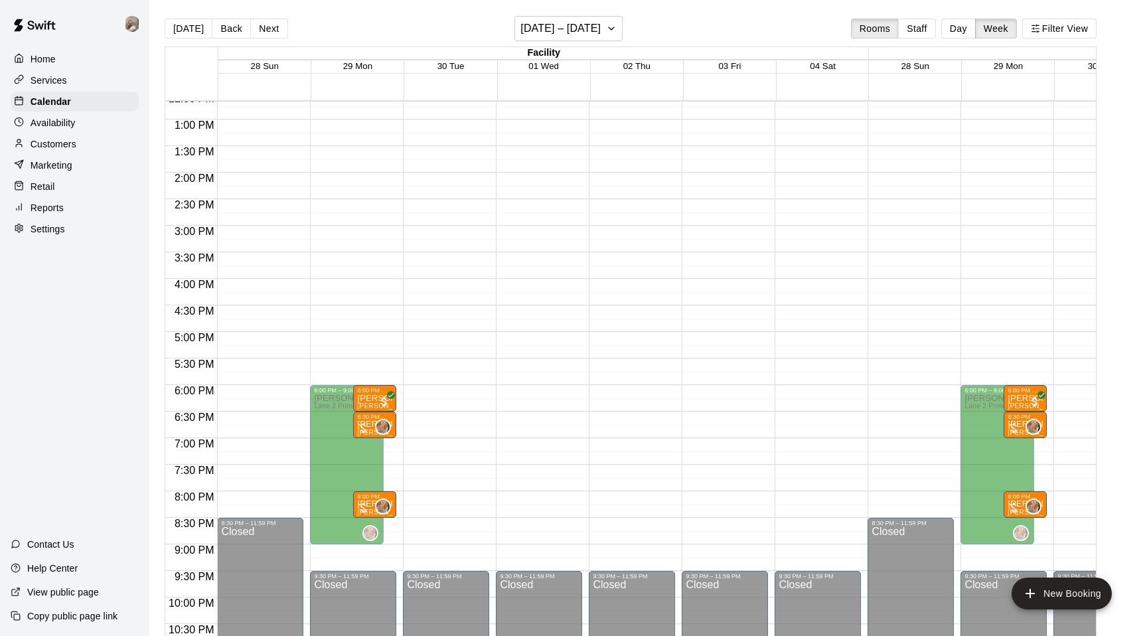
click at [571, 48] on div "Facility" at bounding box center [543, 53] width 650 height 13
click at [573, 33] on h6 "[DATE] – [DATE]" at bounding box center [560, 28] width 80 height 19
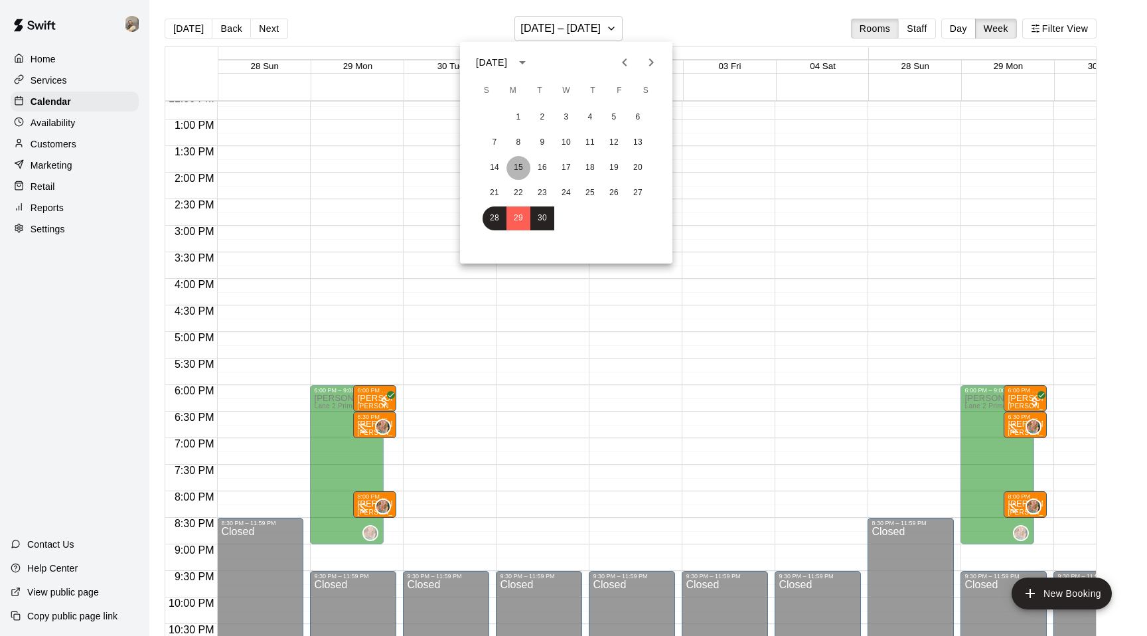
click at [519, 167] on button "15" at bounding box center [518, 168] width 24 height 24
